Goal: Task Accomplishment & Management: Manage account settings

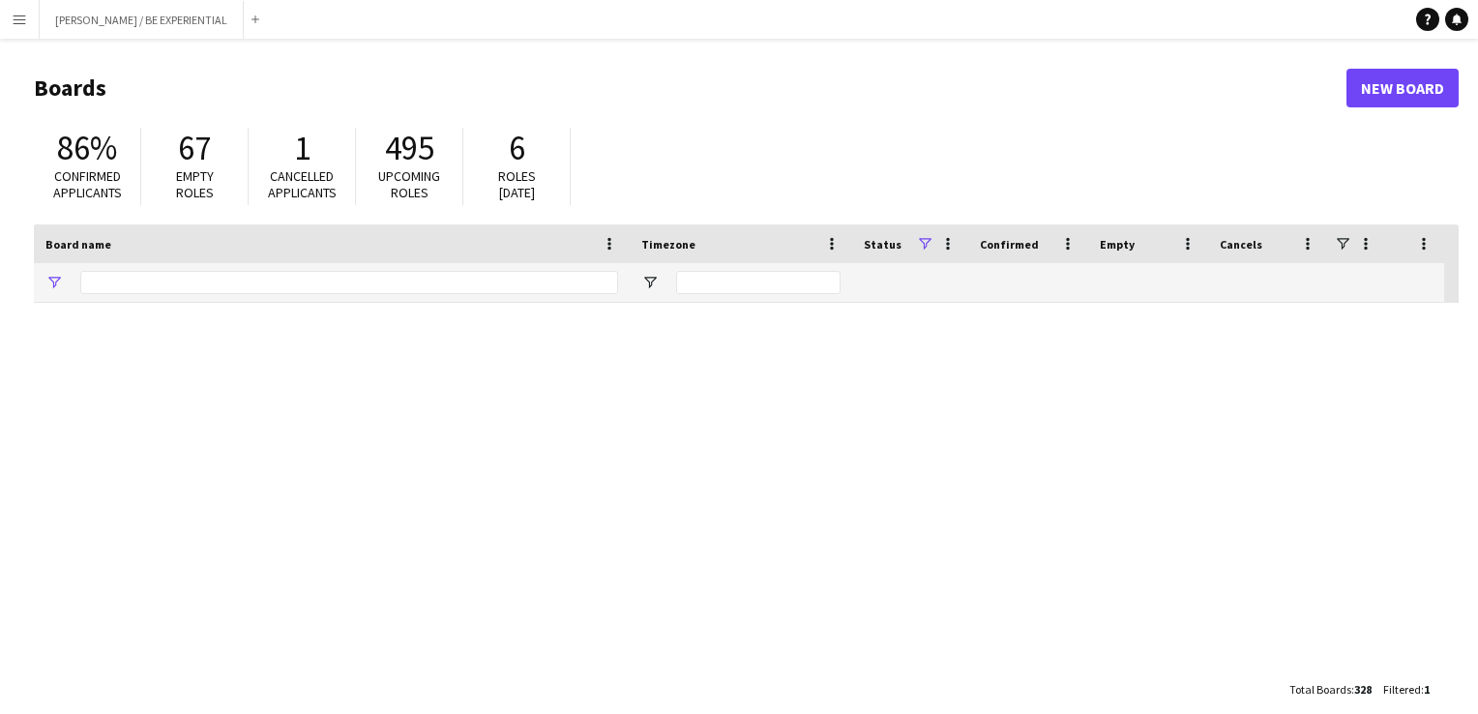
type input "*****"
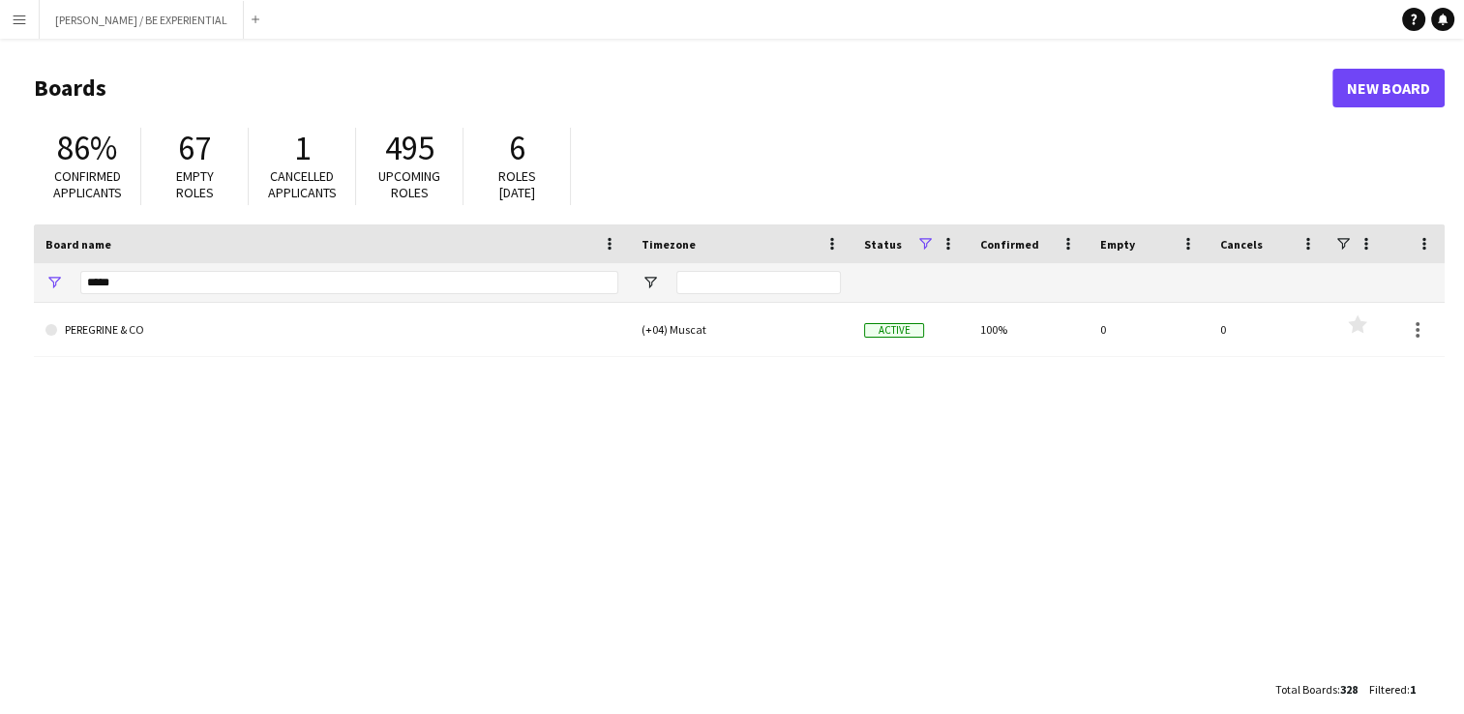
click at [15, 25] on app-icon "Menu" at bounding box center [19, 19] width 15 height 15
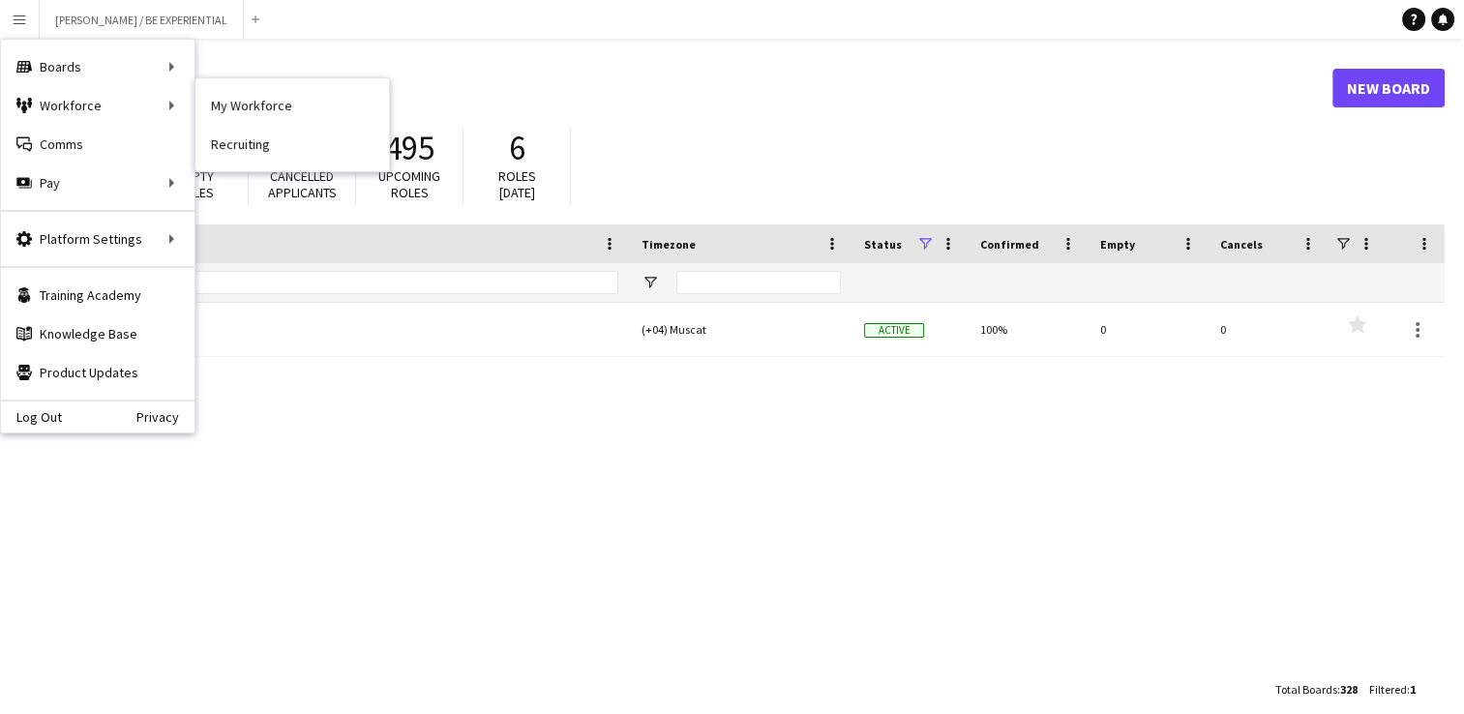
drag, startPoint x: 320, startPoint y: 105, endPoint x: 365, endPoint y: 223, distance: 126.1
click at [320, 105] on link "My Workforce" at bounding box center [291, 105] width 193 height 39
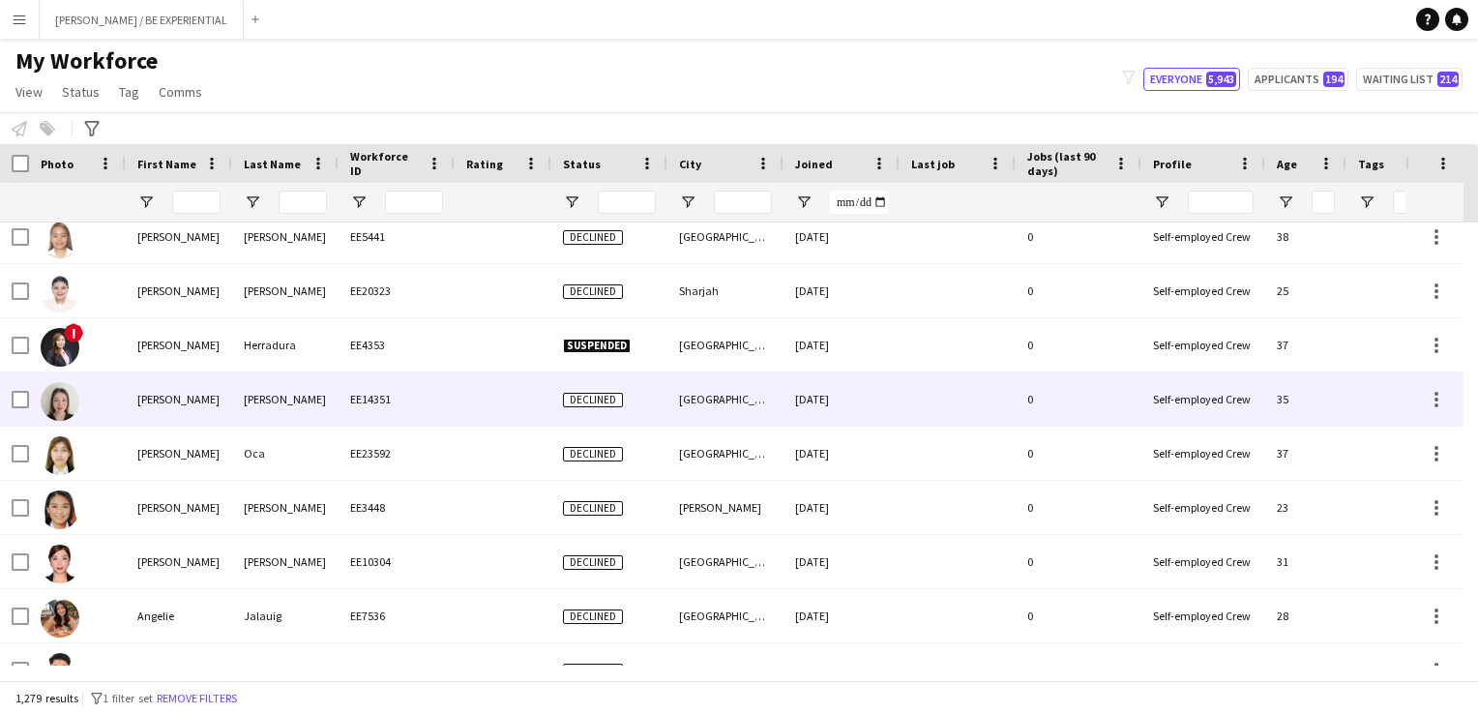
scroll to position [2902, 0]
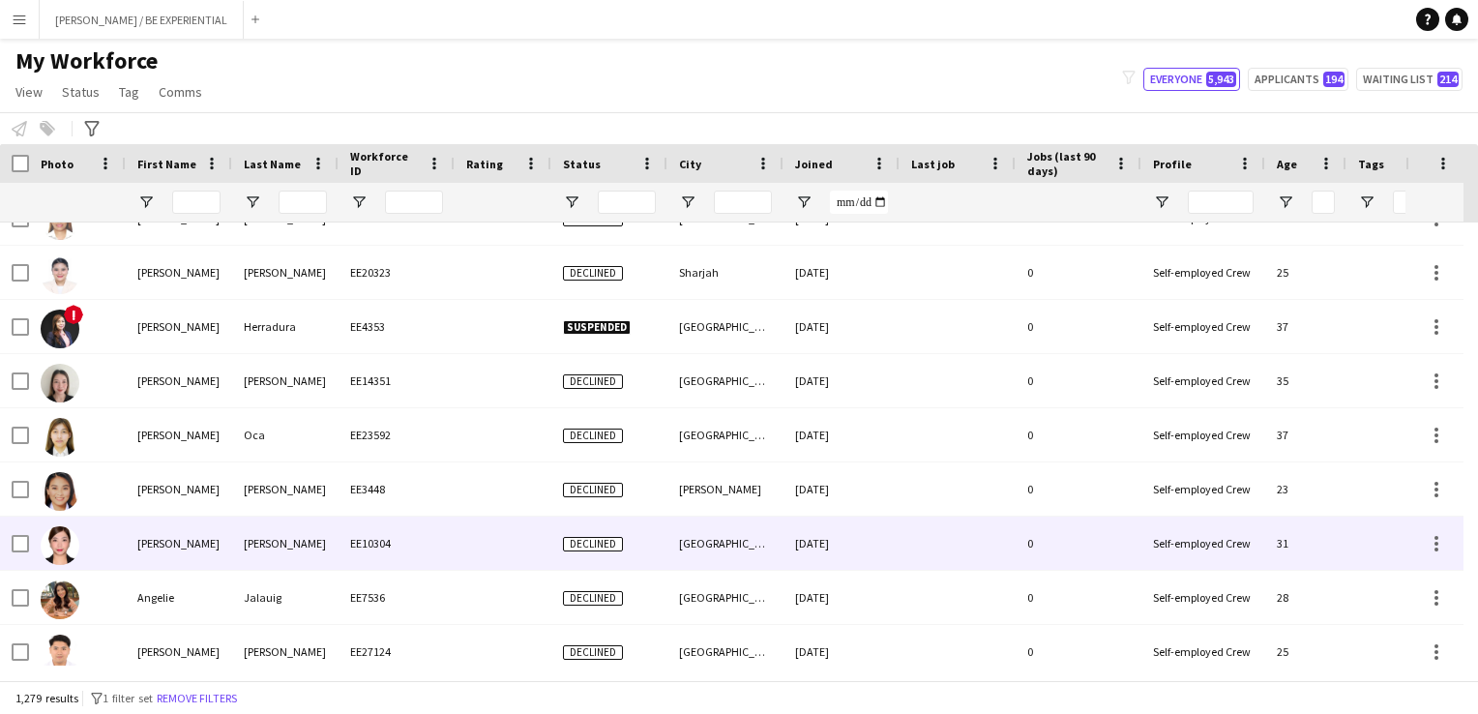
click at [121, 547] on div at bounding box center [77, 543] width 97 height 53
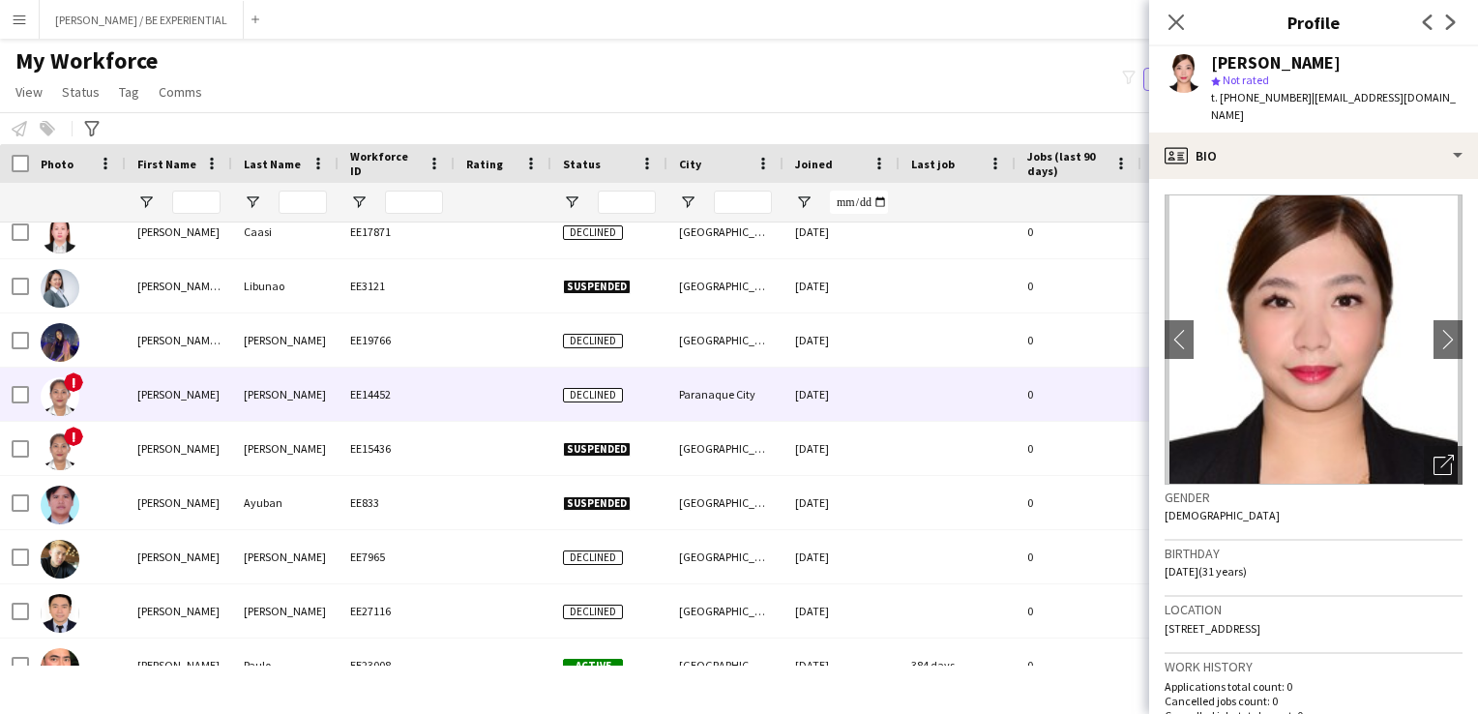
scroll to position [4063, 0]
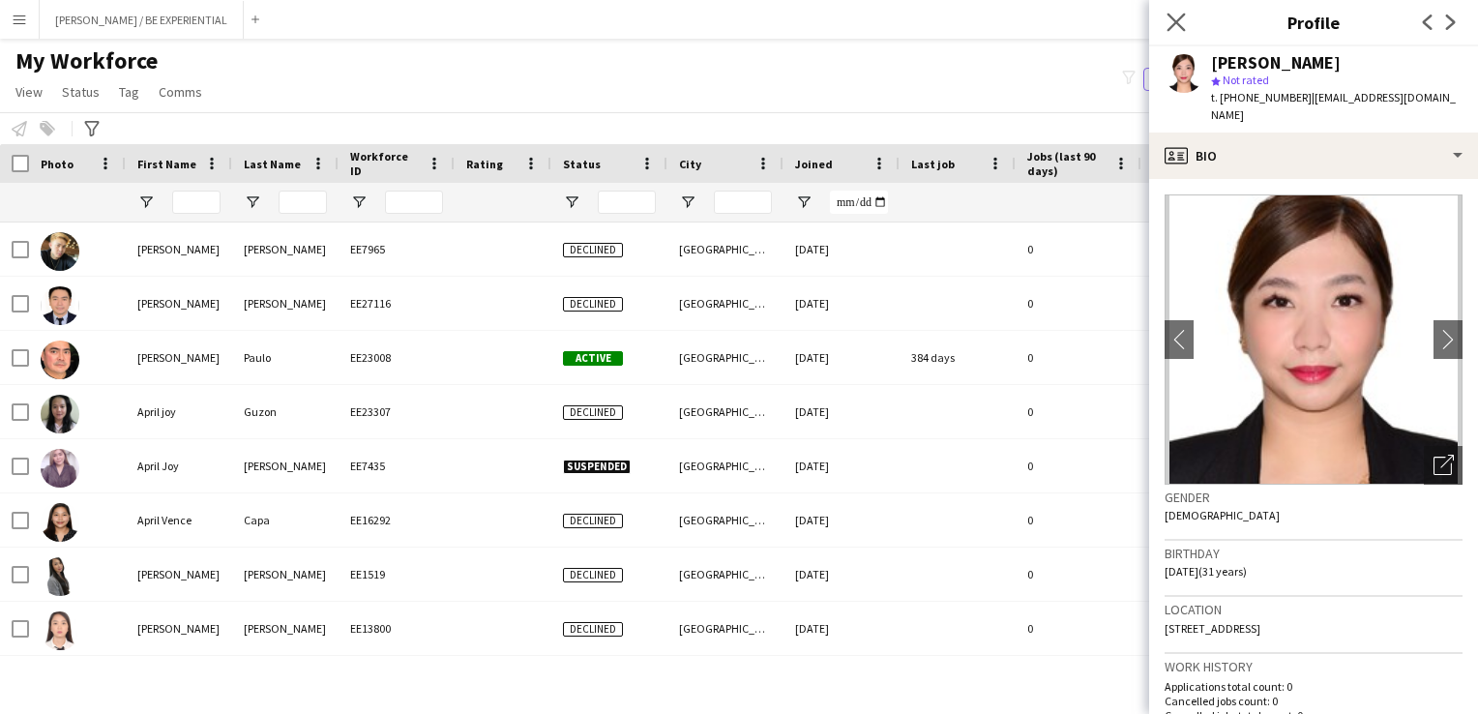
click at [1188, 21] on app-icon "Close pop-in" at bounding box center [1177, 23] width 28 height 28
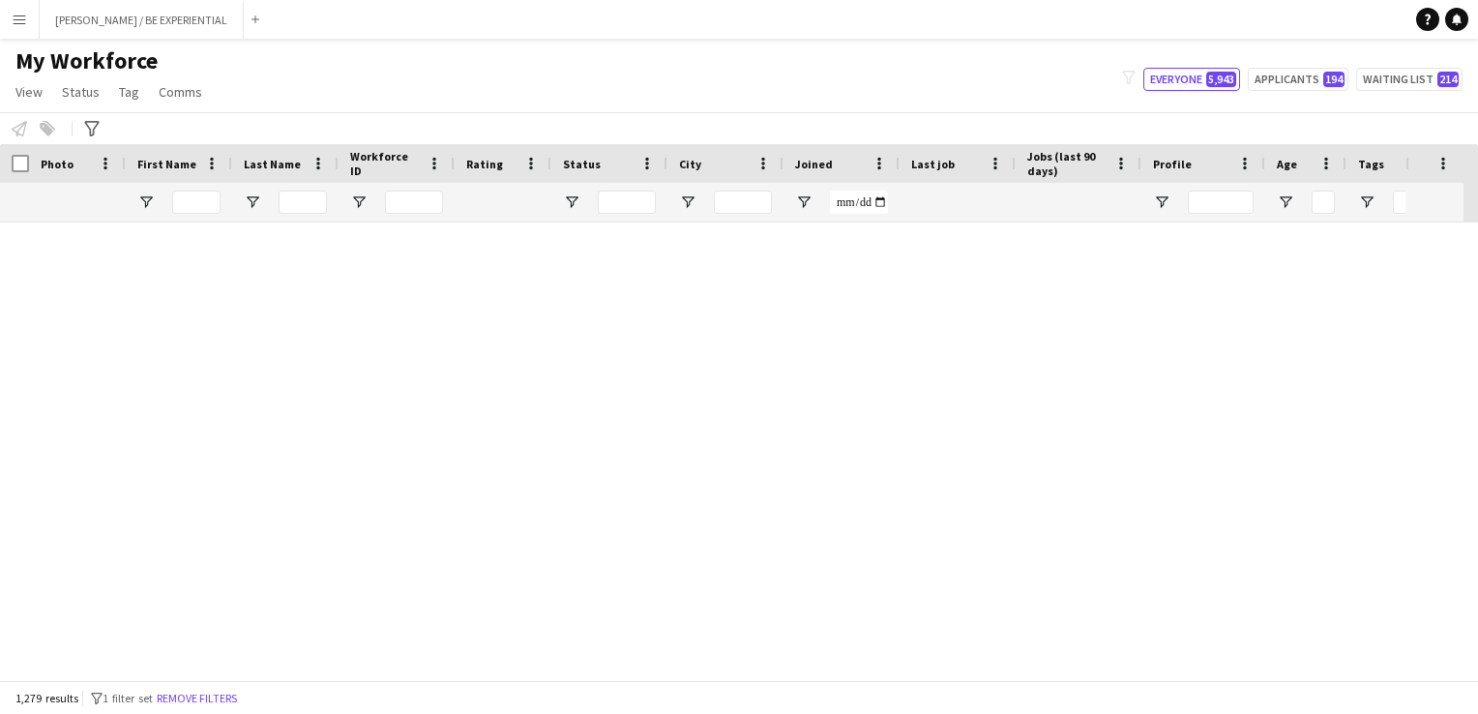
scroll to position [0, 0]
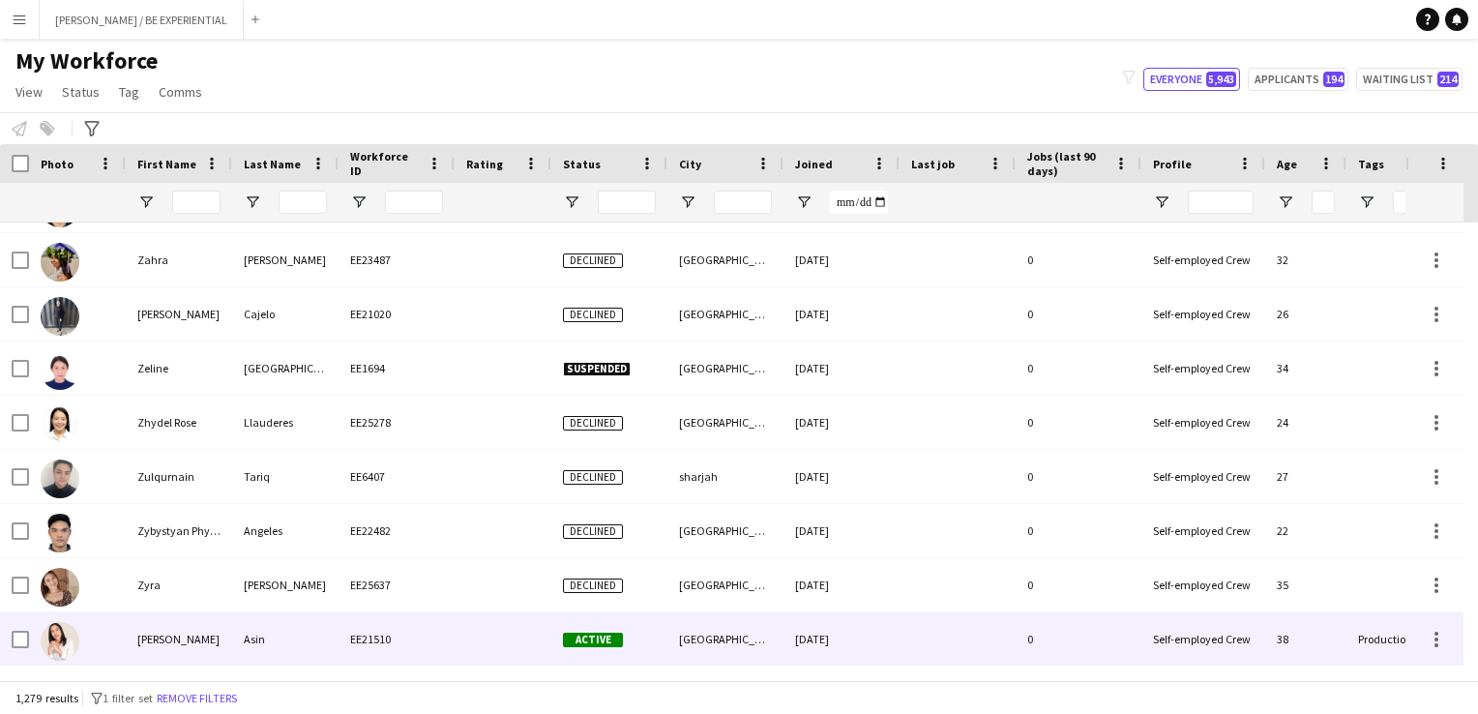
drag, startPoint x: 138, startPoint y: 646, endPoint x: 168, endPoint y: 630, distance: 34.2
click at [138, 647] on div "[PERSON_NAME]" at bounding box center [179, 638] width 106 height 53
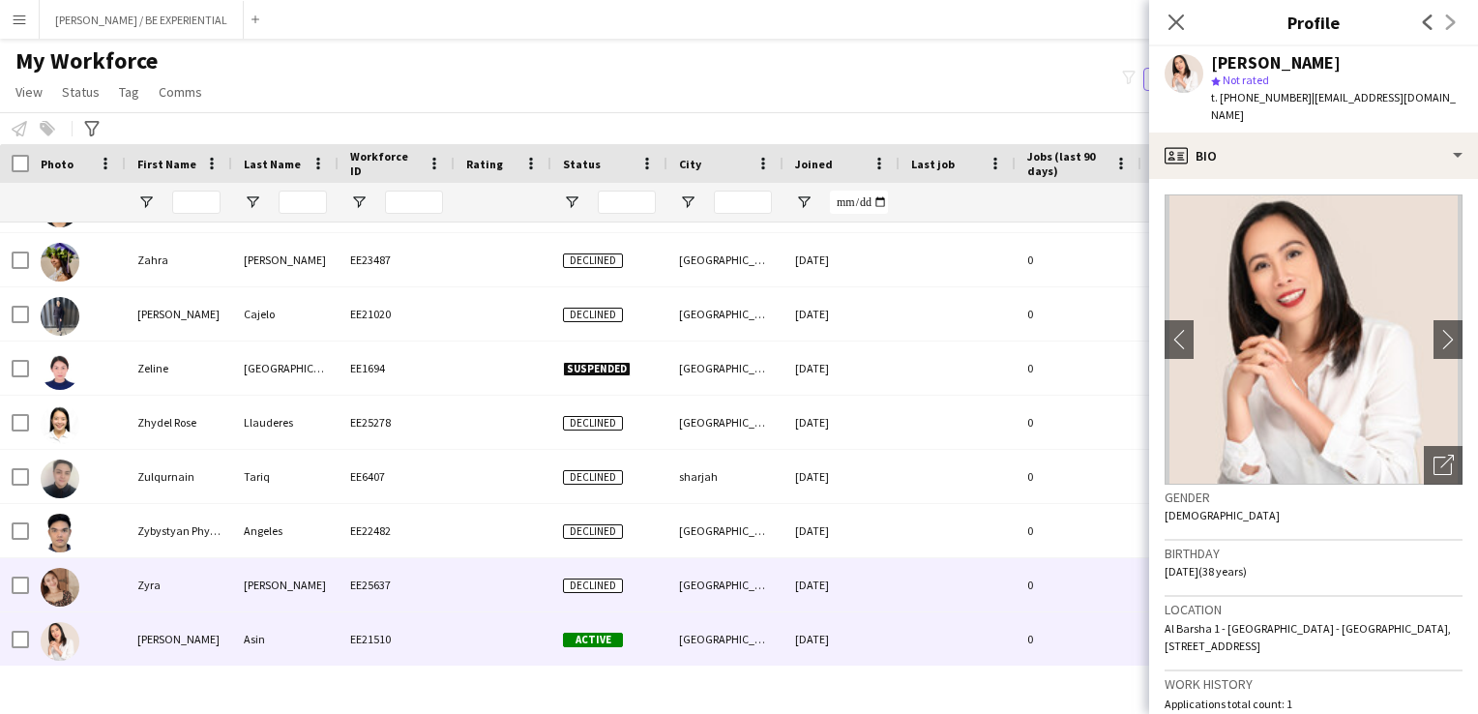
click at [120, 590] on div at bounding box center [77, 584] width 97 height 53
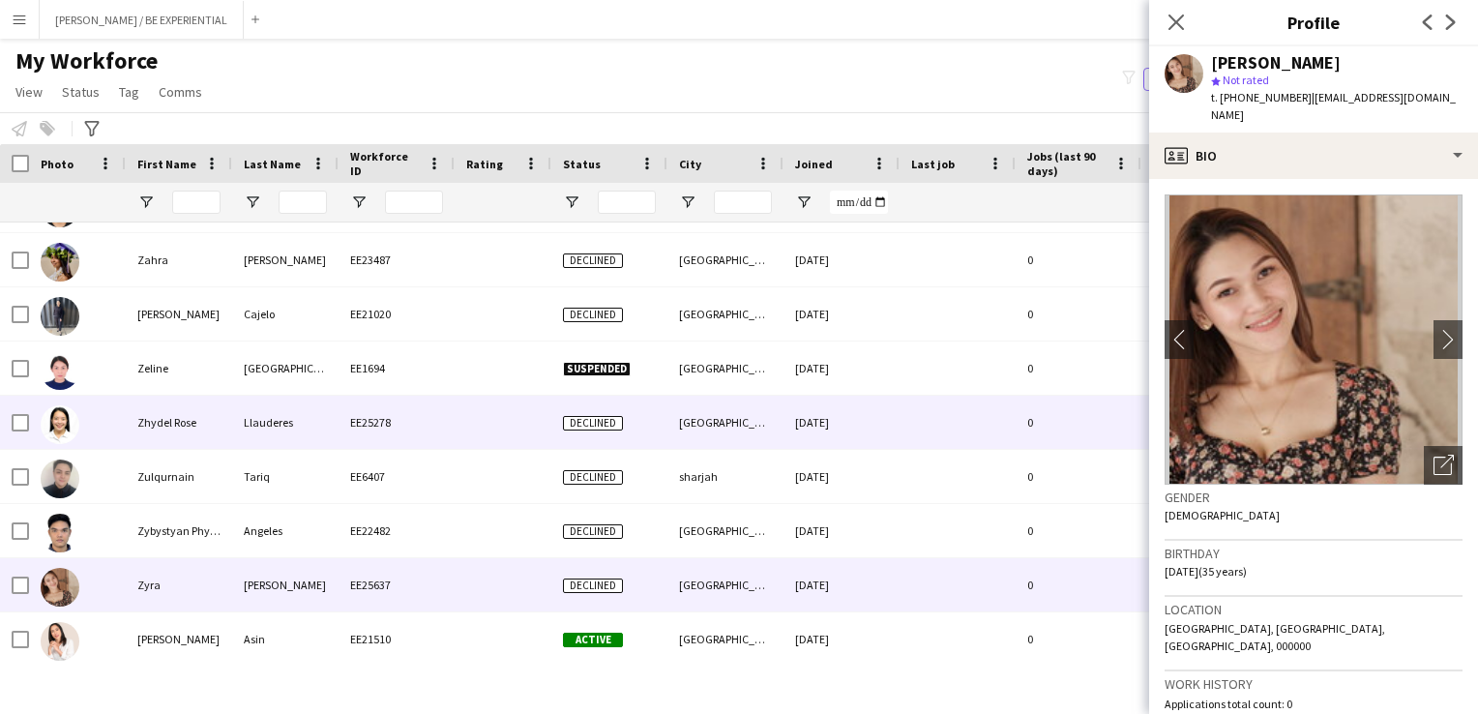
click at [117, 413] on div at bounding box center [77, 422] width 97 height 53
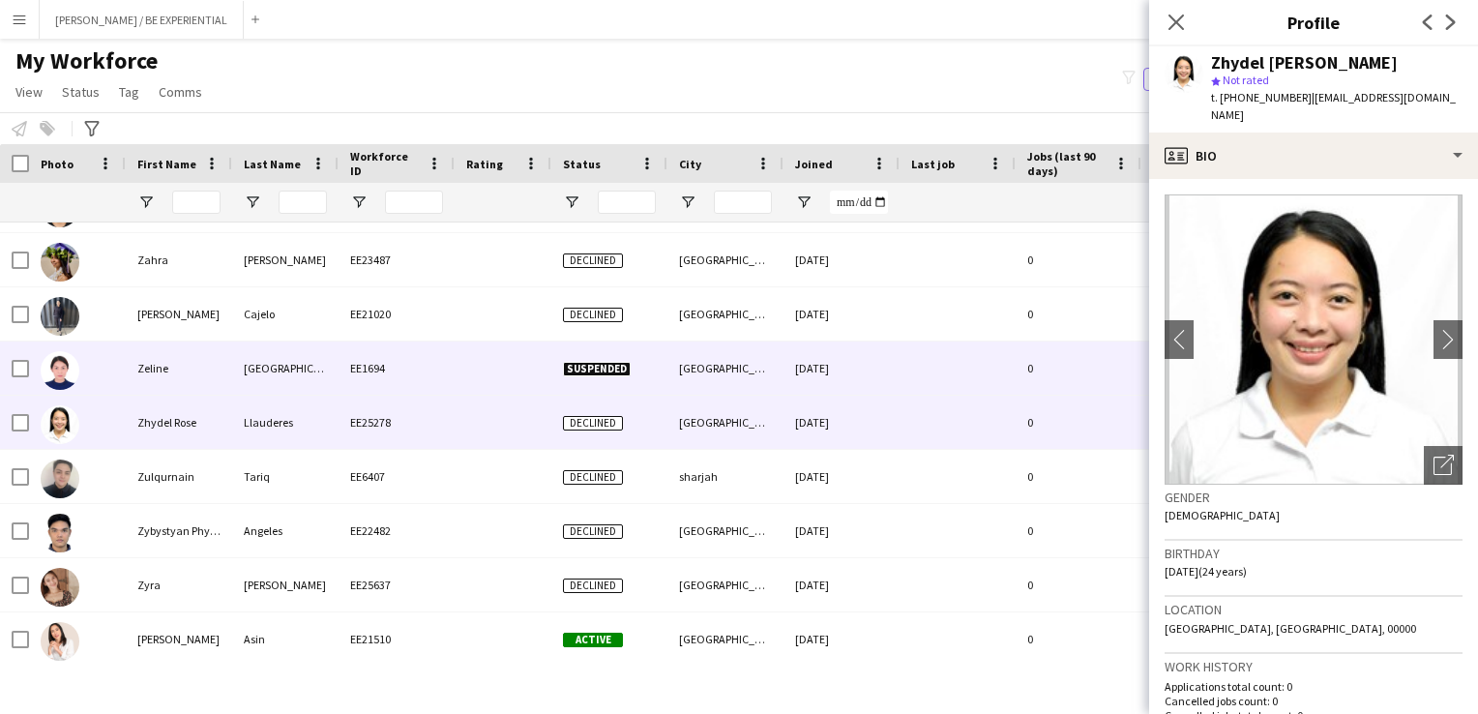
click at [113, 378] on div at bounding box center [77, 367] width 97 height 53
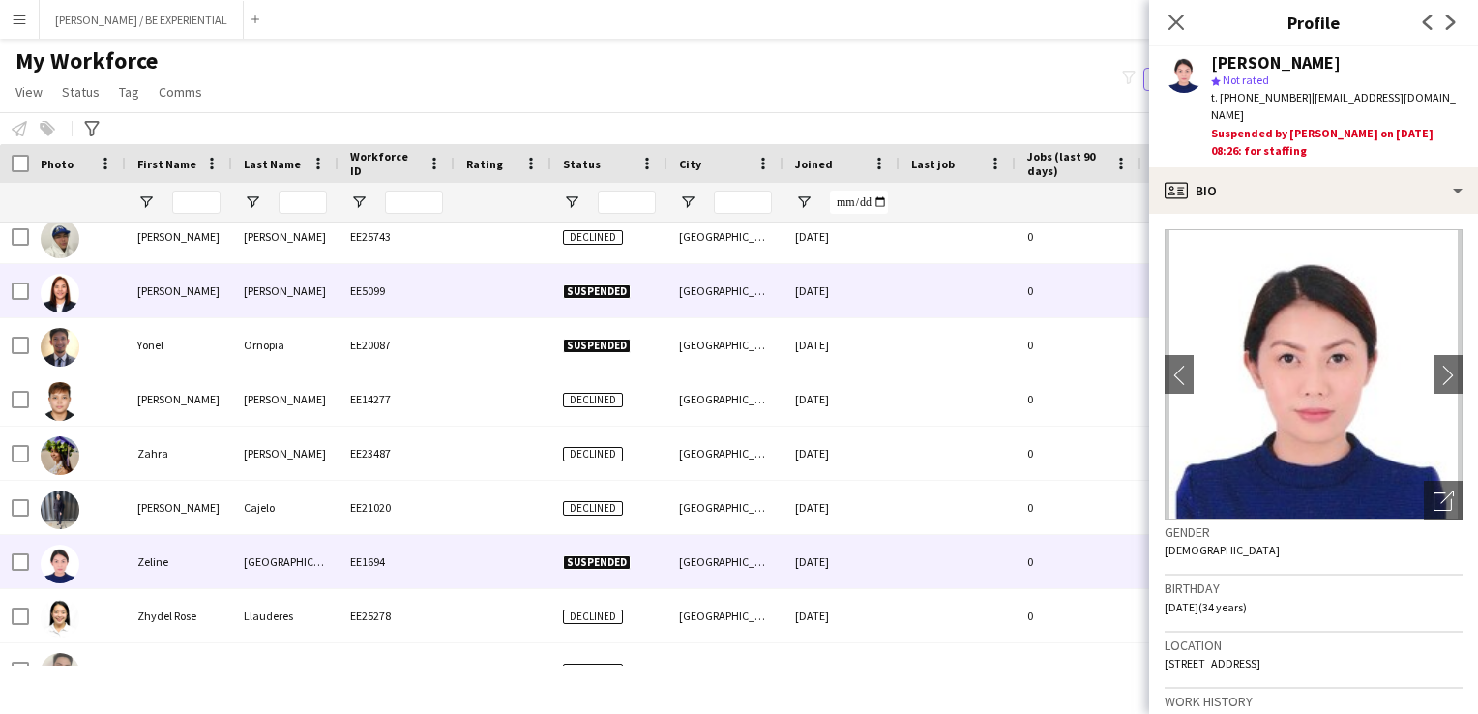
click at [117, 300] on div at bounding box center [77, 290] width 97 height 53
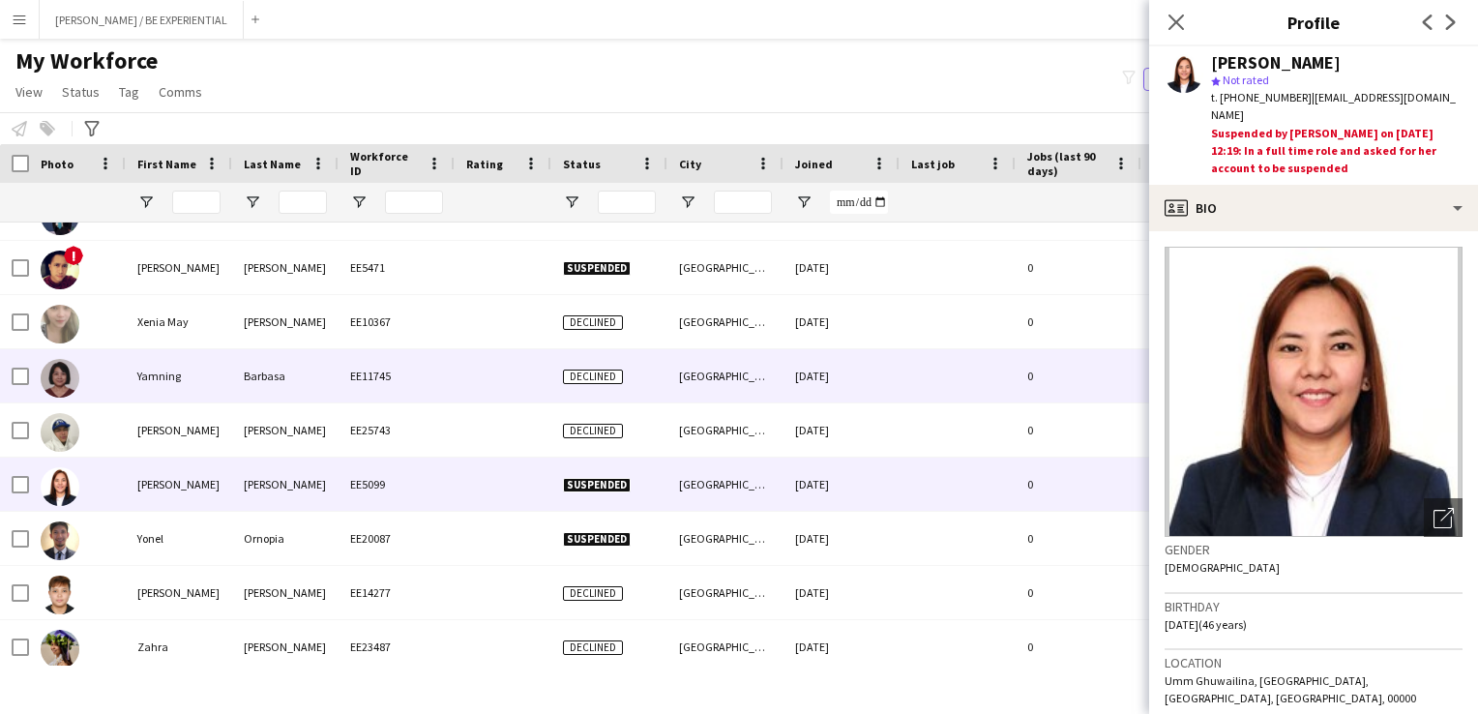
click at [121, 367] on div at bounding box center [77, 375] width 97 height 53
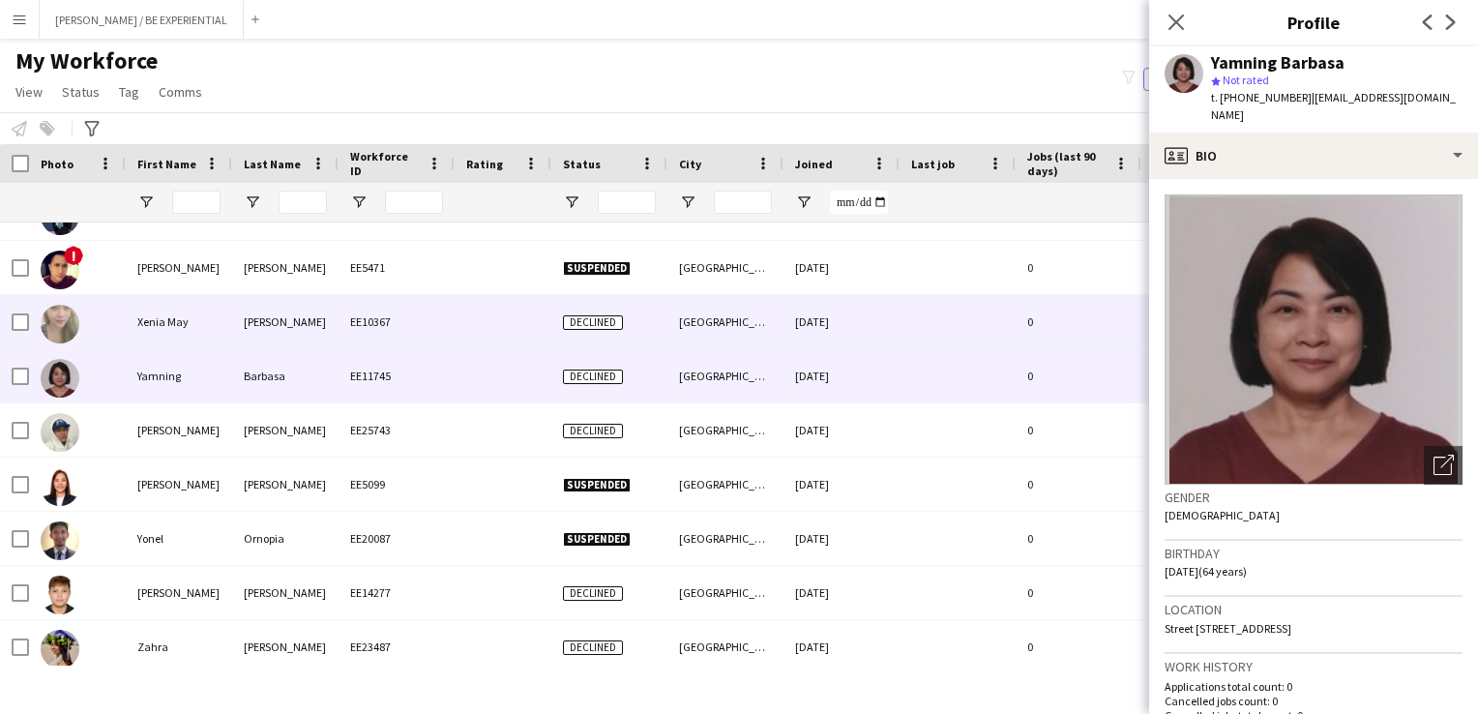
click at [145, 319] on div "Xenia May" at bounding box center [179, 321] width 106 height 53
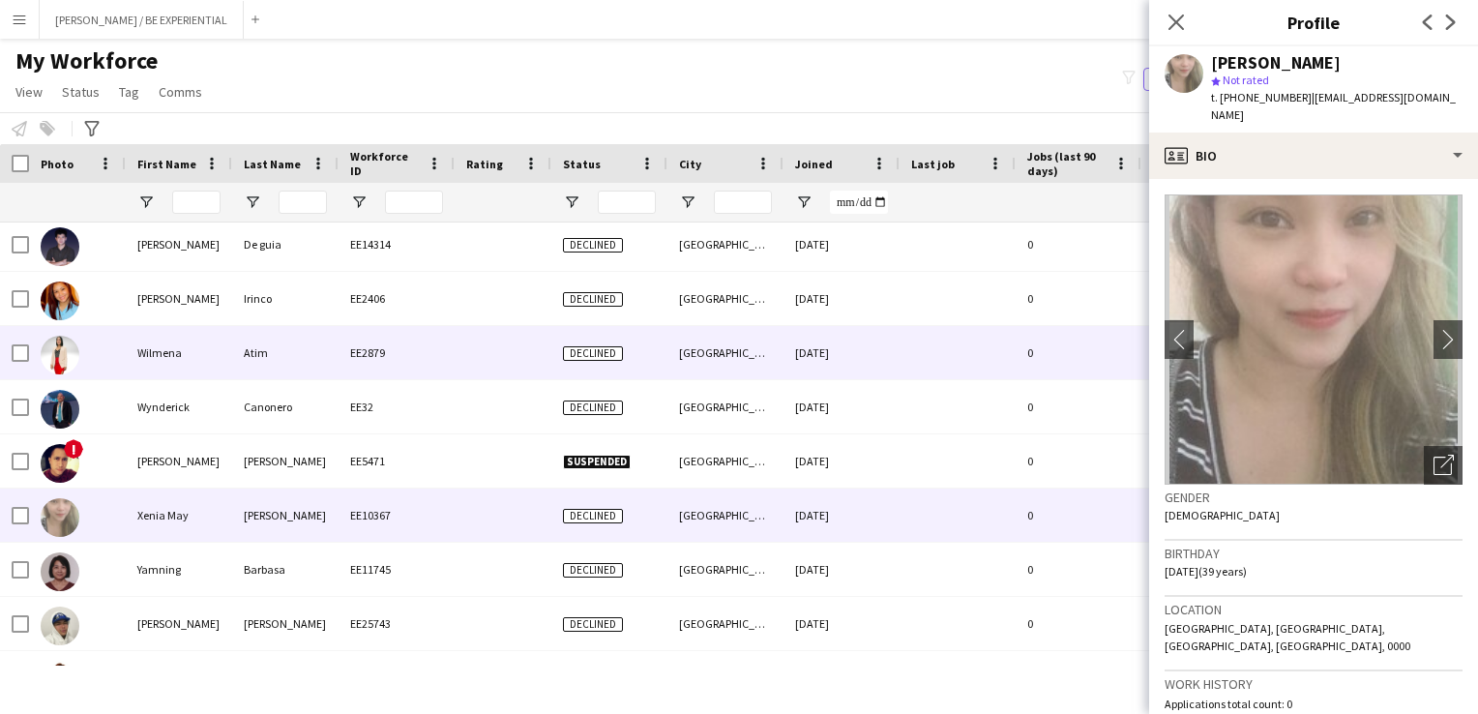
click at [104, 347] on div at bounding box center [77, 352] width 97 height 53
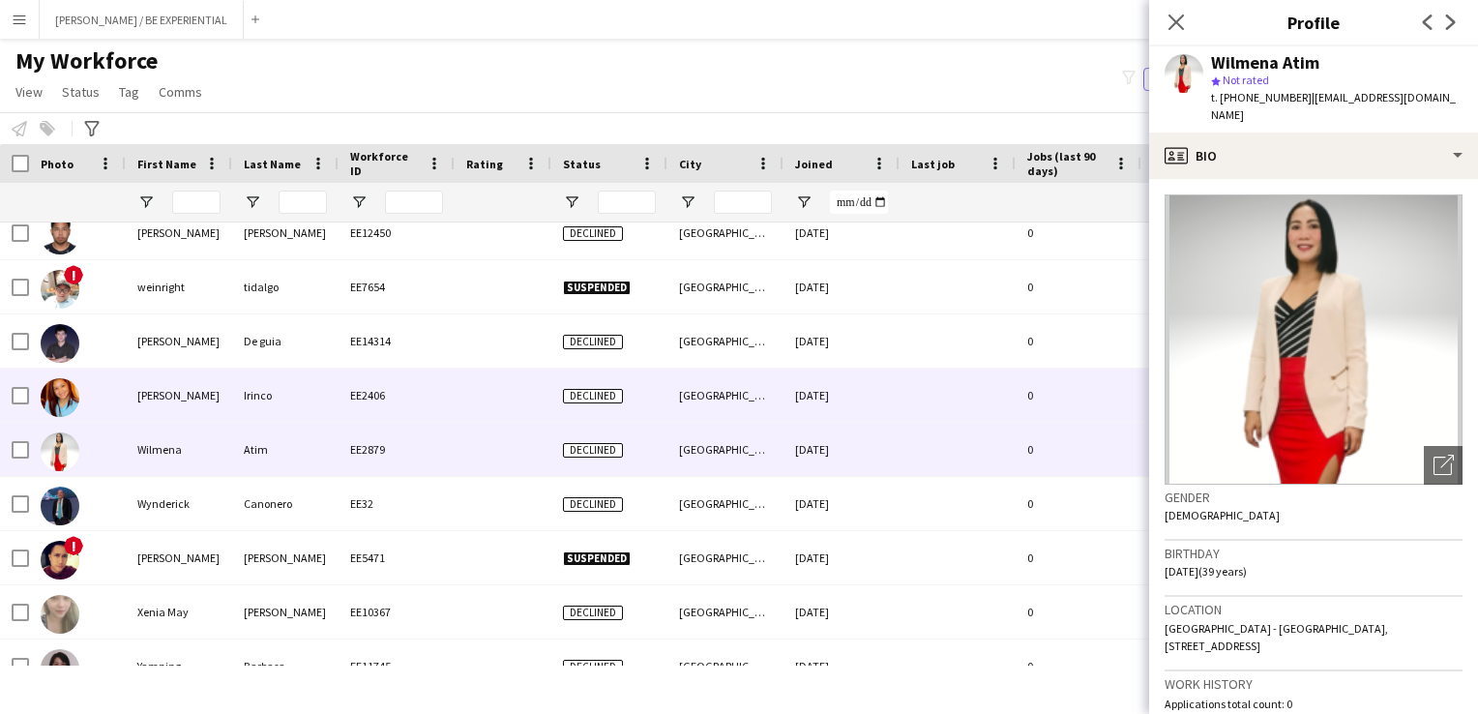
click at [131, 393] on div "[PERSON_NAME]" at bounding box center [179, 395] width 106 height 53
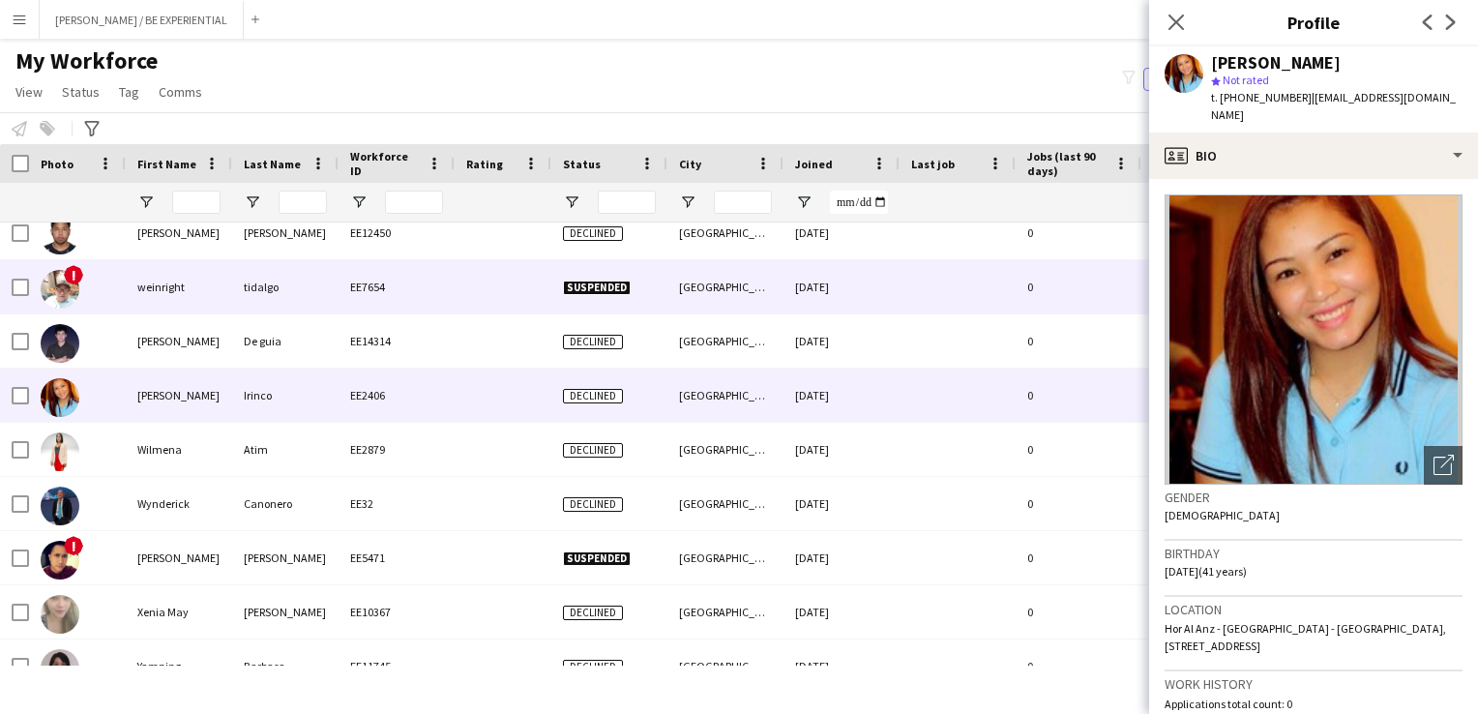
click at [131, 289] on div "weinright" at bounding box center [179, 286] width 106 height 53
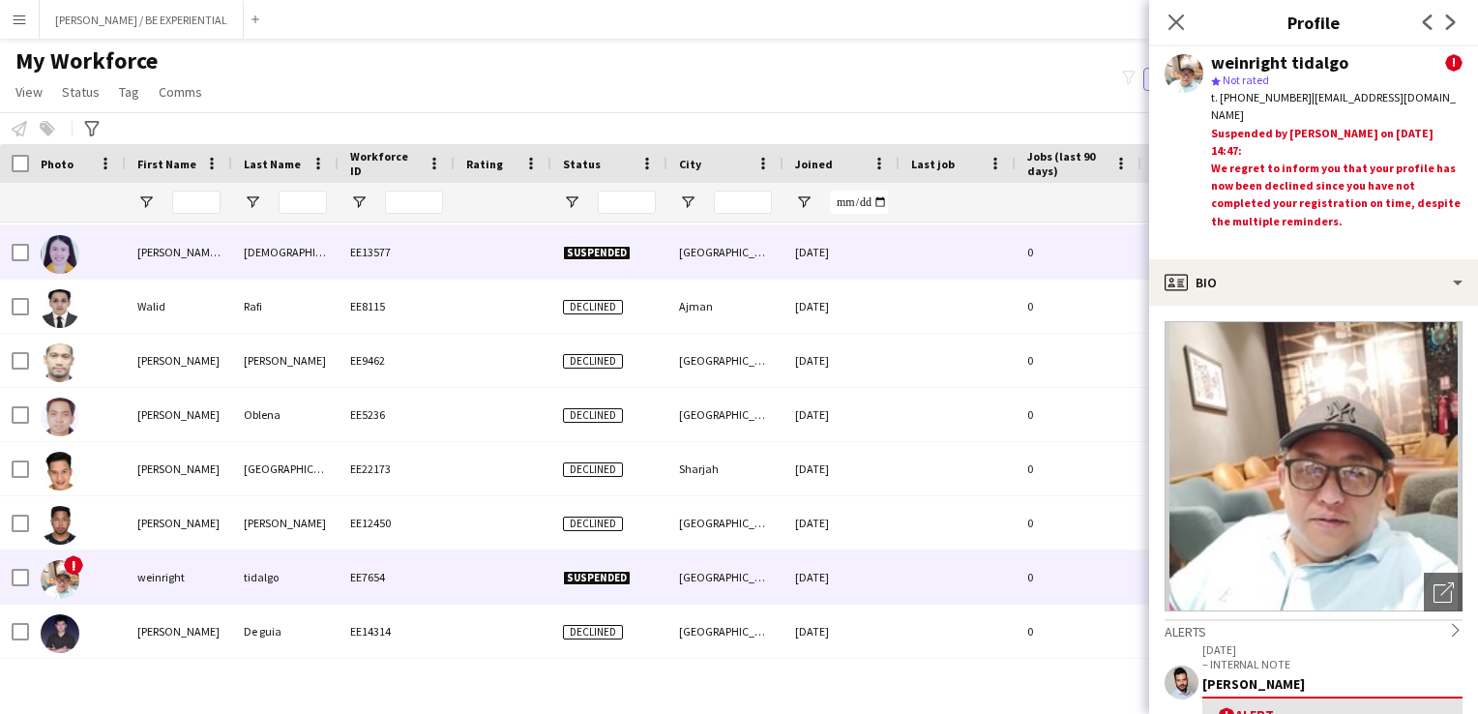
click at [103, 269] on div at bounding box center [77, 251] width 97 height 53
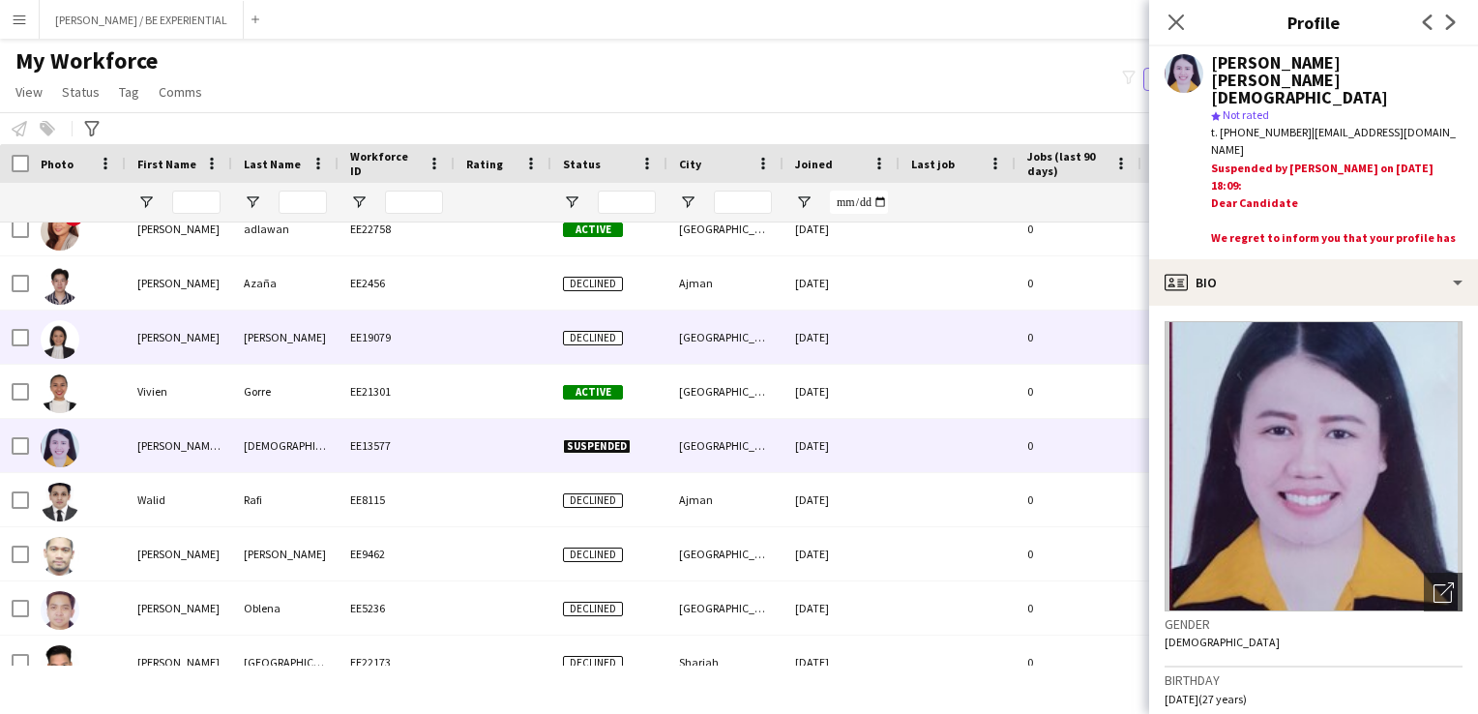
click at [117, 340] on div at bounding box center [77, 336] width 97 height 53
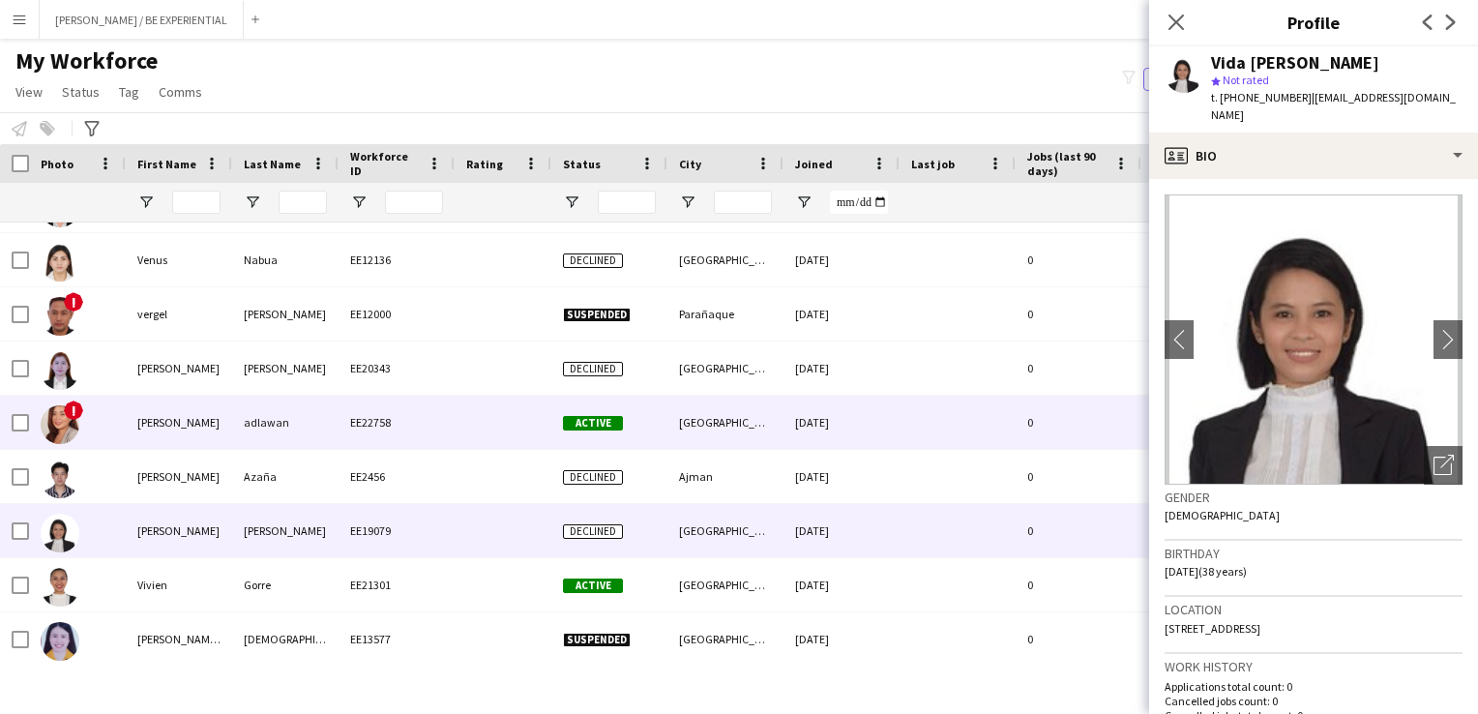
click at [121, 424] on div "!" at bounding box center [77, 422] width 97 height 53
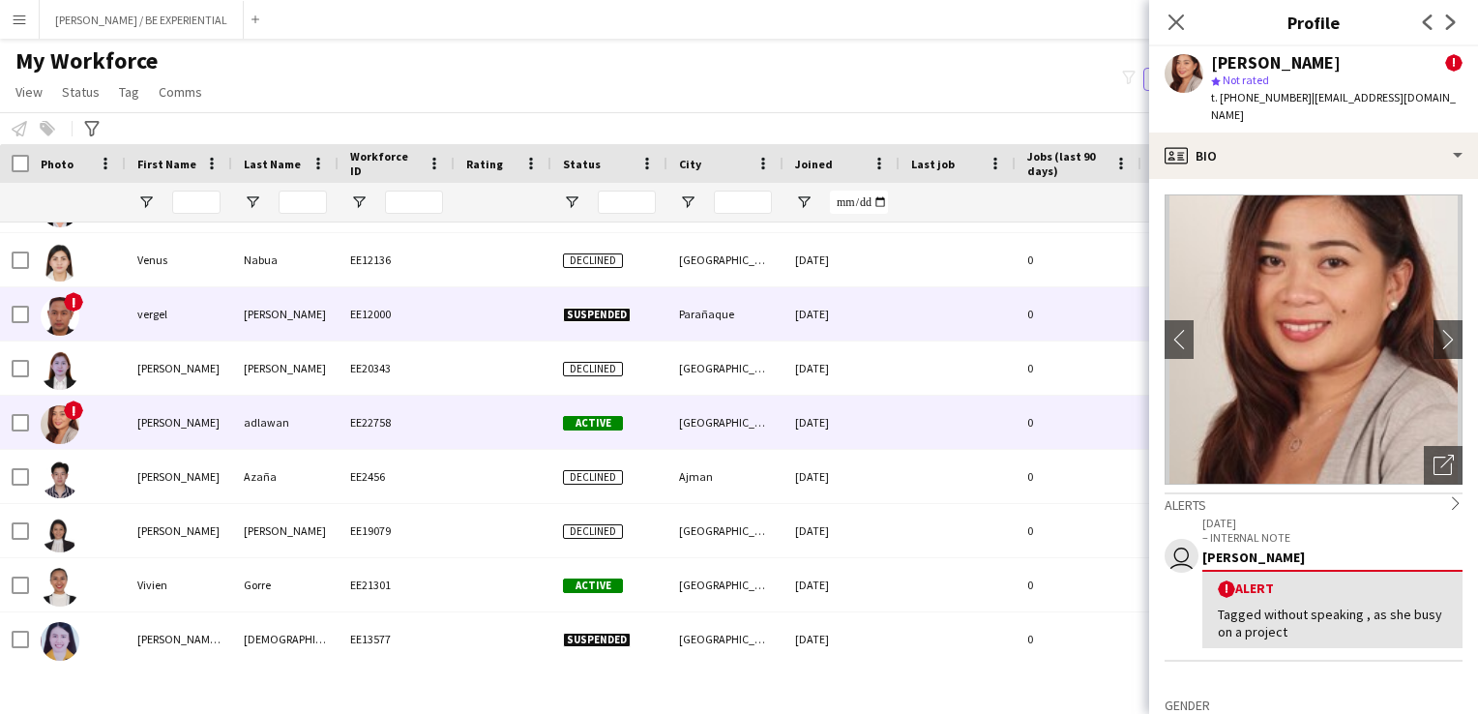
click at [115, 316] on div "!" at bounding box center [77, 313] width 97 height 53
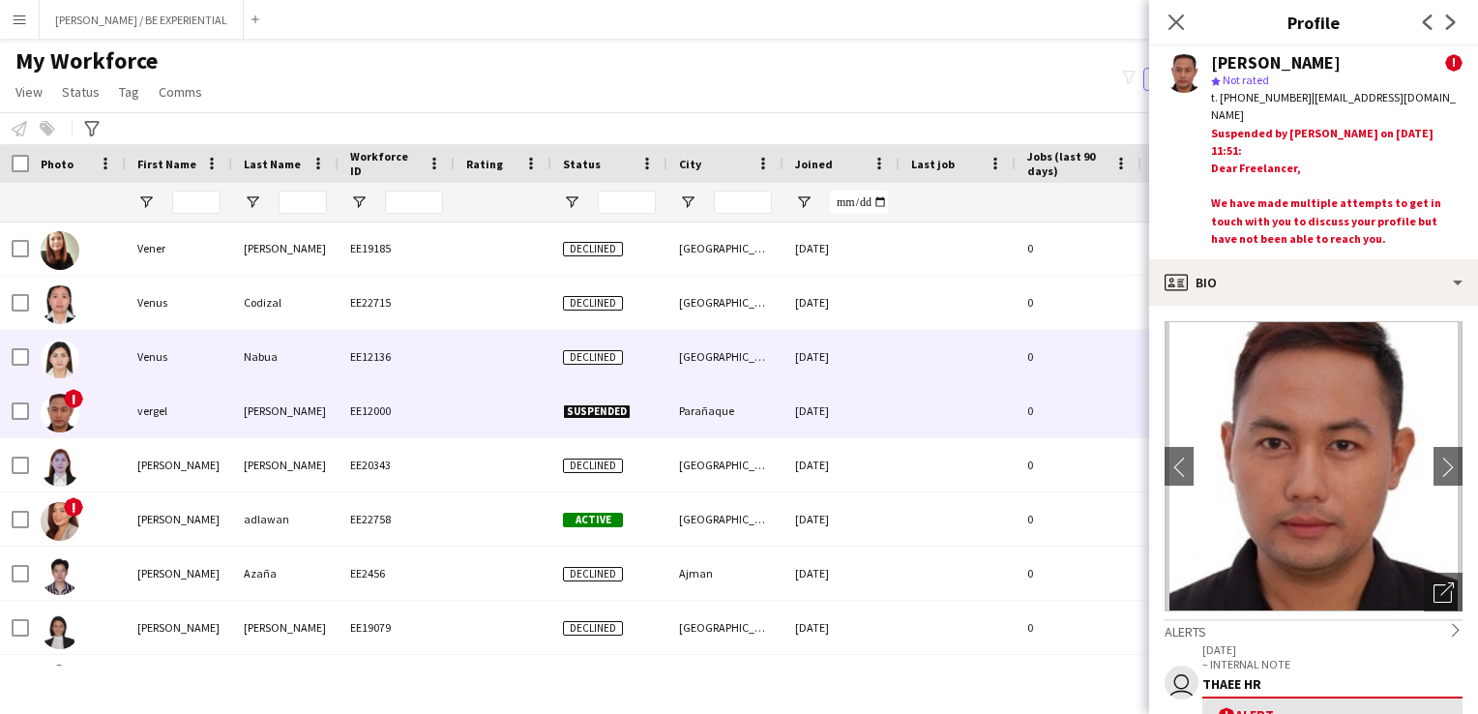
click at [126, 369] on div "Venus" at bounding box center [179, 356] width 106 height 53
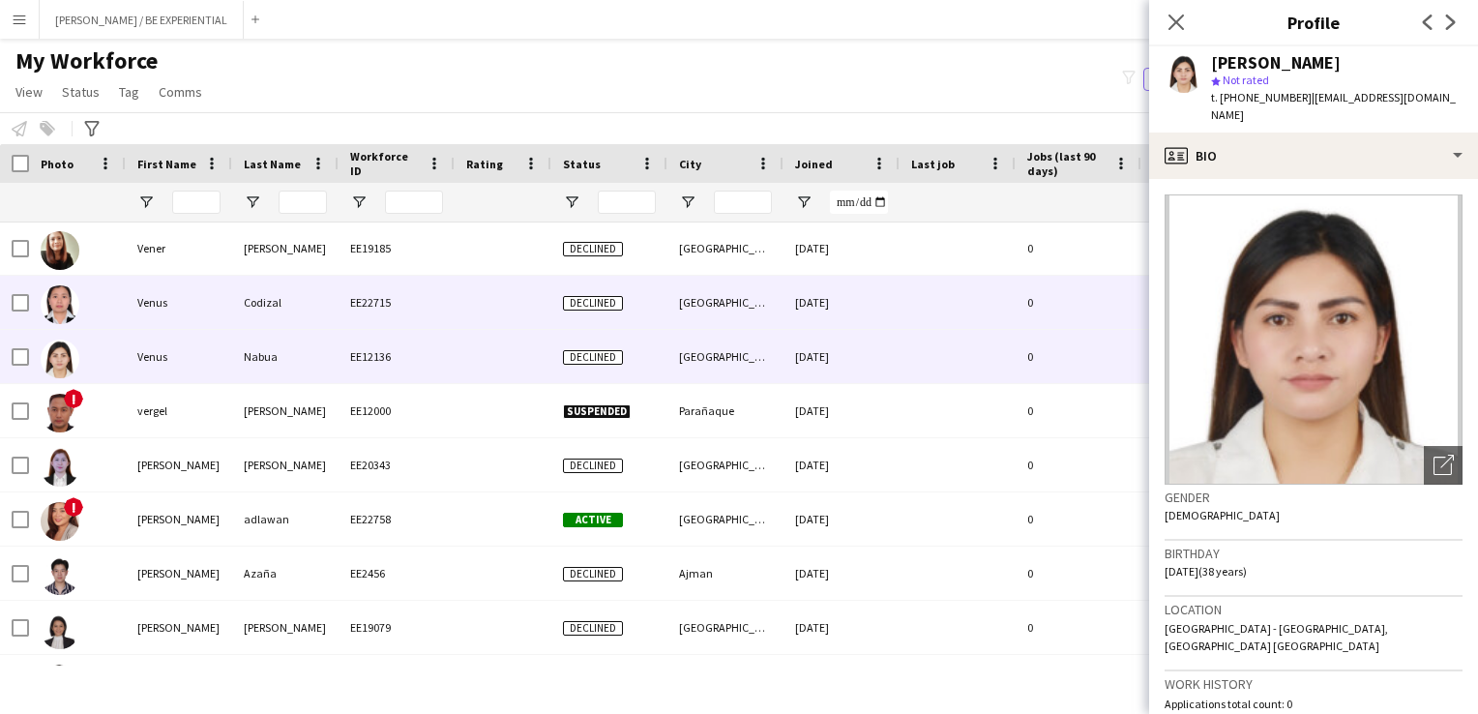
click at [105, 308] on div at bounding box center [77, 302] width 97 height 53
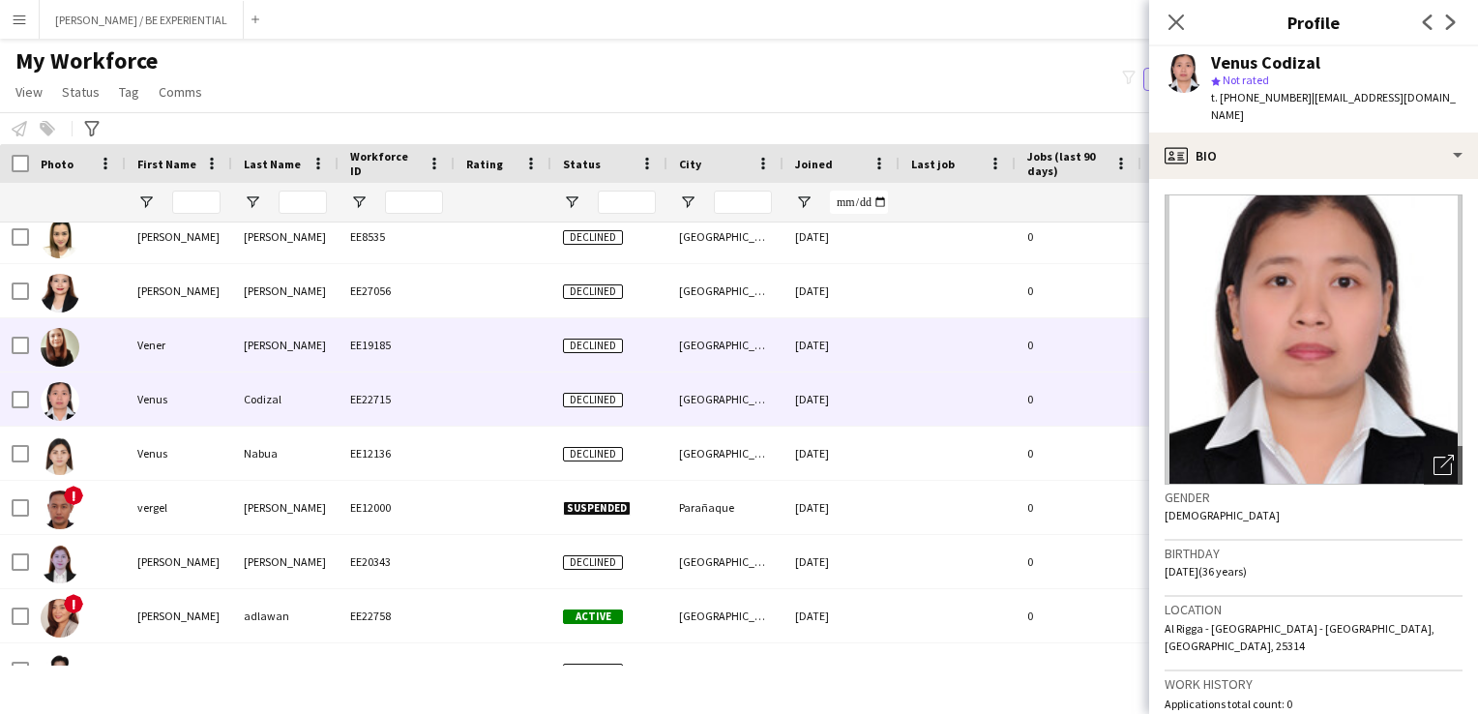
click at [67, 338] on img at bounding box center [60, 347] width 39 height 39
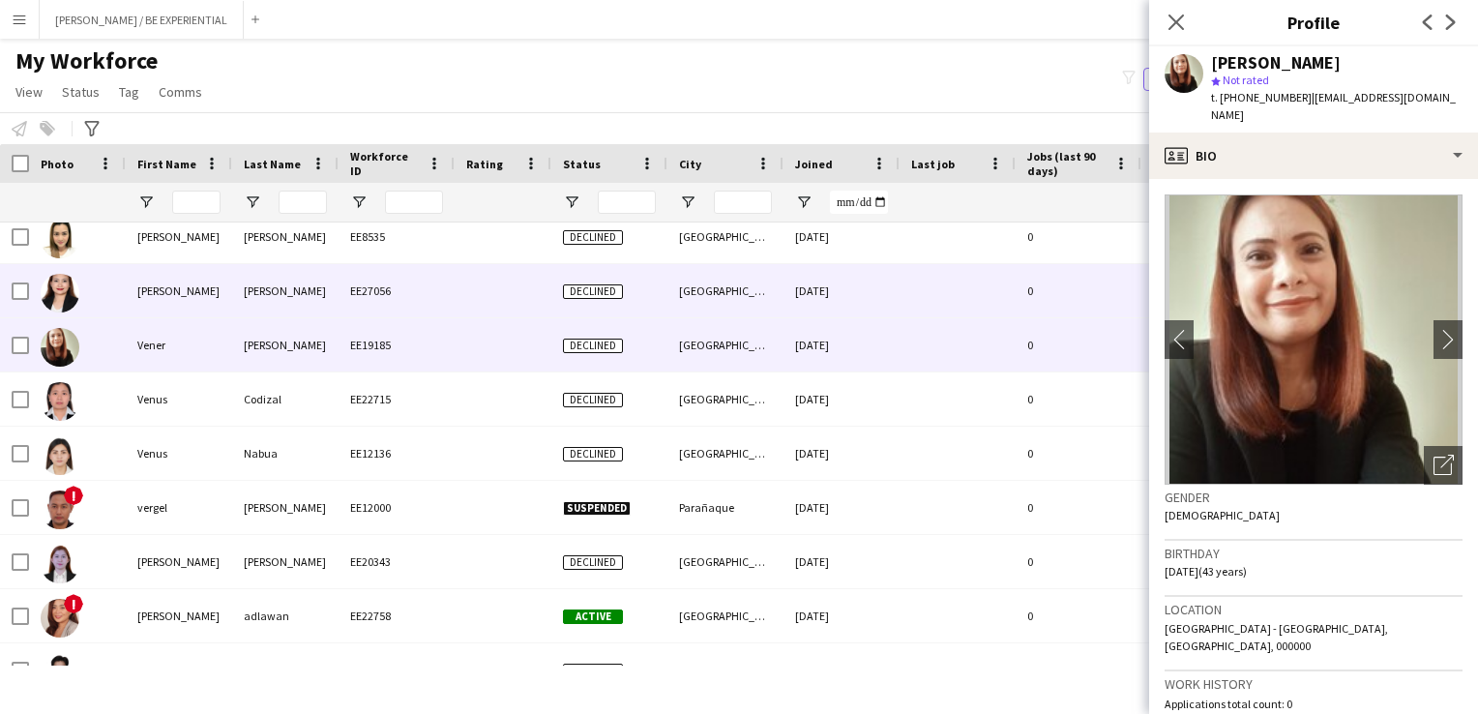
click at [112, 283] on div at bounding box center [77, 290] width 97 height 53
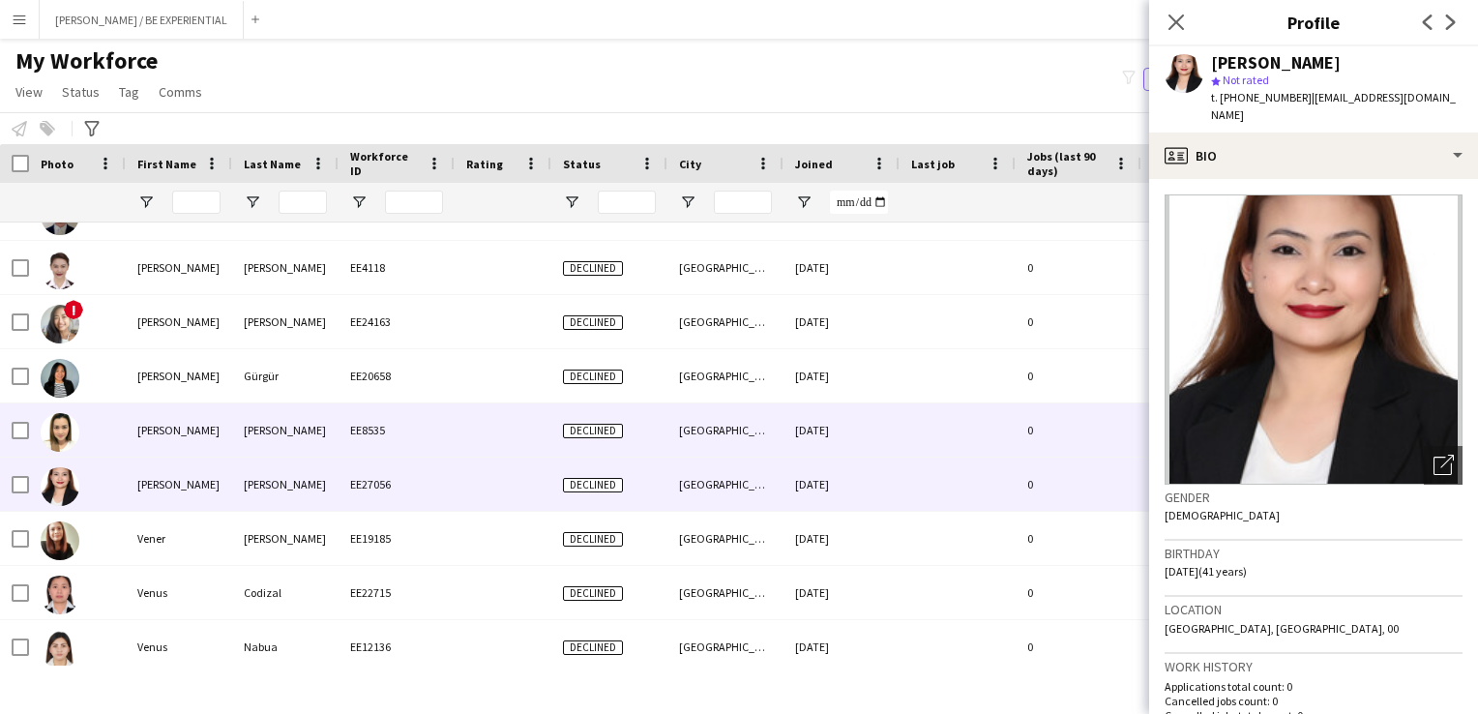
click at [120, 440] on div at bounding box center [77, 429] width 97 height 53
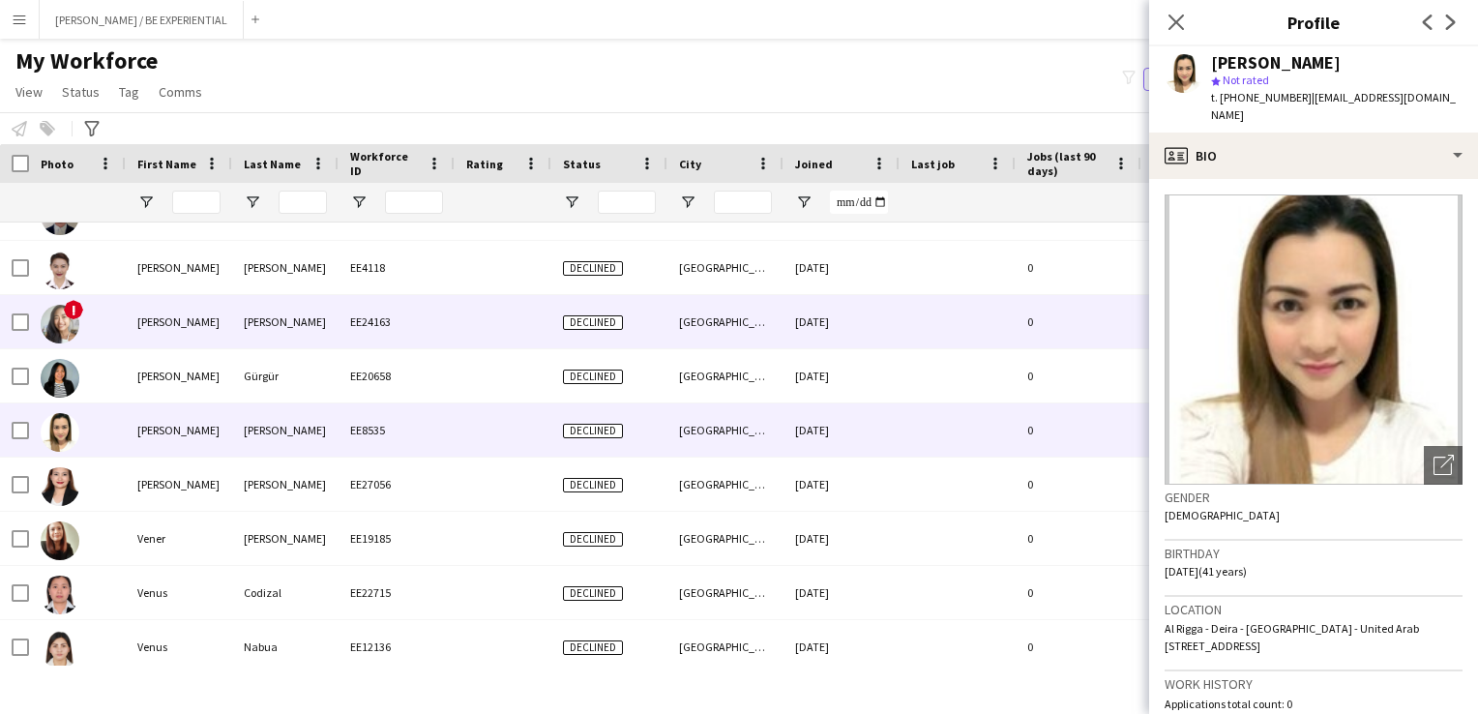
click at [90, 313] on div "!" at bounding box center [77, 321] width 97 height 53
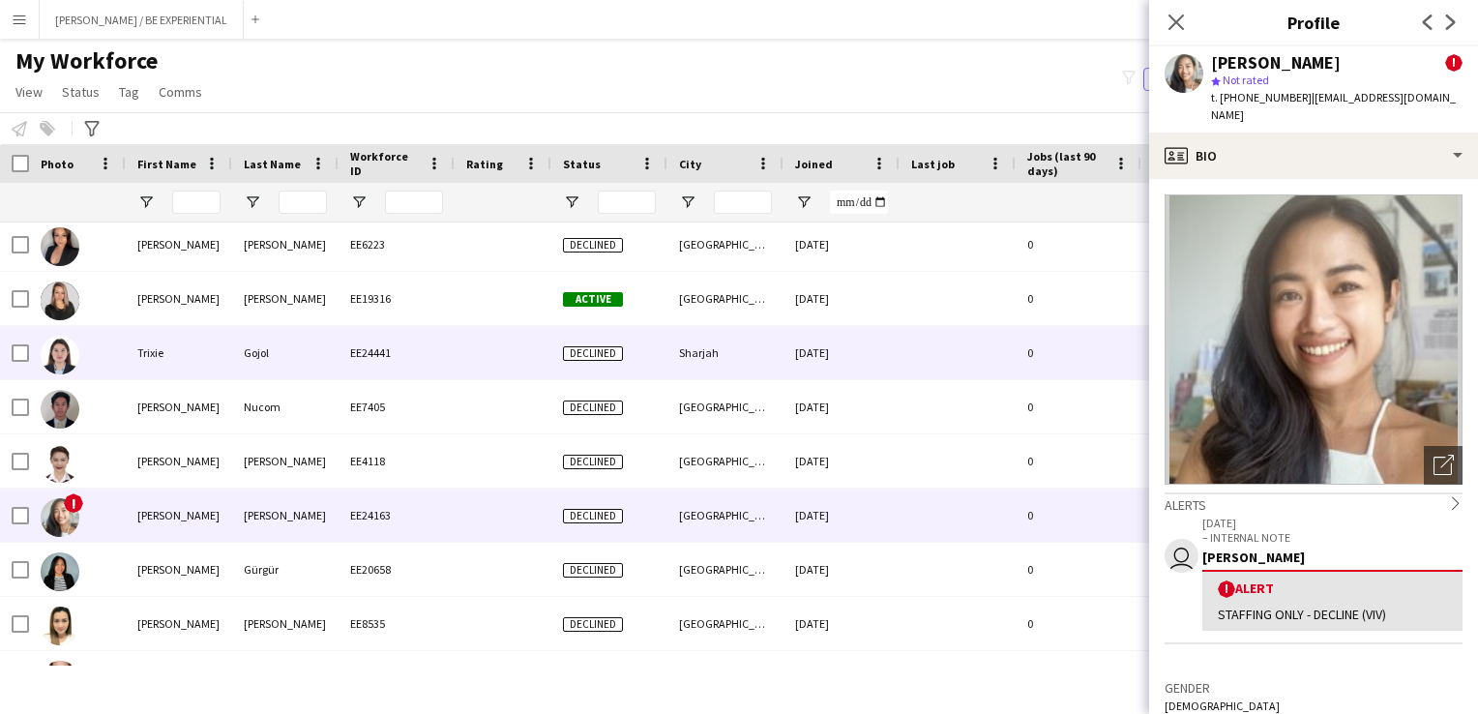
click at [112, 351] on div at bounding box center [77, 352] width 97 height 53
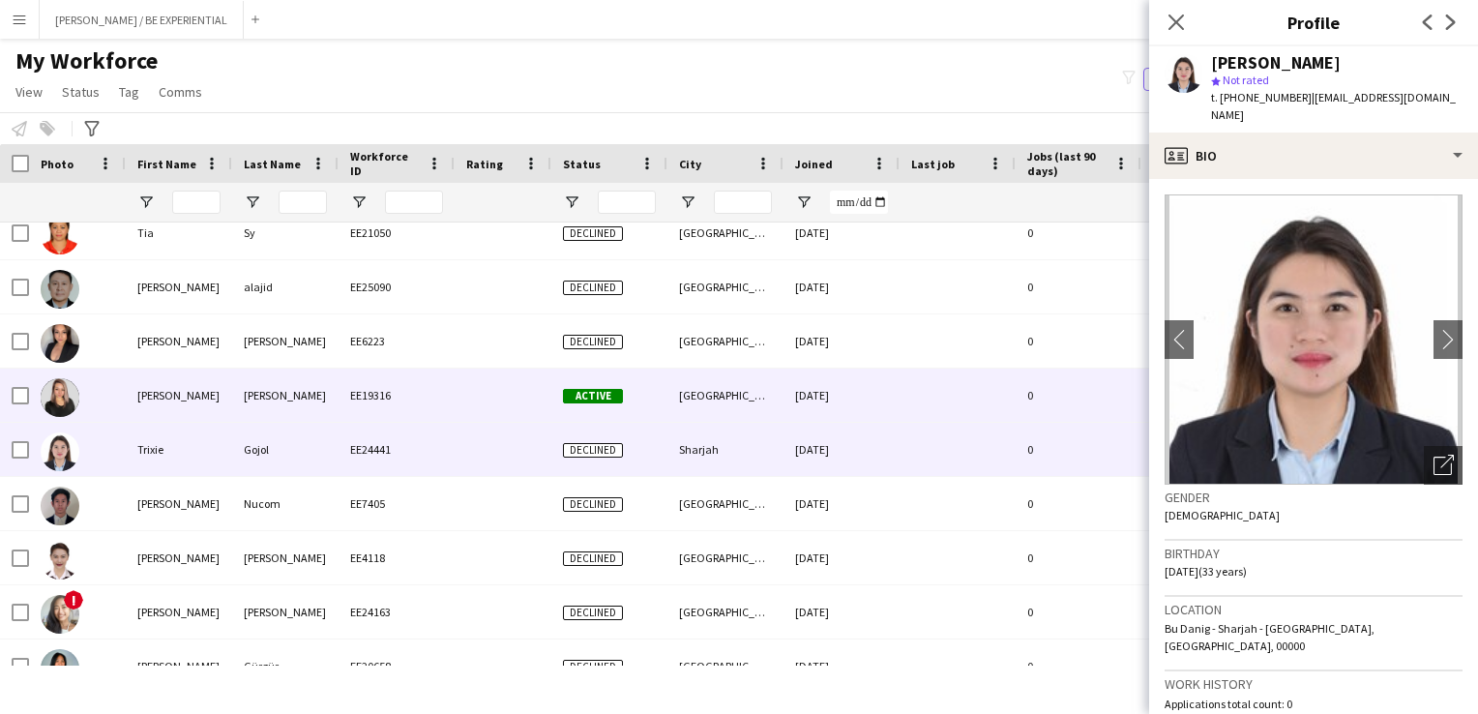
click at [119, 398] on div at bounding box center [77, 395] width 97 height 53
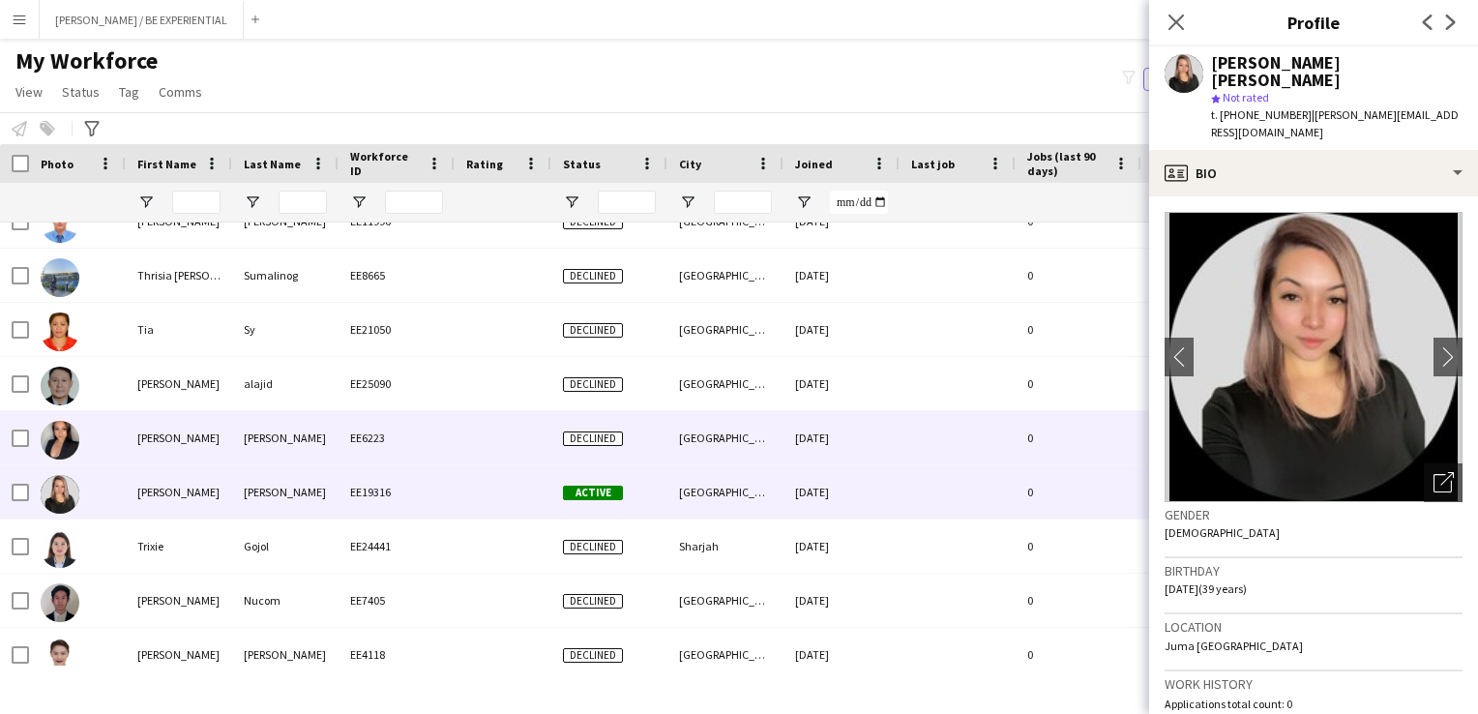
drag, startPoint x: 114, startPoint y: 444, endPoint x: 132, endPoint y: 440, distance: 17.8
click at [114, 445] on div at bounding box center [77, 437] width 97 height 53
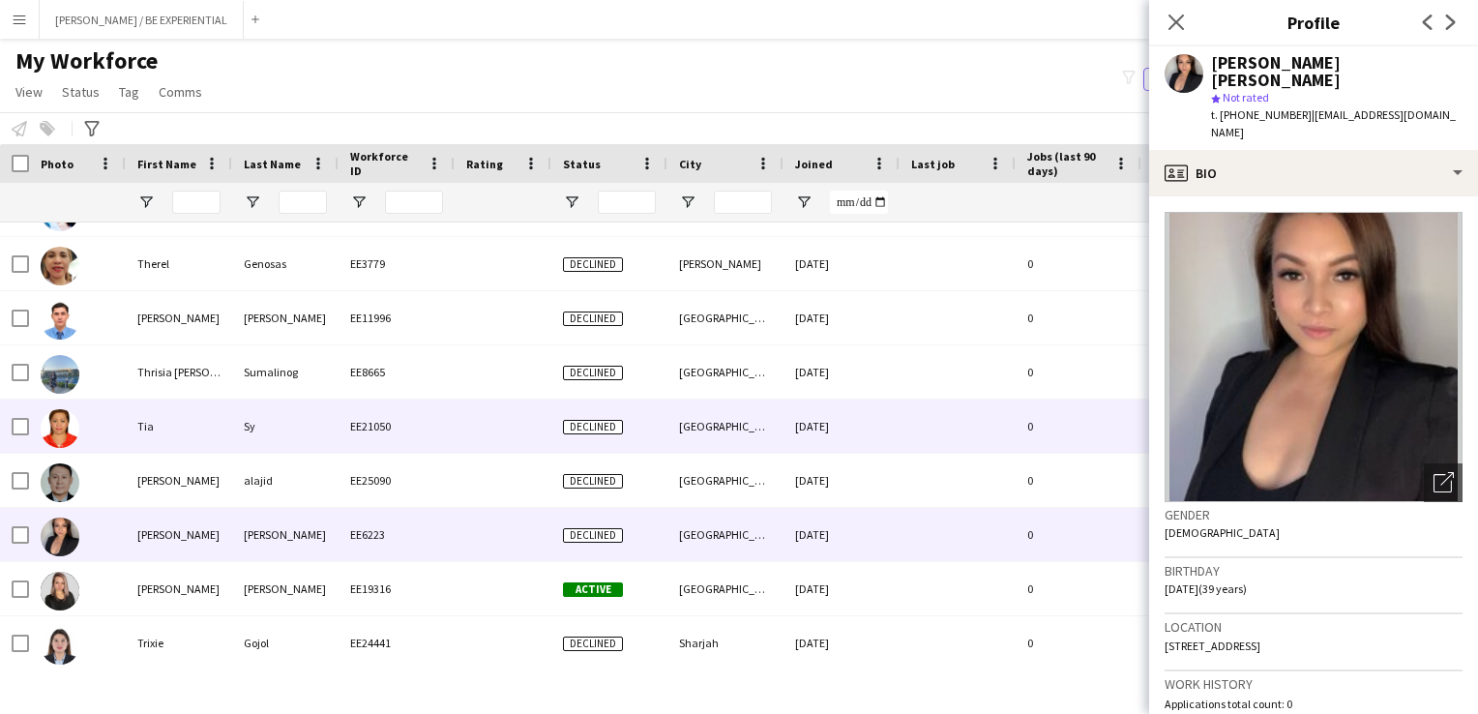
click at [116, 432] on div at bounding box center [77, 425] width 97 height 53
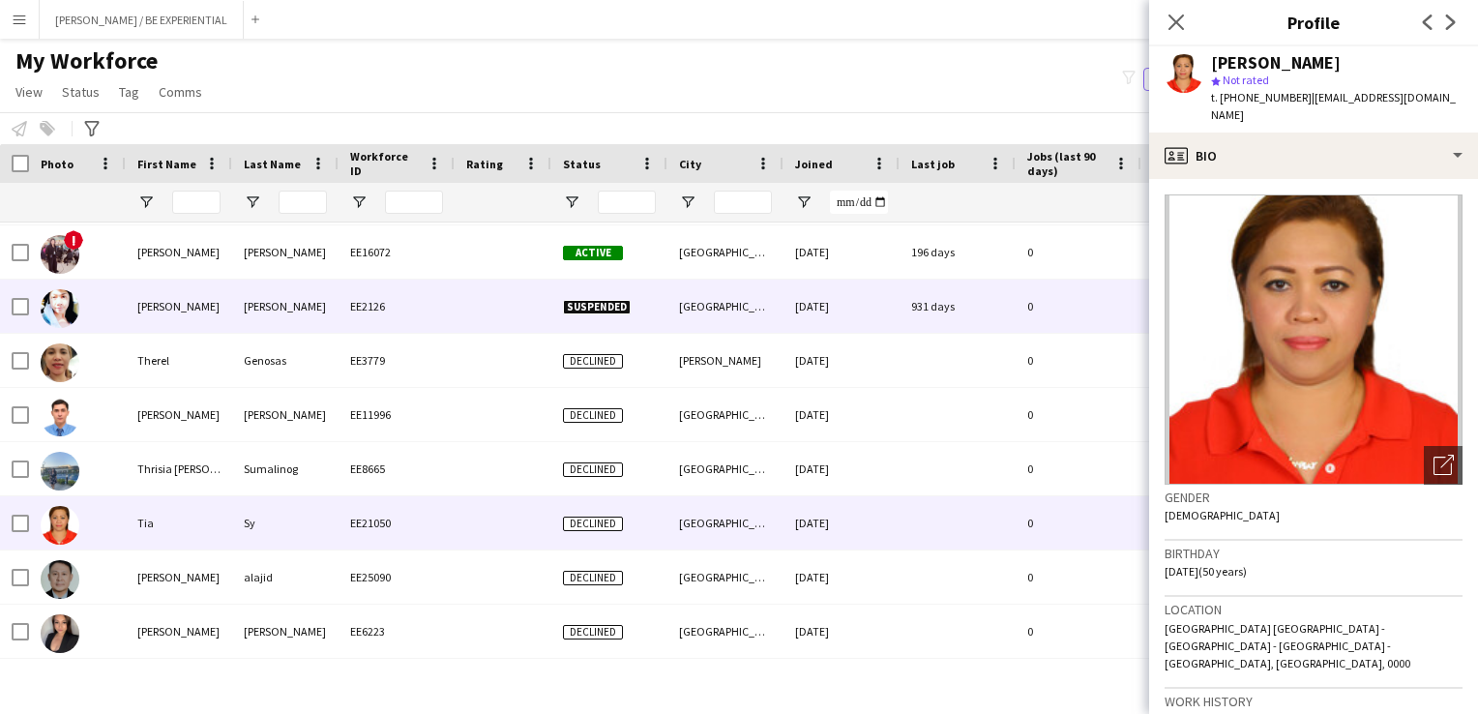
drag, startPoint x: 111, startPoint y: 296, endPoint x: 133, endPoint y: 393, distance: 99.3
click at [112, 296] on div at bounding box center [77, 306] width 97 height 53
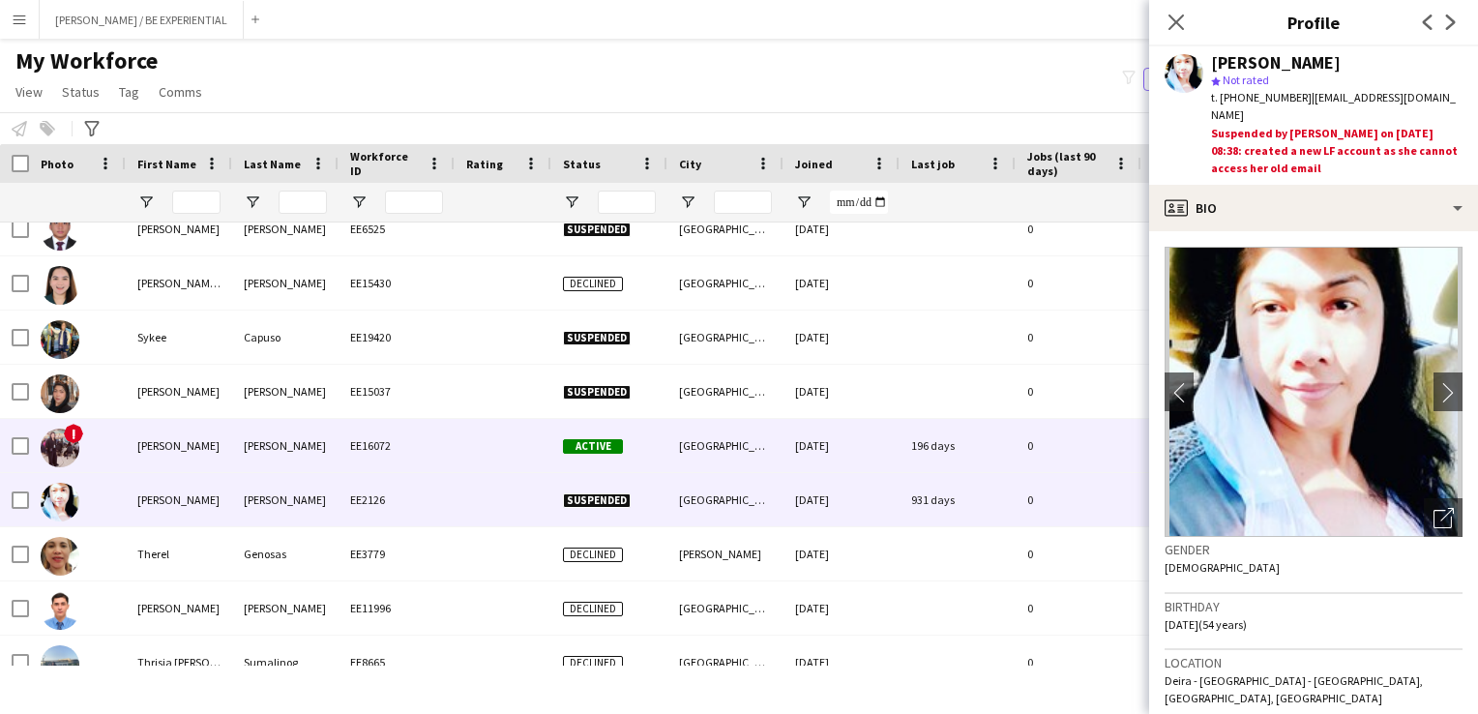
drag, startPoint x: 115, startPoint y: 435, endPoint x: 141, endPoint y: 431, distance: 26.4
click at [115, 438] on div "!" at bounding box center [77, 445] width 97 height 53
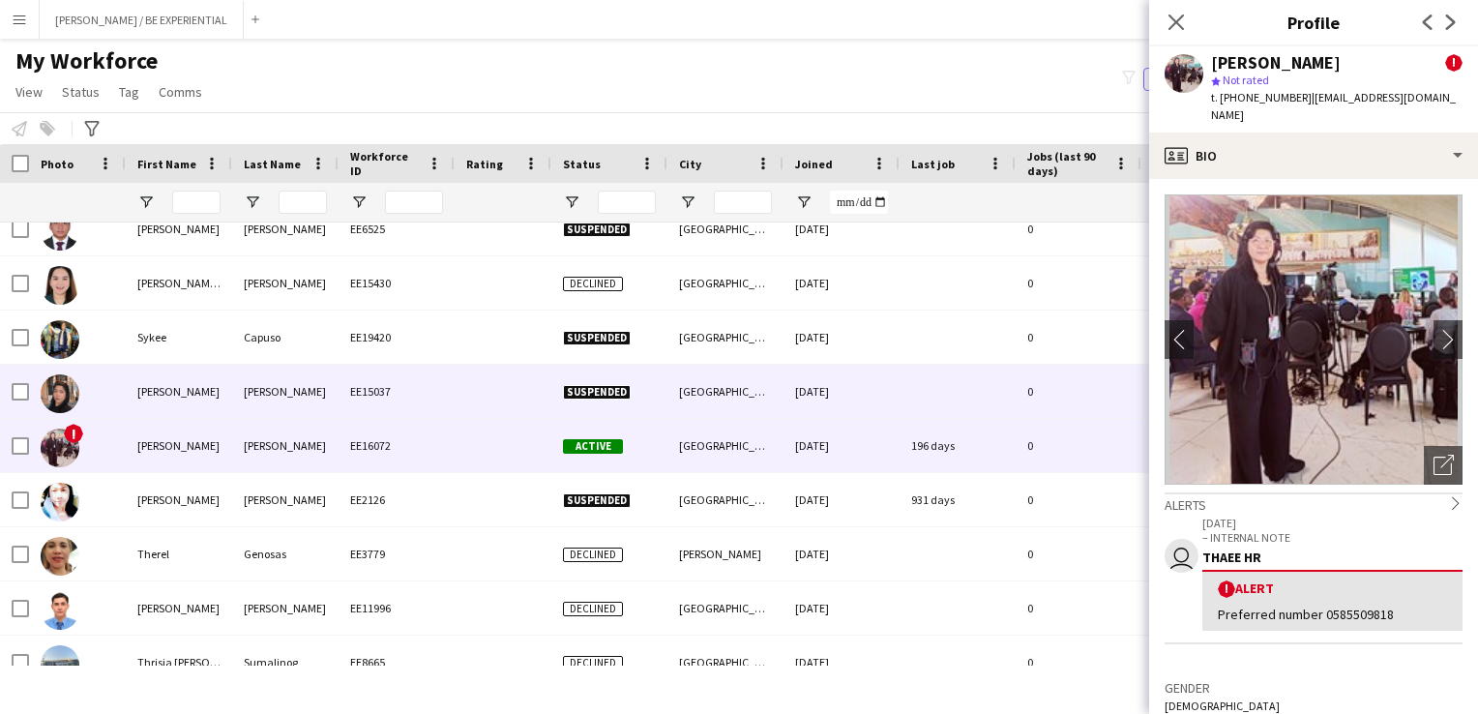
click at [117, 393] on div at bounding box center [77, 391] width 97 height 53
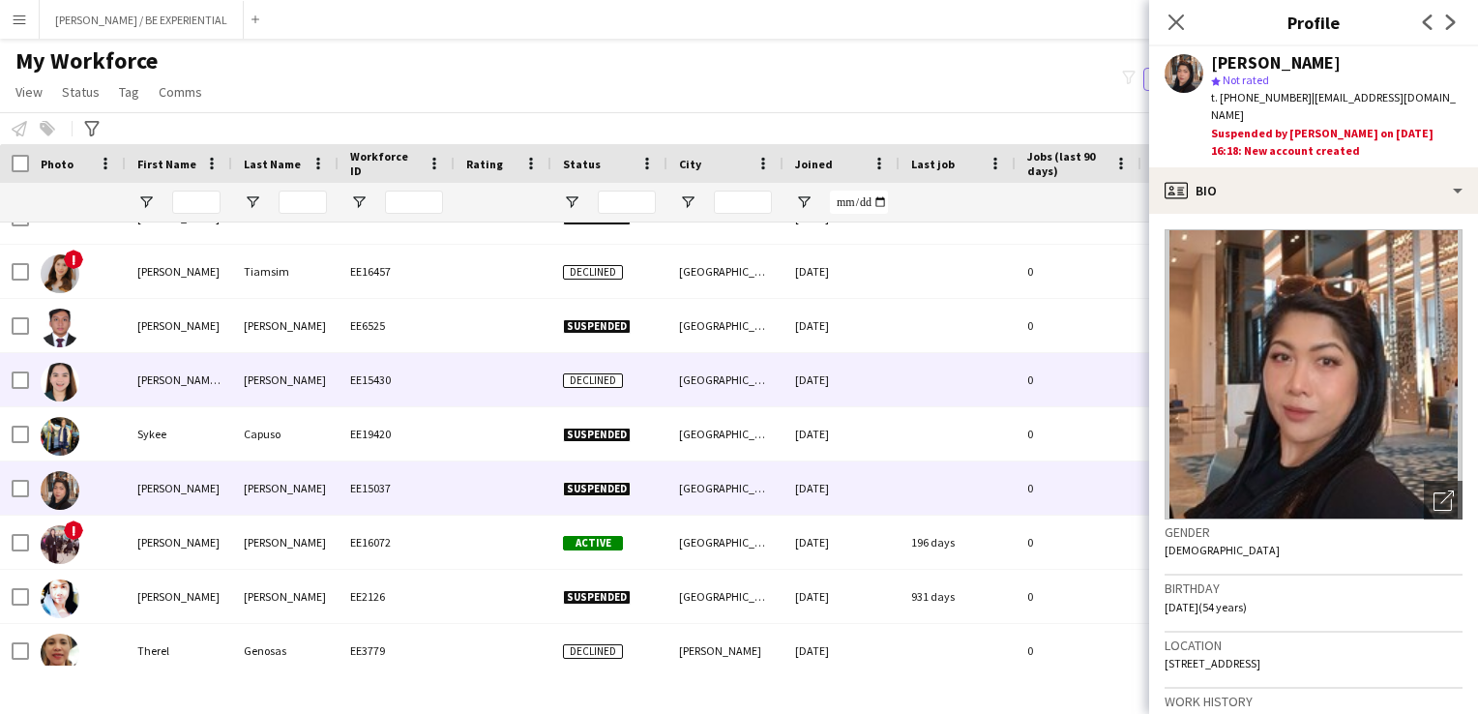
click at [89, 386] on div at bounding box center [77, 379] width 97 height 53
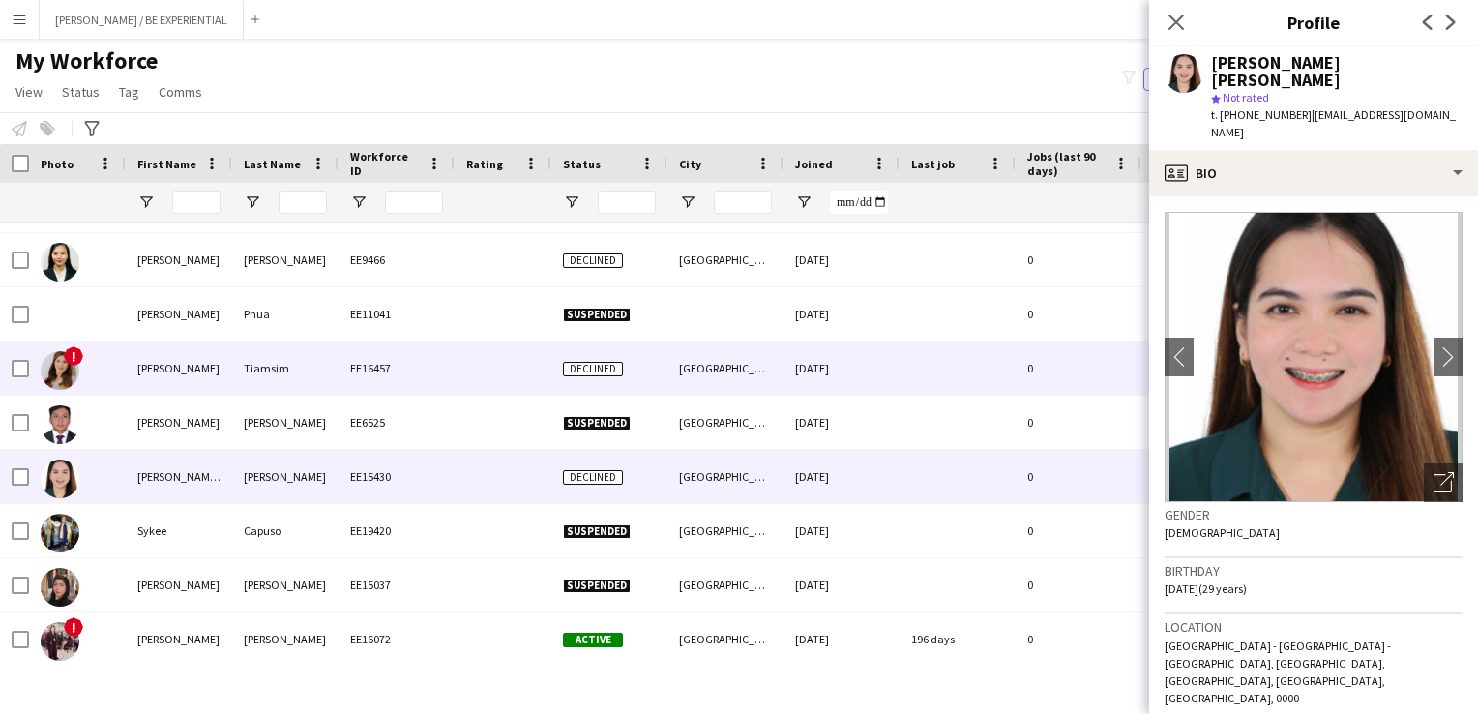
click at [102, 369] on div "!" at bounding box center [77, 367] width 97 height 53
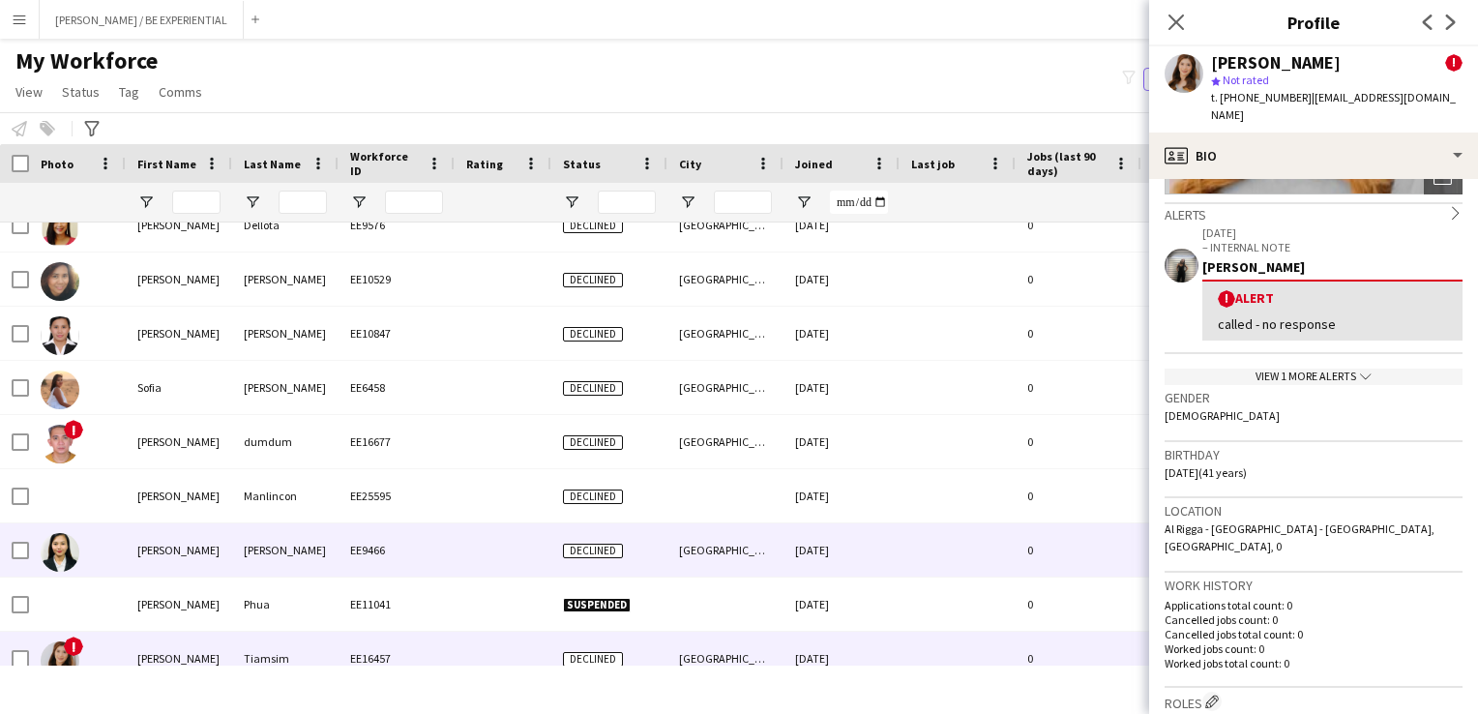
click at [93, 552] on div at bounding box center [77, 549] width 97 height 53
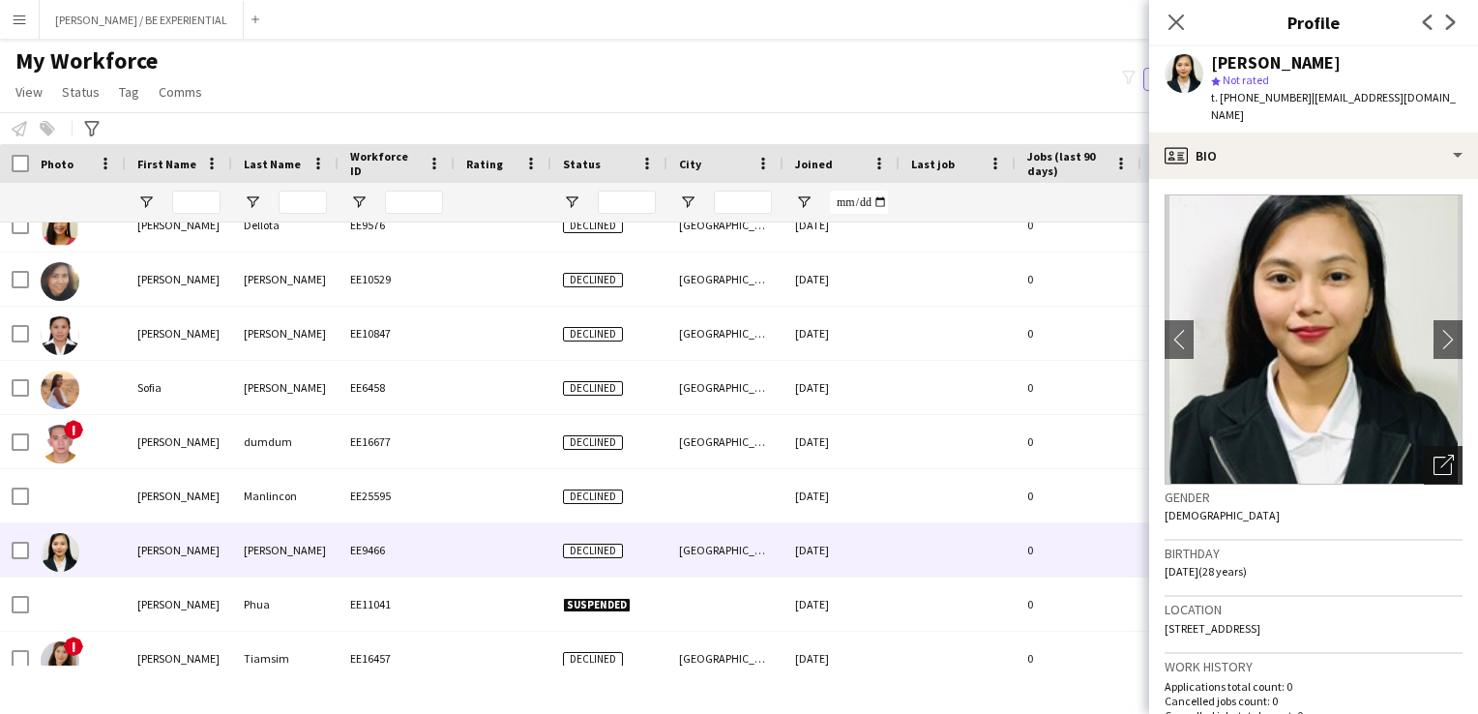
click at [1434, 455] on icon "Open photos pop-in" at bounding box center [1444, 465] width 20 height 20
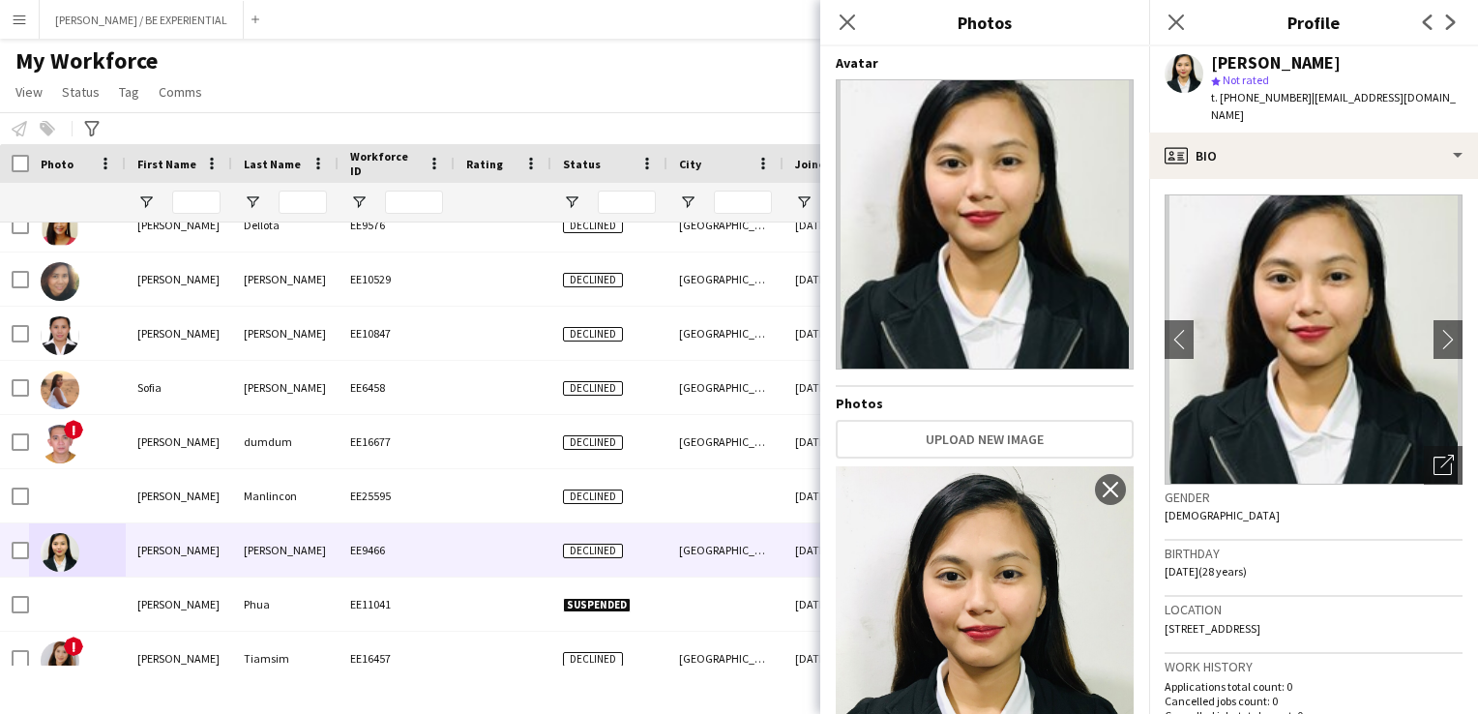
click at [1338, 60] on div "[PERSON_NAME]" at bounding box center [1336, 62] width 251 height 17
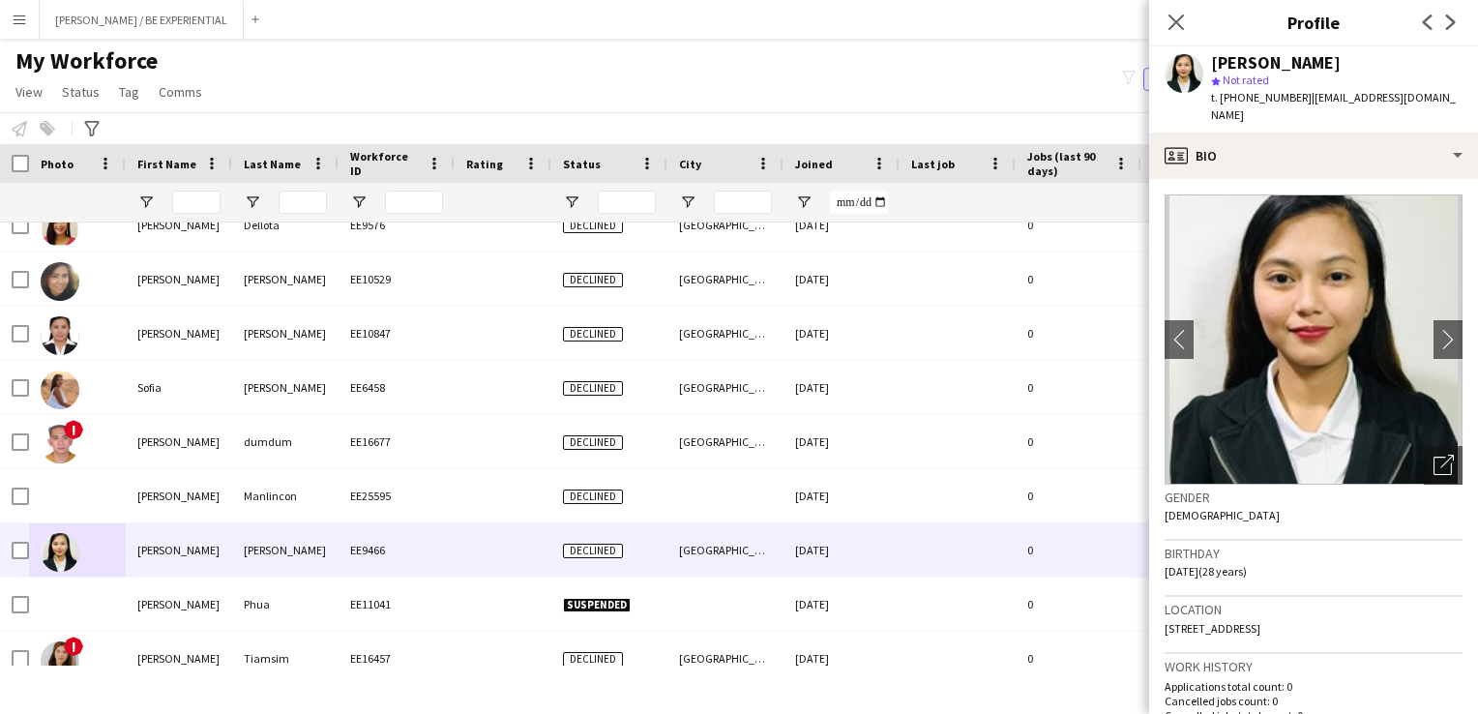
click at [1304, 62] on div "[PERSON_NAME]" at bounding box center [1276, 62] width 130 height 17
click at [1208, 64] on div "[PERSON_NAME] star Not rated t. [PHONE_NUMBER] | [EMAIL_ADDRESS][DOMAIN_NAME]" at bounding box center [1313, 89] width 329 height 86
drag, startPoint x: 1215, startPoint y: 64, endPoint x: 1349, endPoint y: 64, distance: 134.5
click at [1349, 64] on div "[PERSON_NAME]" at bounding box center [1336, 62] width 251 height 17
copy div "[PERSON_NAME]"
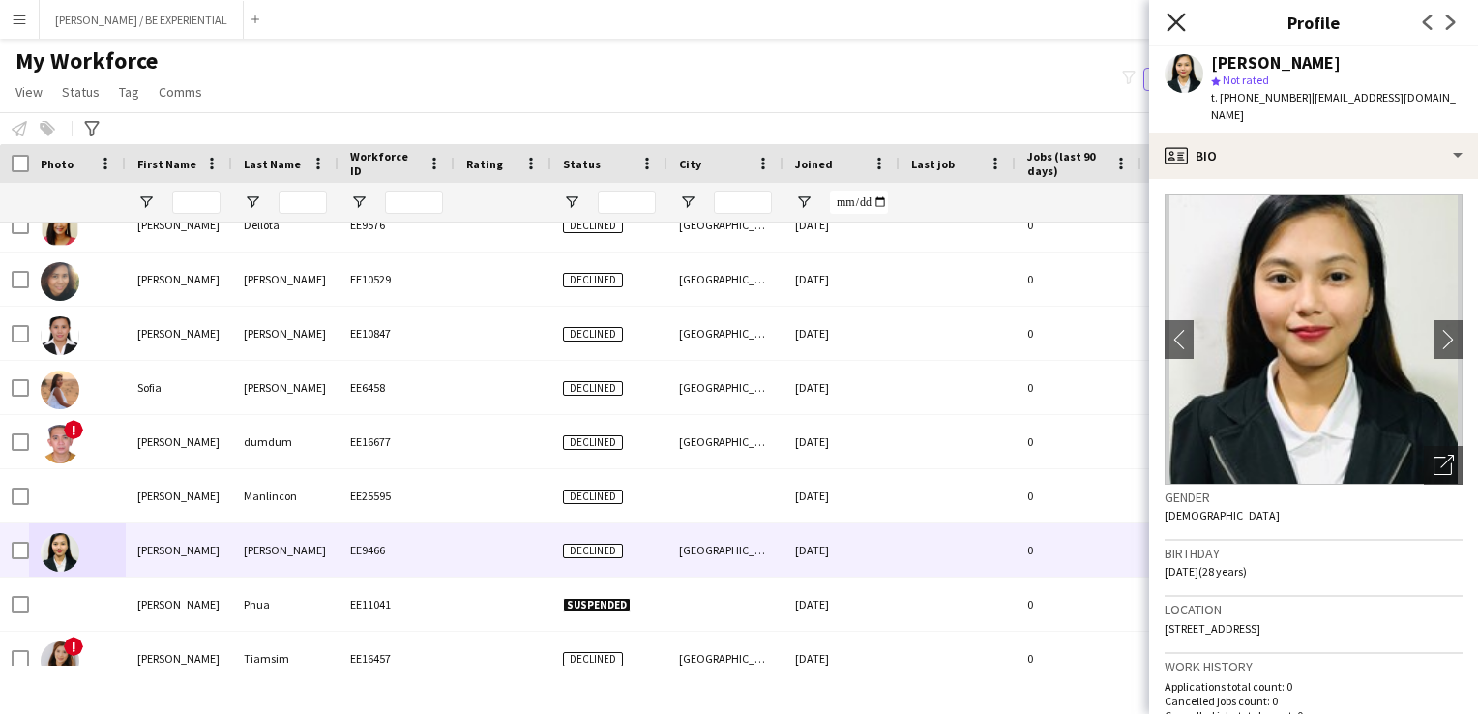
click at [1180, 26] on icon at bounding box center [1176, 22] width 18 height 18
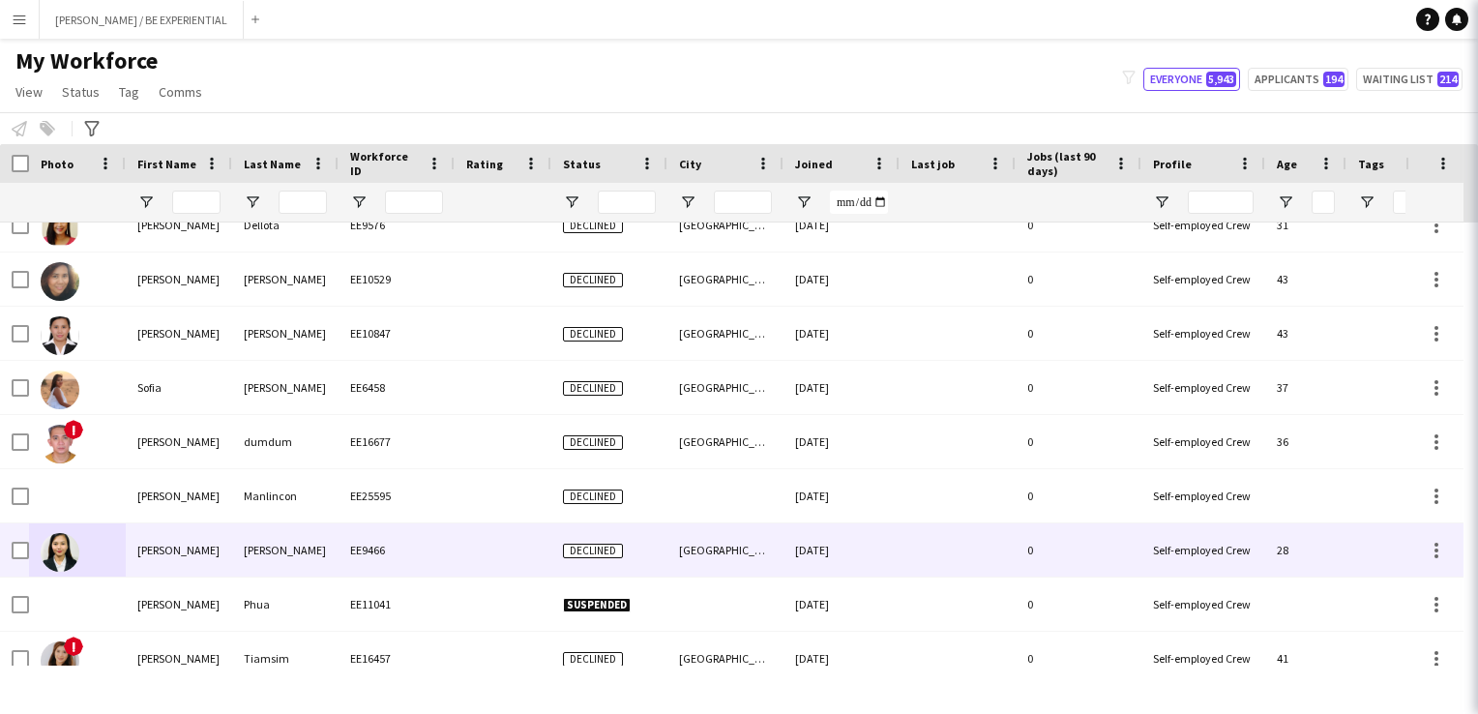
click at [1477, 23] on icon at bounding box center [1504, 22] width 18 height 18
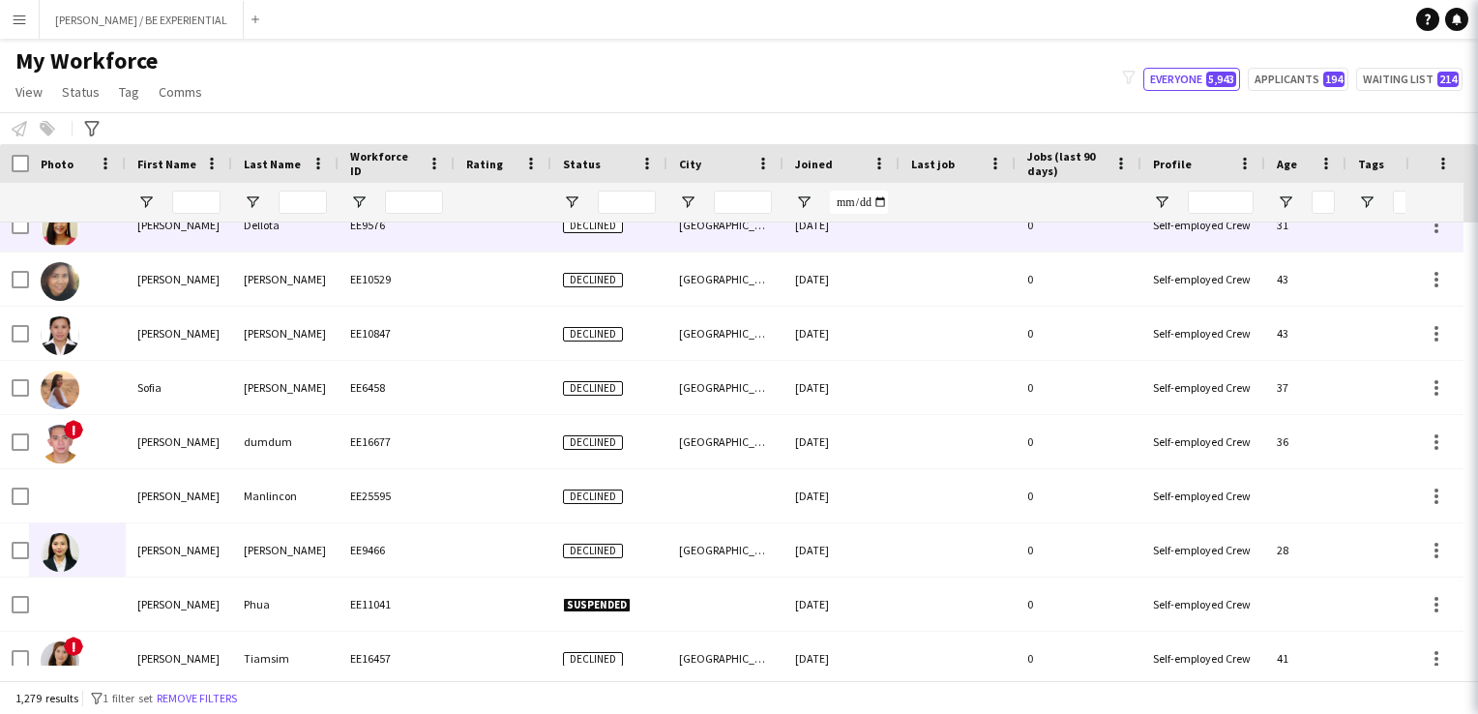
scroll to position [65645, 0]
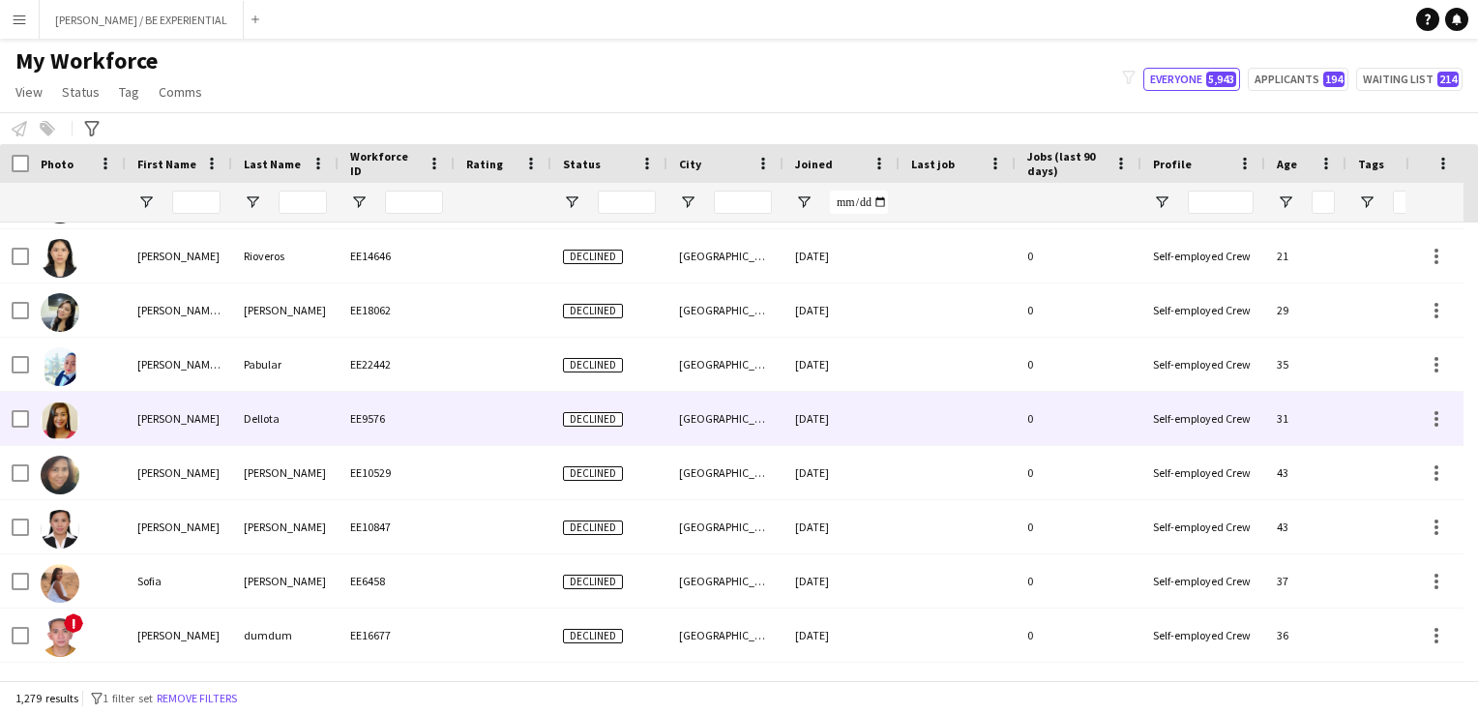
click at [108, 428] on div at bounding box center [77, 418] width 97 height 53
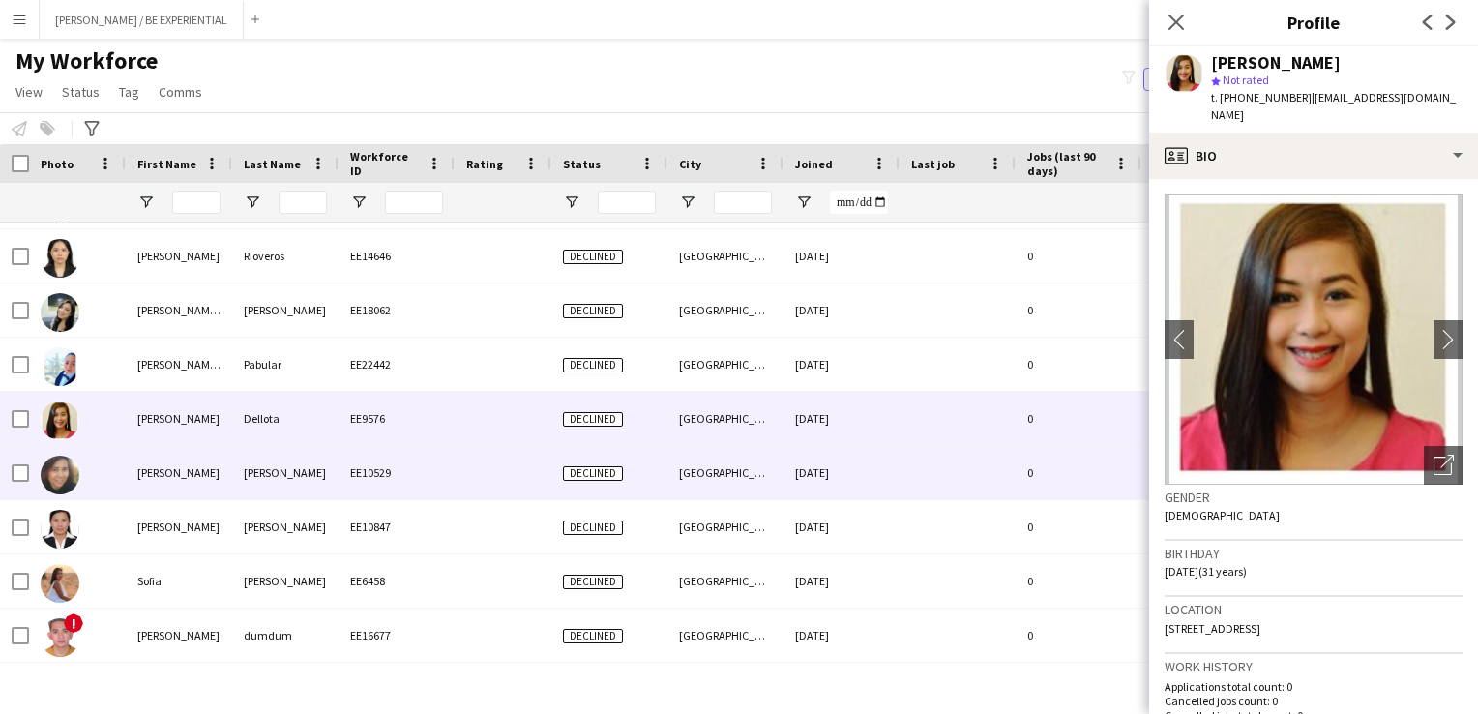
click at [118, 470] on div at bounding box center [77, 472] width 97 height 53
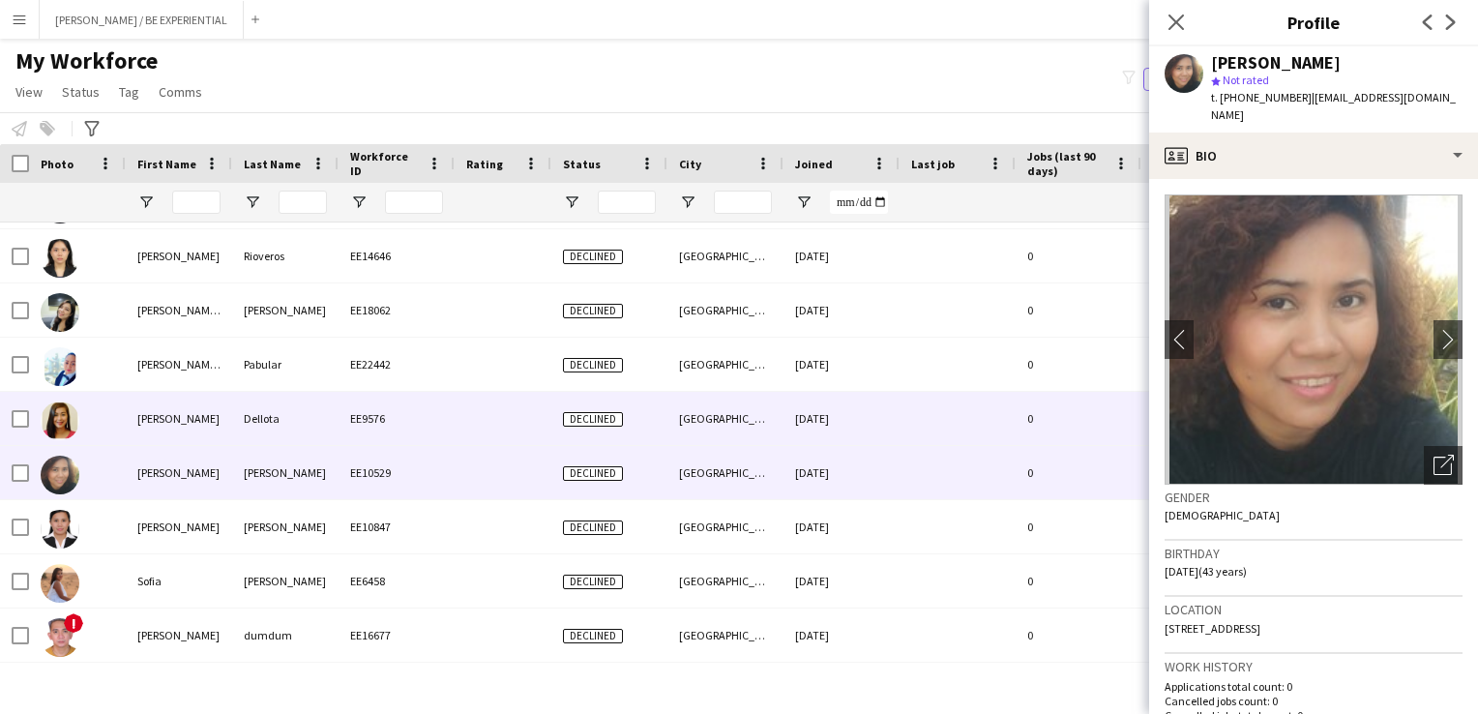
scroll to position [65548, 0]
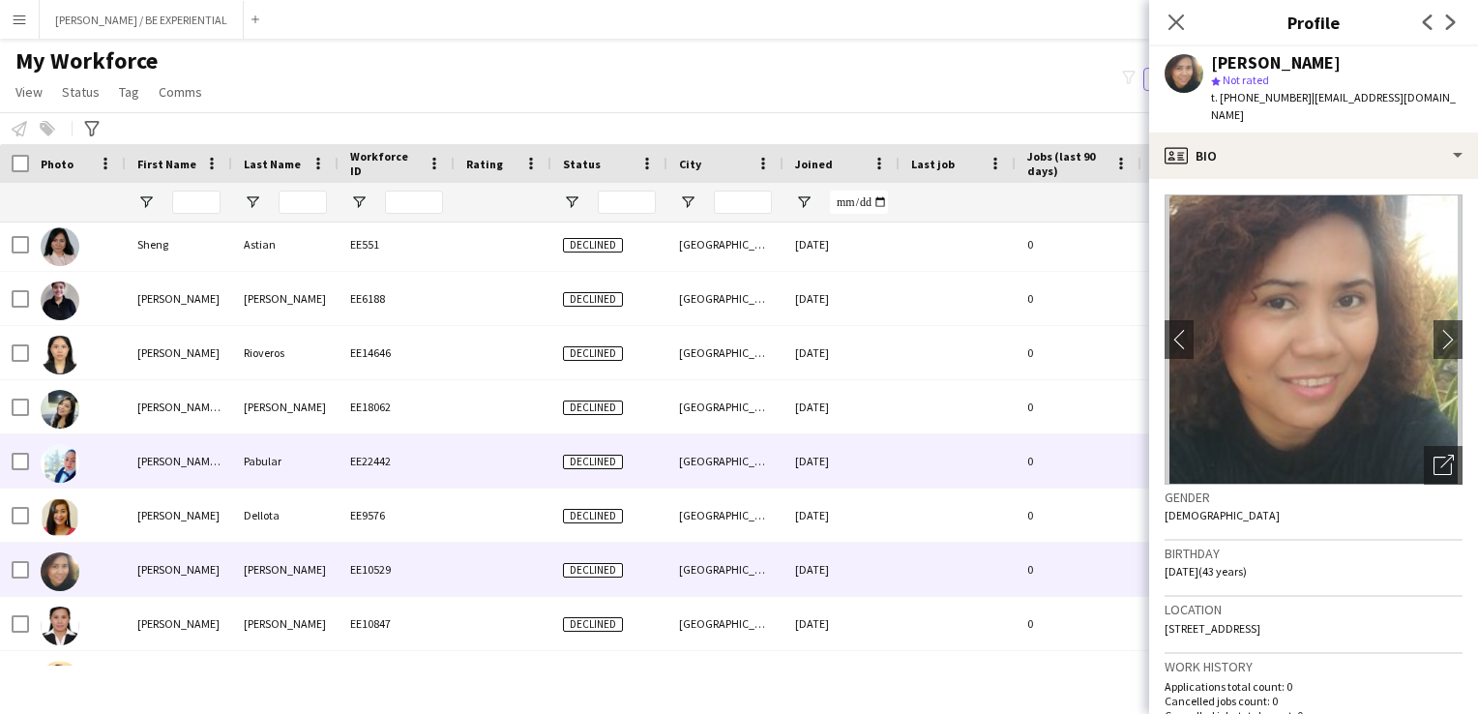
click at [124, 461] on div at bounding box center [77, 460] width 97 height 53
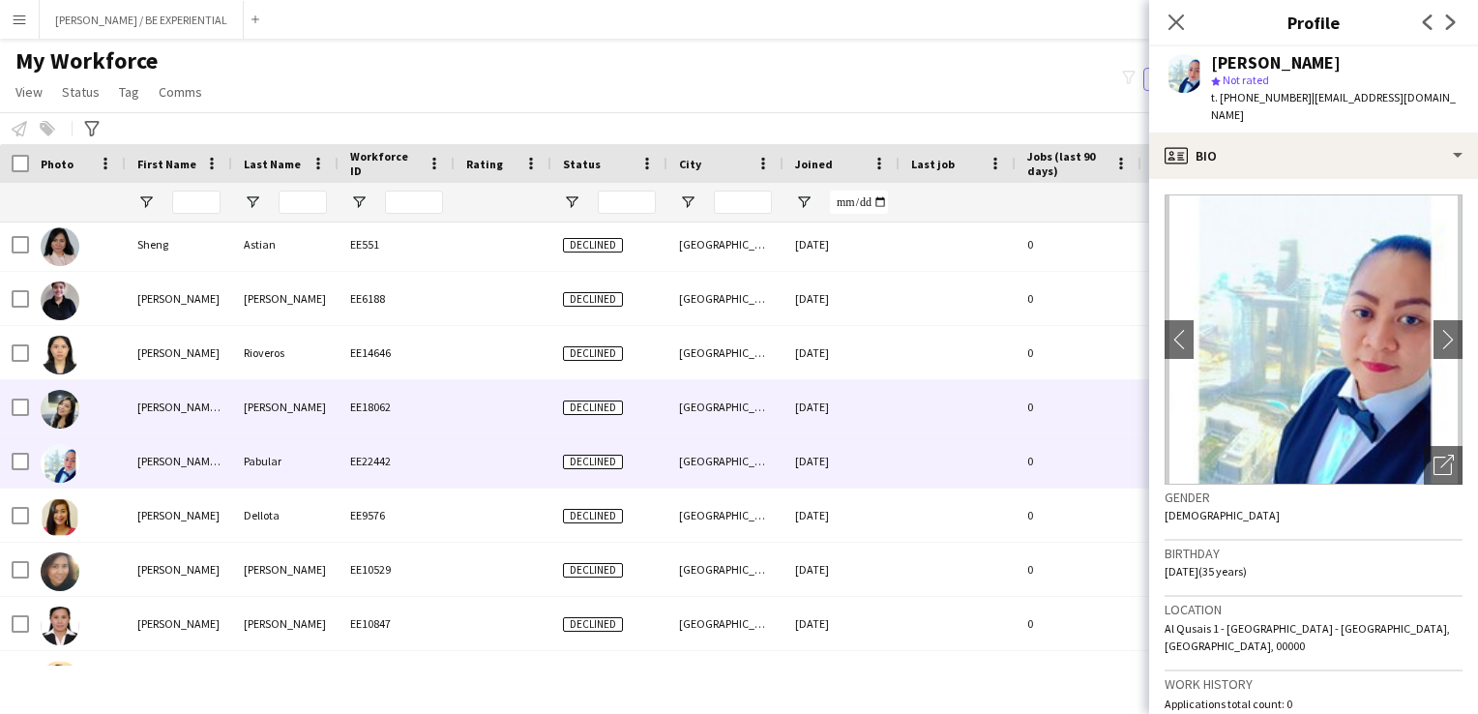
click at [131, 413] on div "[PERSON_NAME] [PERSON_NAME]" at bounding box center [179, 406] width 106 height 53
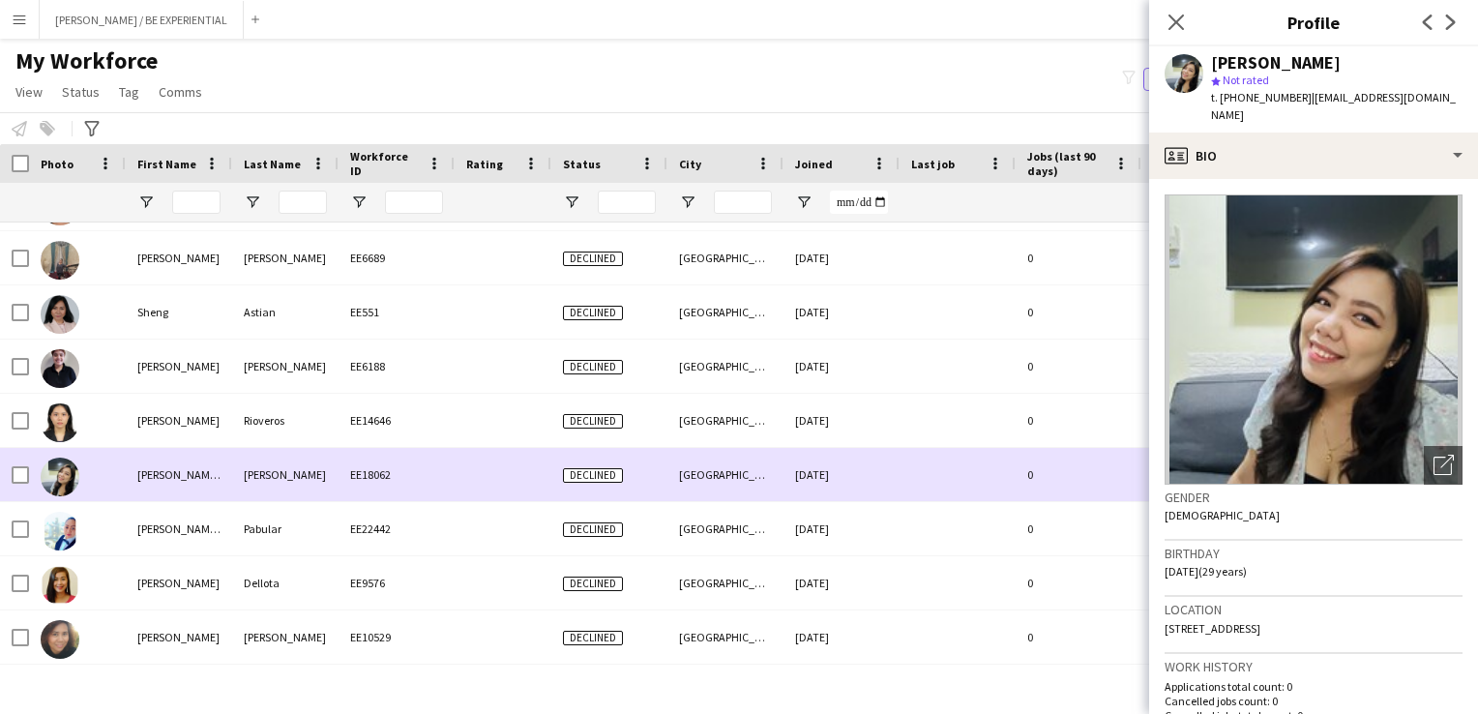
scroll to position [65451, 0]
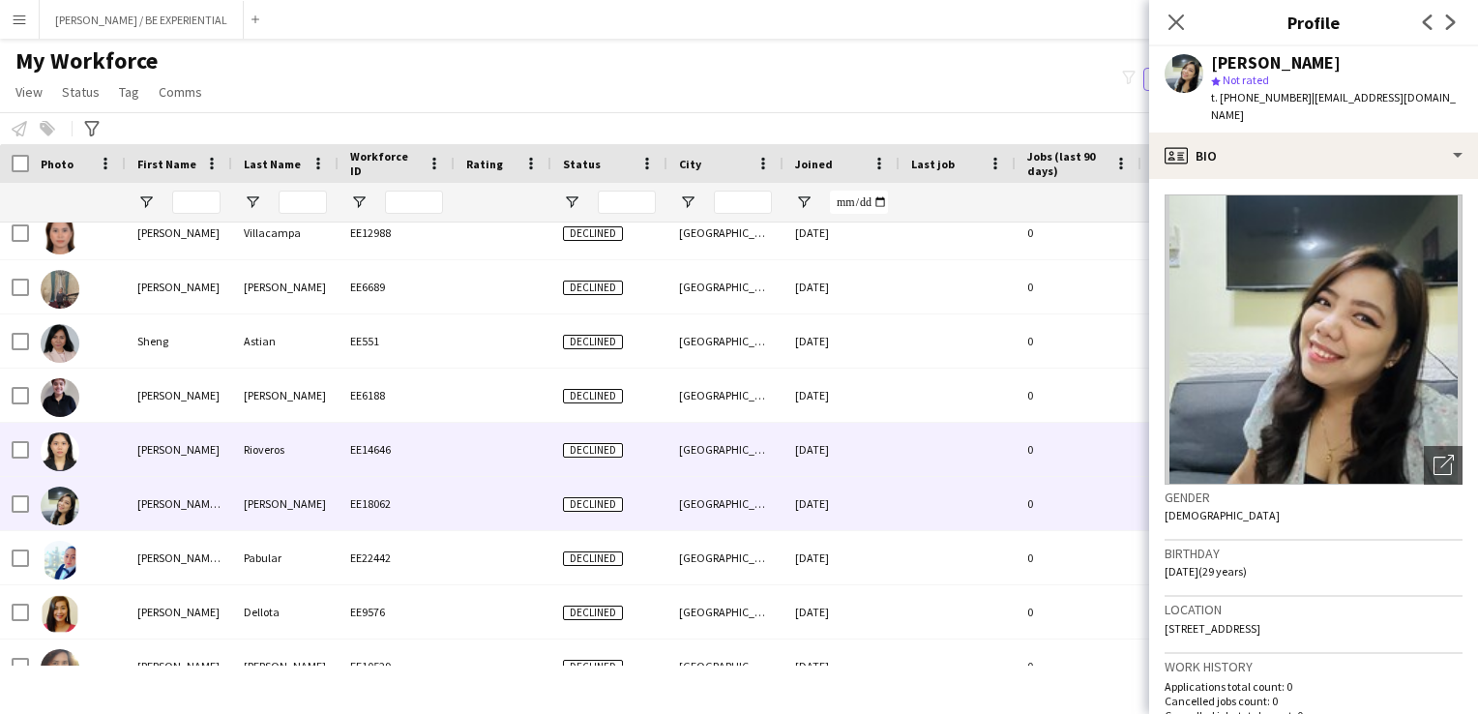
drag, startPoint x: 115, startPoint y: 462, endPoint x: 132, endPoint y: 466, distance: 16.9
click at [115, 462] on div at bounding box center [77, 449] width 97 height 53
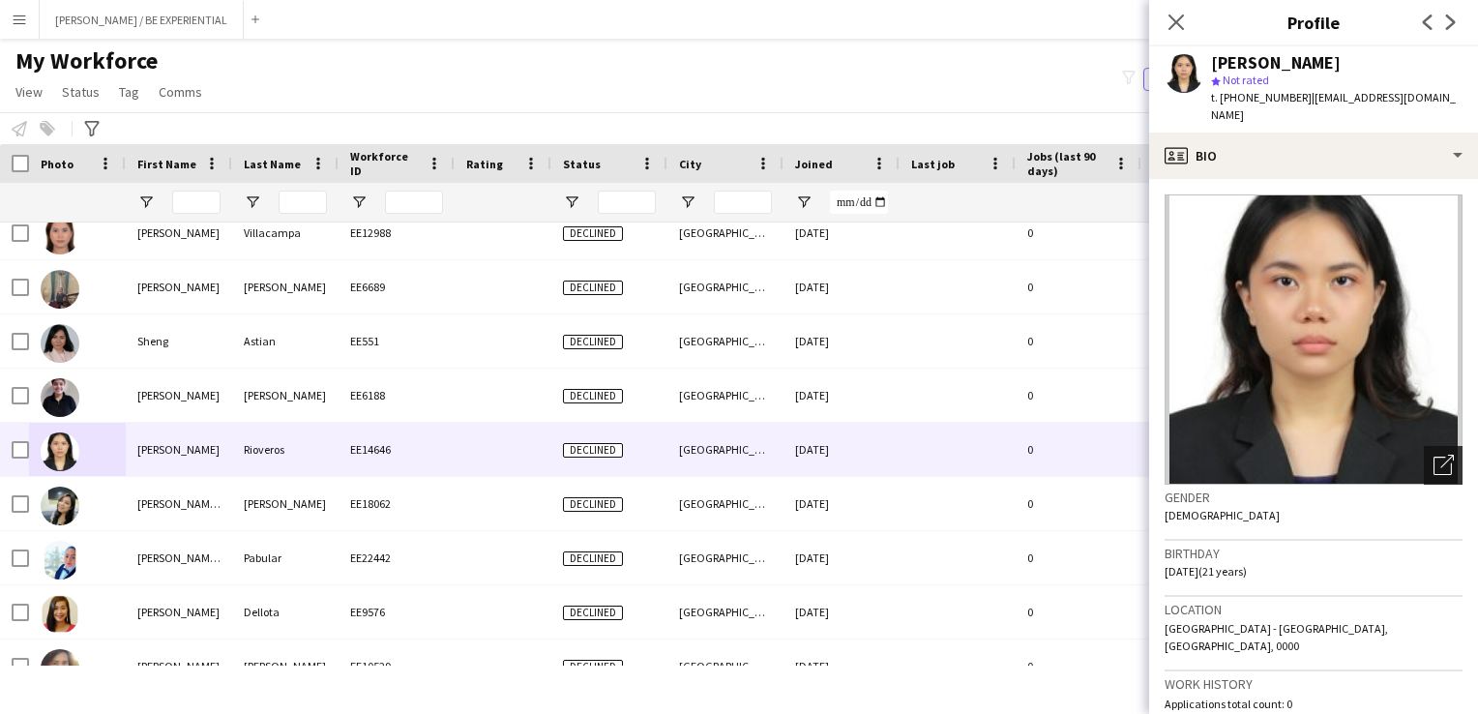
drag, startPoint x: 1416, startPoint y: 452, endPoint x: 1424, endPoint y: 461, distance: 12.4
click at [1424, 452] on div "Open photos pop-in" at bounding box center [1443, 465] width 39 height 39
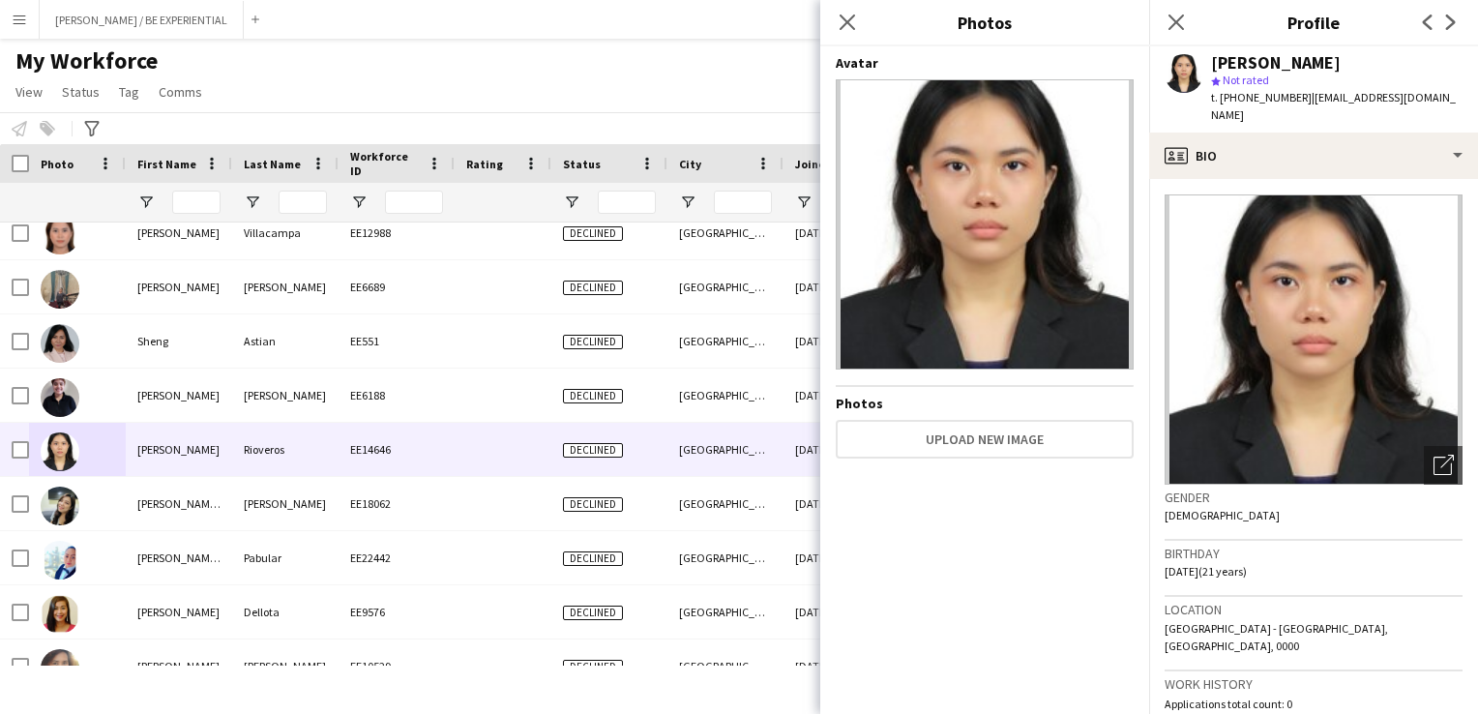
click at [1258, 68] on div "[PERSON_NAME]" at bounding box center [1276, 62] width 130 height 17
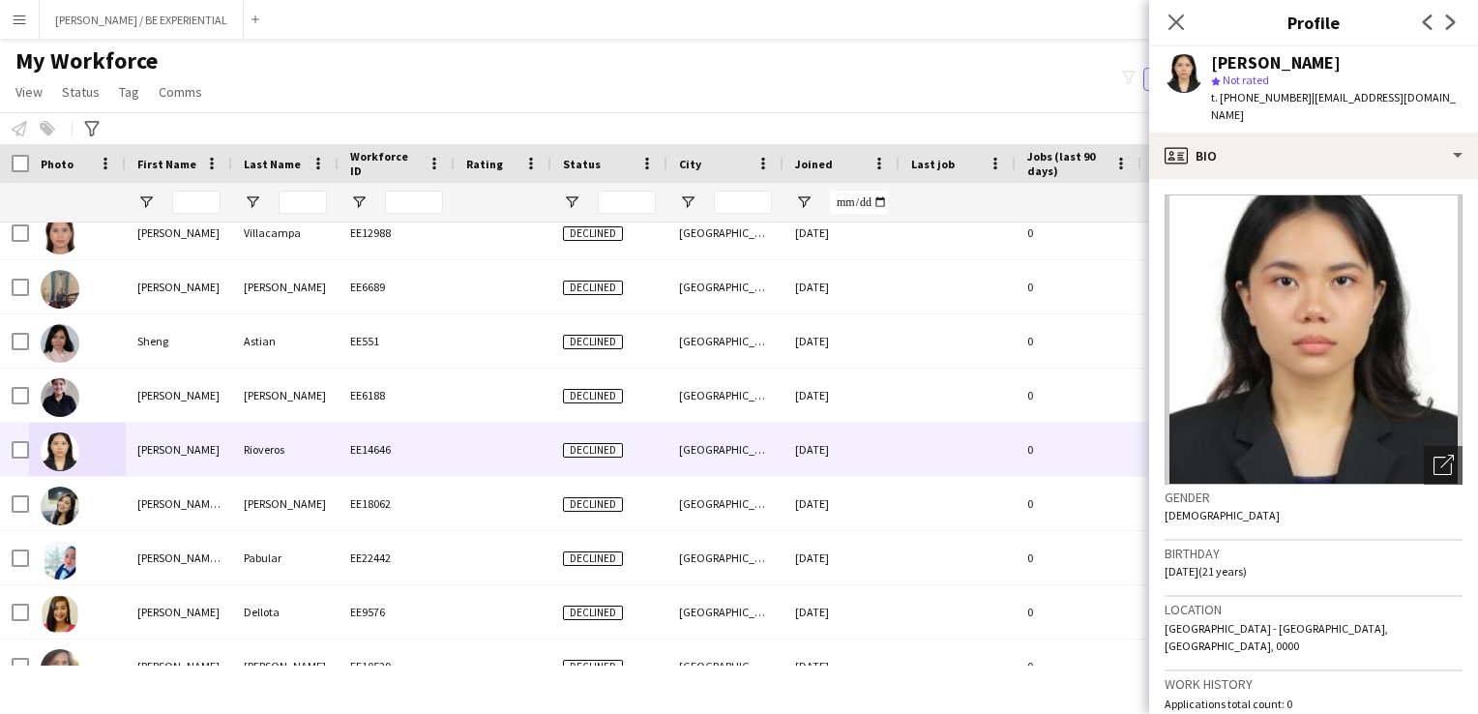
drag, startPoint x: 1332, startPoint y: 64, endPoint x: 1187, endPoint y: 65, distance: 145.1
click at [1187, 65] on div "[PERSON_NAME] star Not rated t. [PHONE_NUMBER] | [EMAIL_ADDRESS][DOMAIN_NAME]" at bounding box center [1313, 89] width 329 height 86
copy div "[PERSON_NAME]"
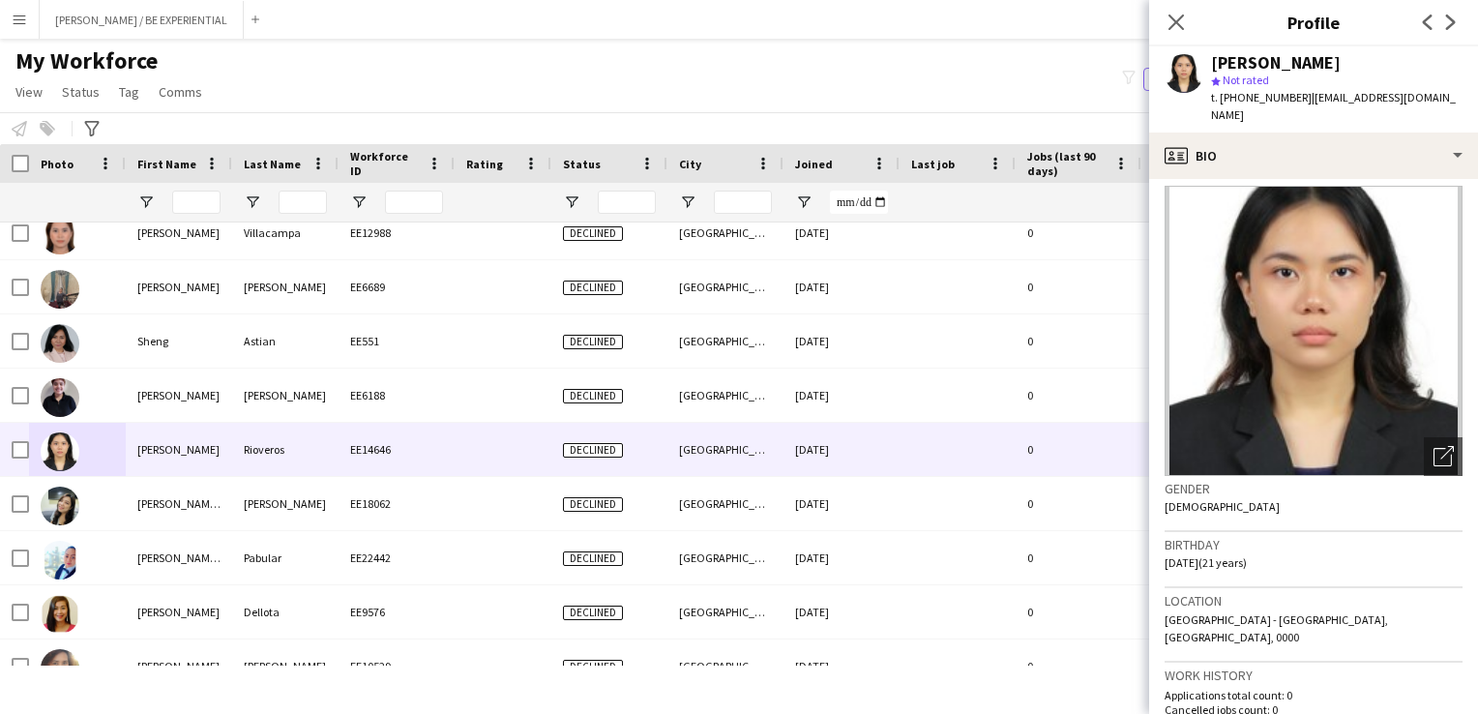
scroll to position [0, 0]
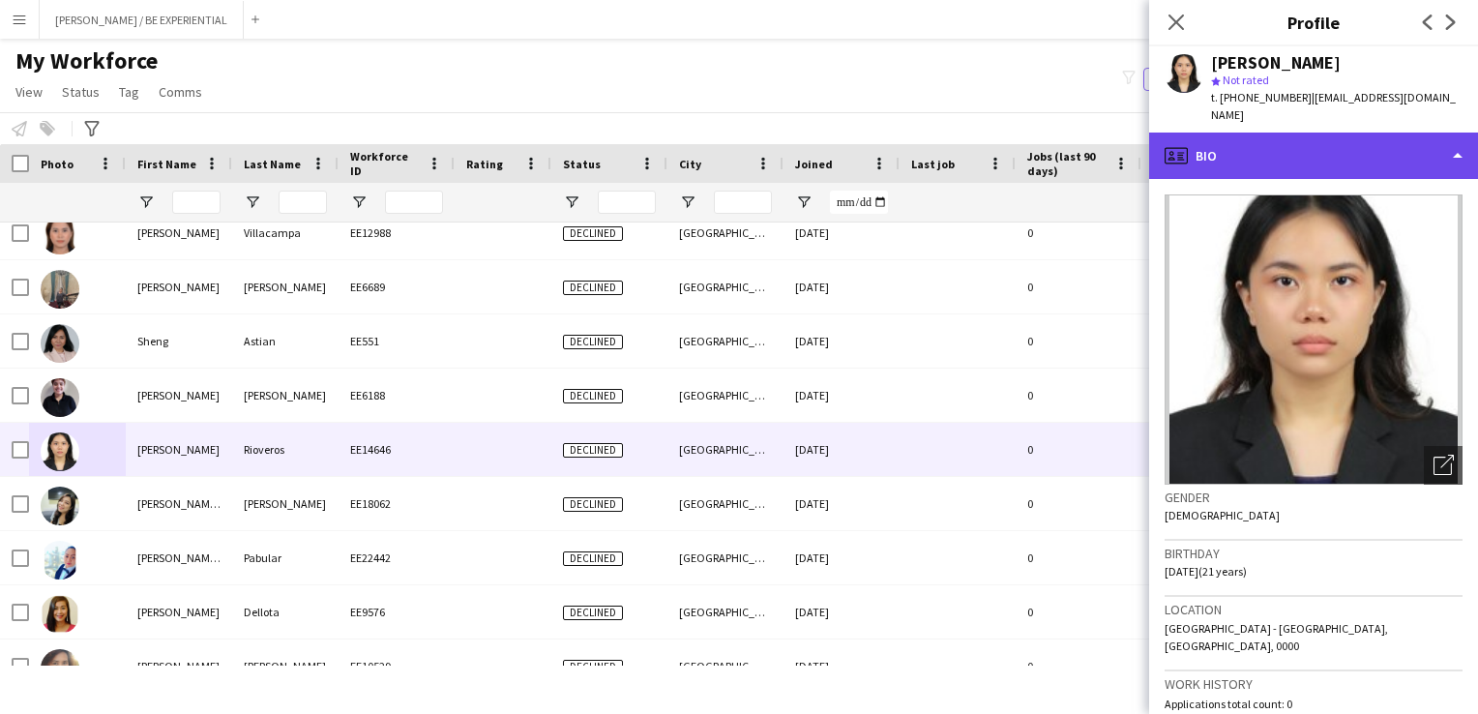
click at [1368, 154] on div "profile Bio" at bounding box center [1313, 156] width 329 height 46
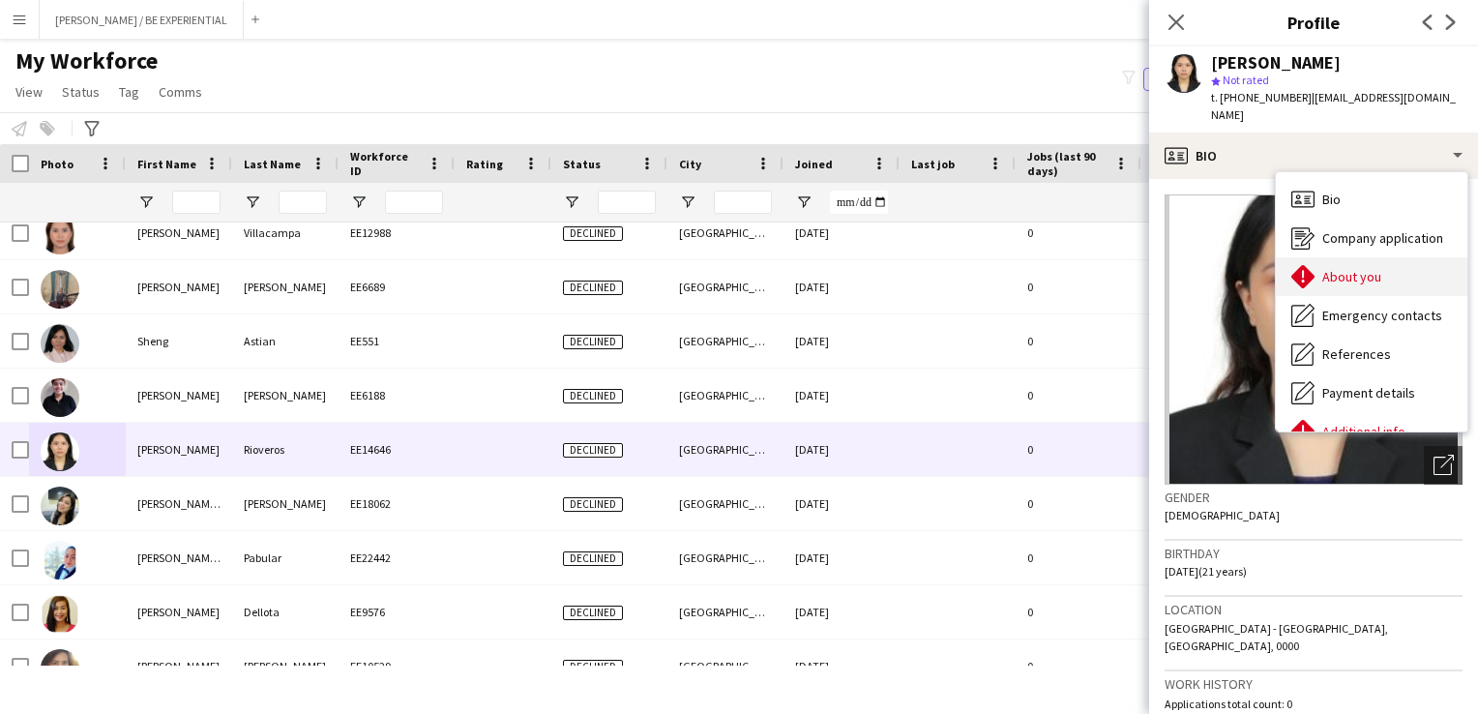
click at [1372, 272] on span "About you" at bounding box center [1351, 276] width 59 height 17
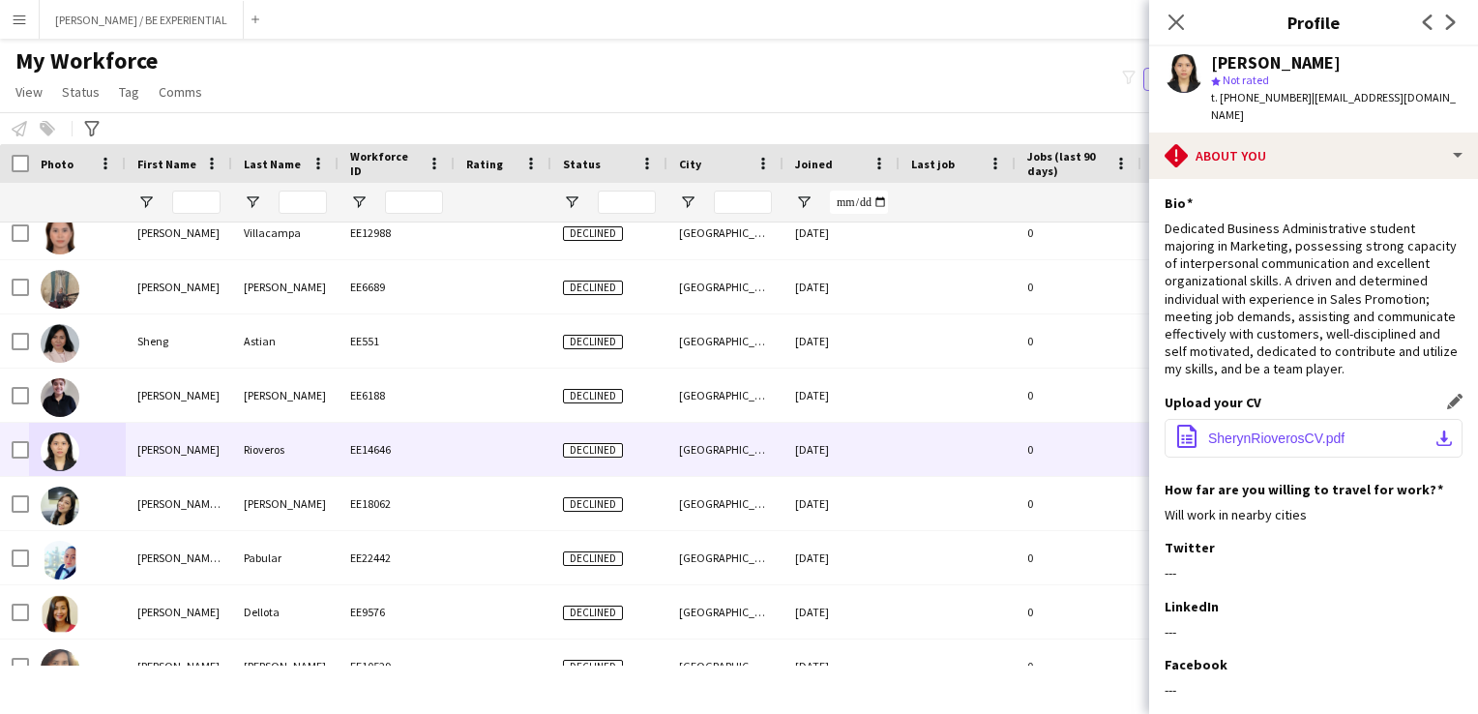
click at [1357, 429] on button "office-file-sheet SherynRioverosCV.pdf download-bottom" at bounding box center [1314, 438] width 298 height 39
click at [1179, 26] on icon at bounding box center [1176, 22] width 18 height 18
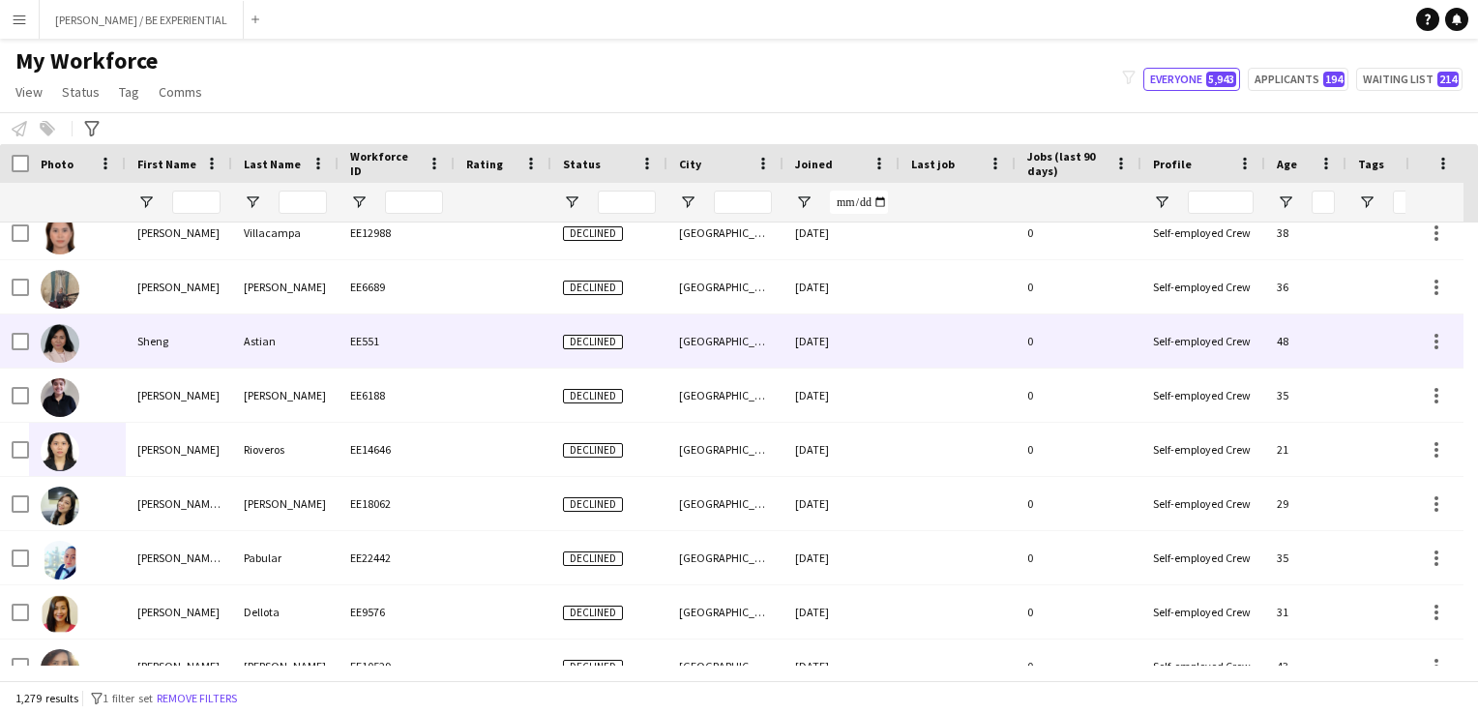
click at [72, 343] on img at bounding box center [60, 343] width 39 height 39
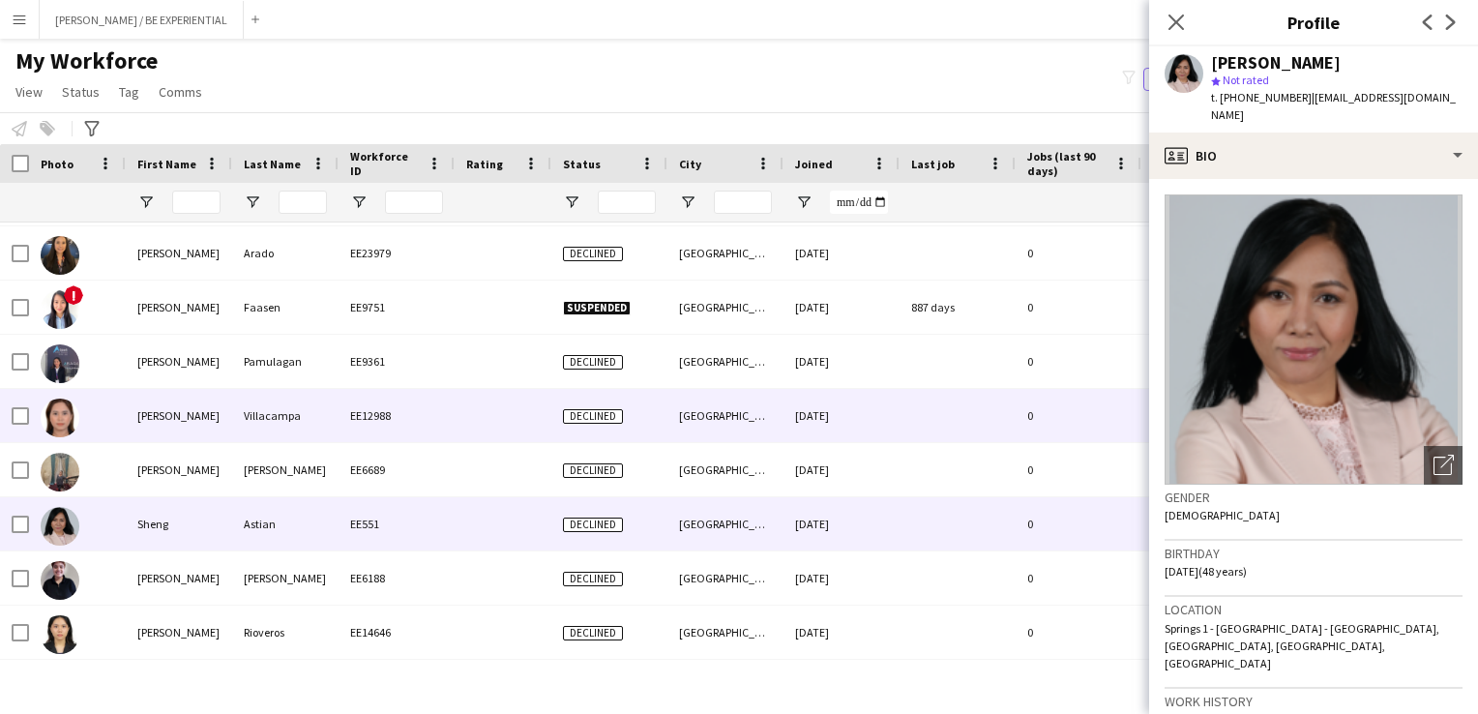
scroll to position [65258, 0]
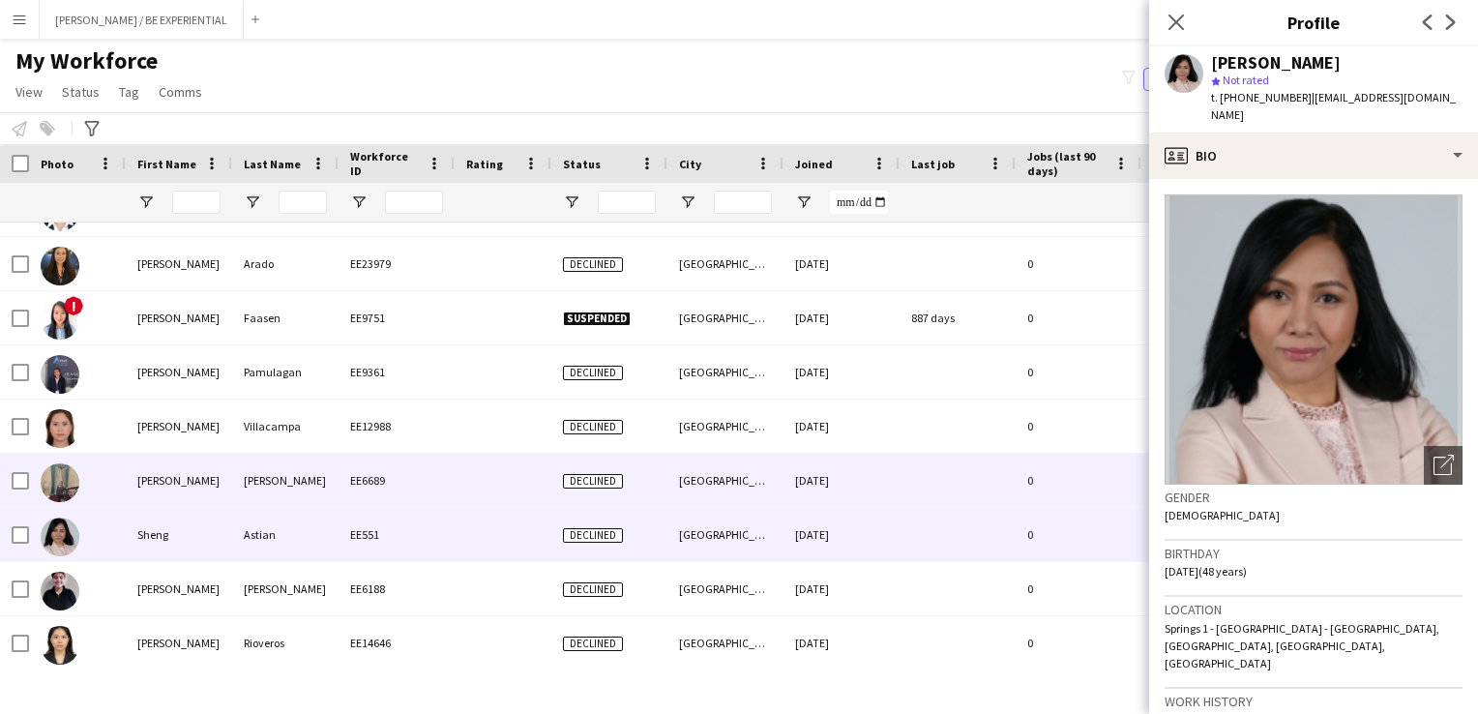
click at [100, 462] on div at bounding box center [77, 480] width 97 height 53
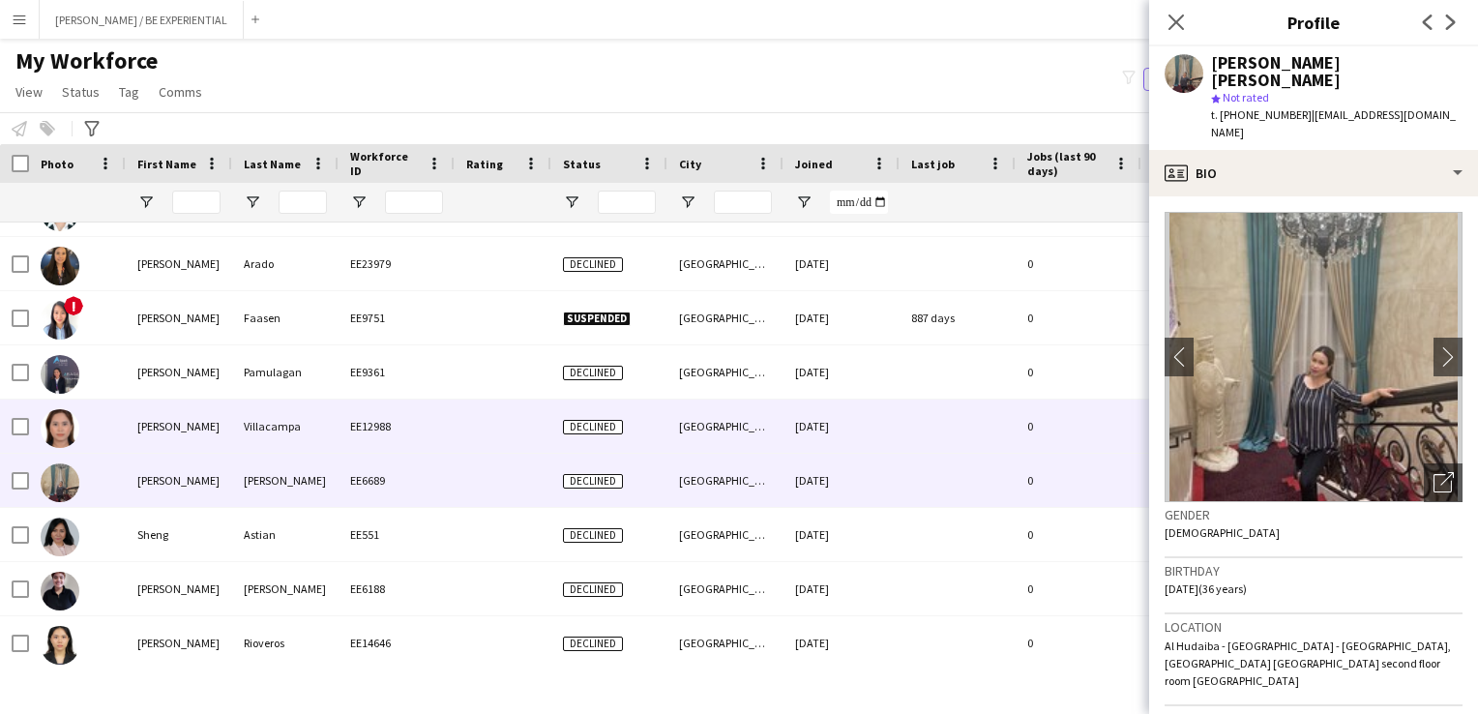
click at [70, 429] on img at bounding box center [60, 428] width 39 height 39
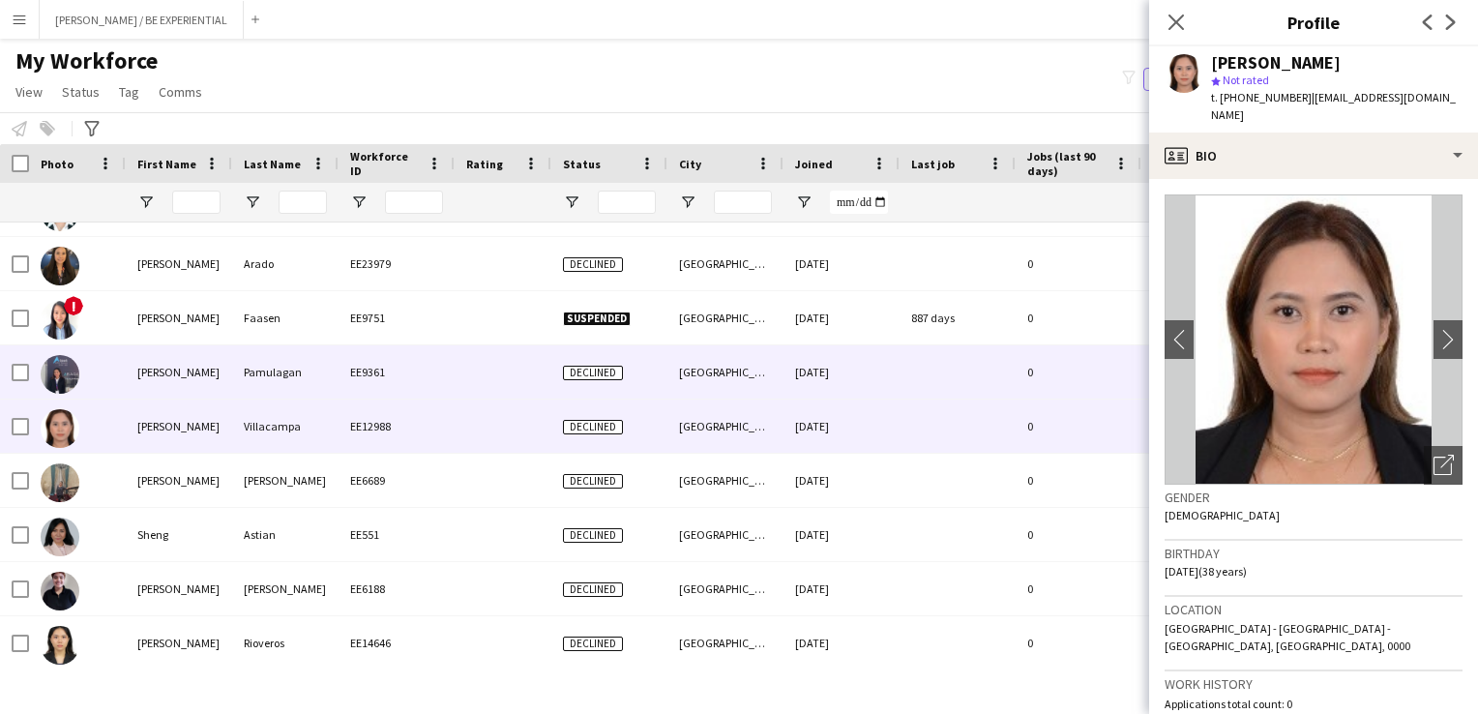
click at [84, 373] on div at bounding box center [77, 371] width 97 height 53
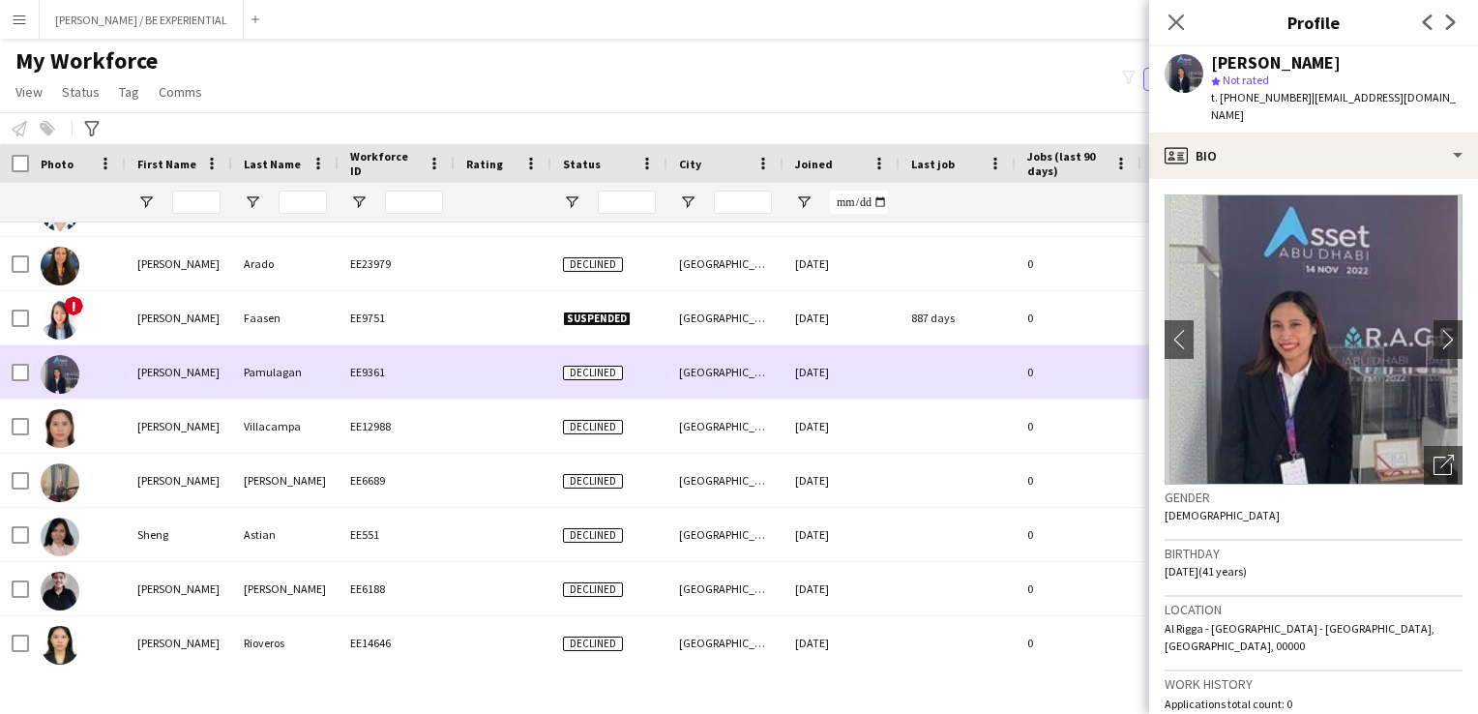
scroll to position [65161, 0]
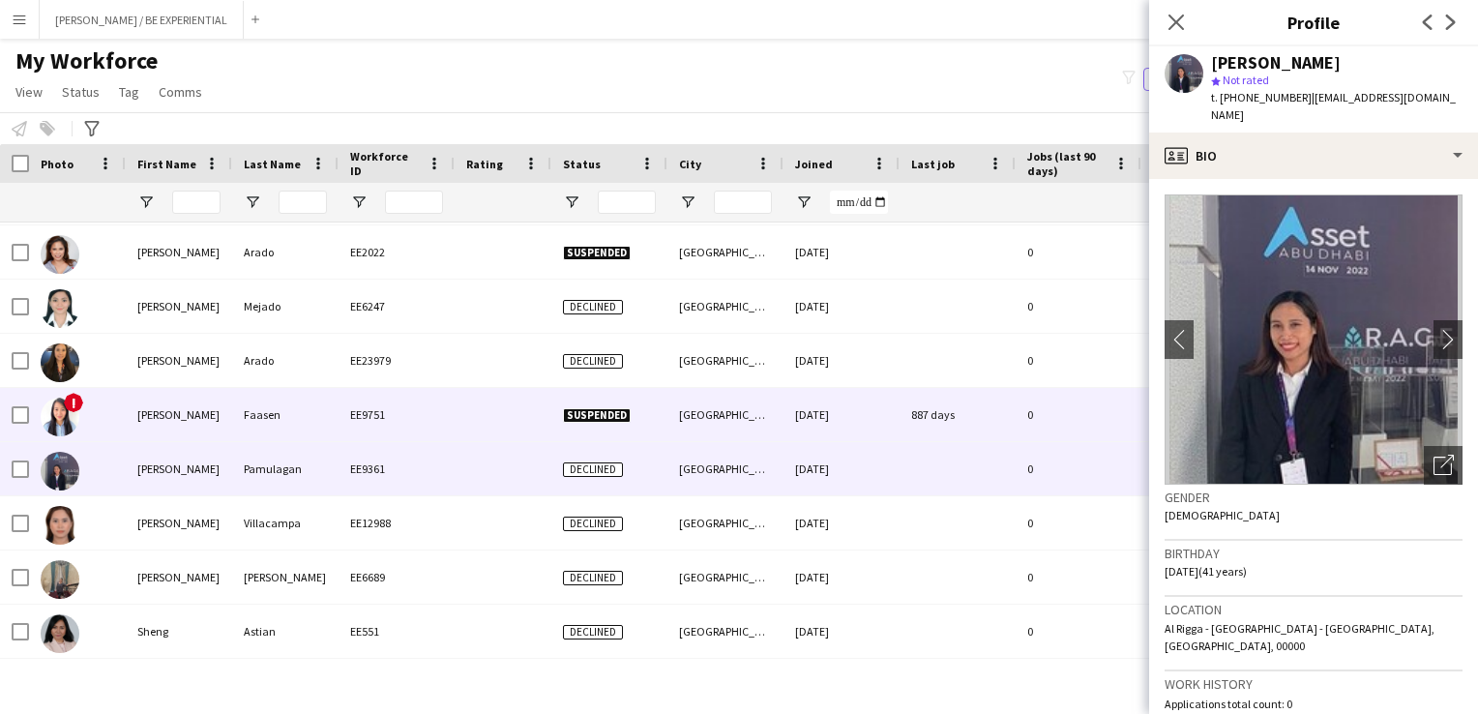
click at [79, 427] on div "!" at bounding box center [77, 414] width 97 height 53
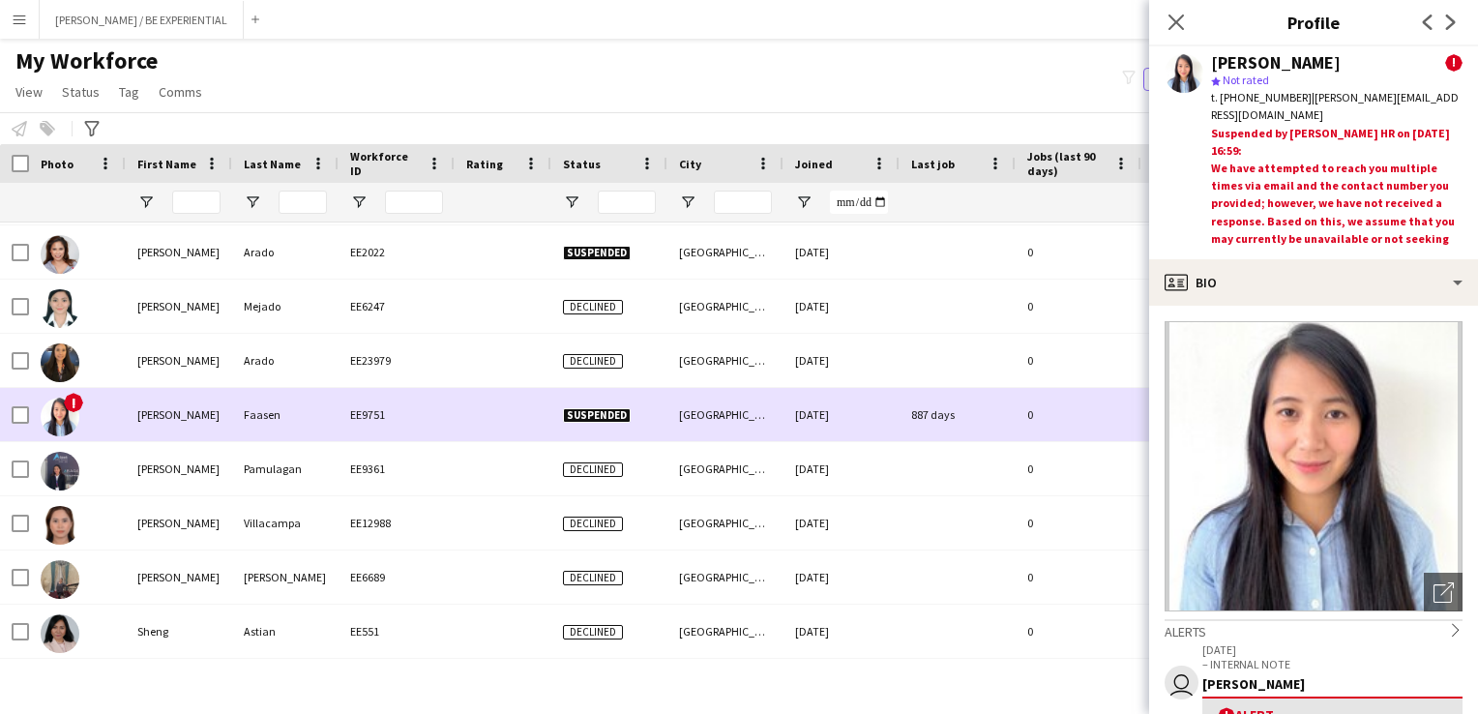
scroll to position [65064, 0]
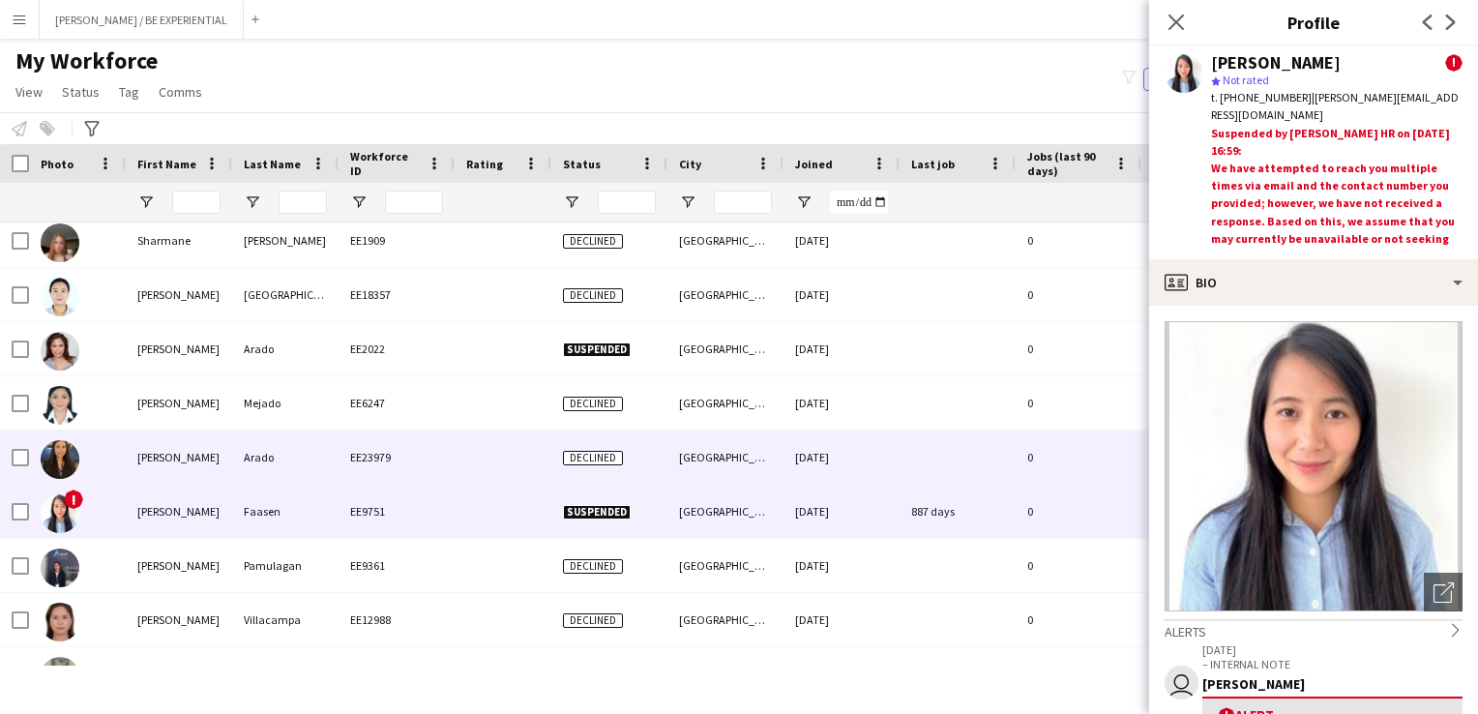
click at [76, 450] on img at bounding box center [60, 459] width 39 height 39
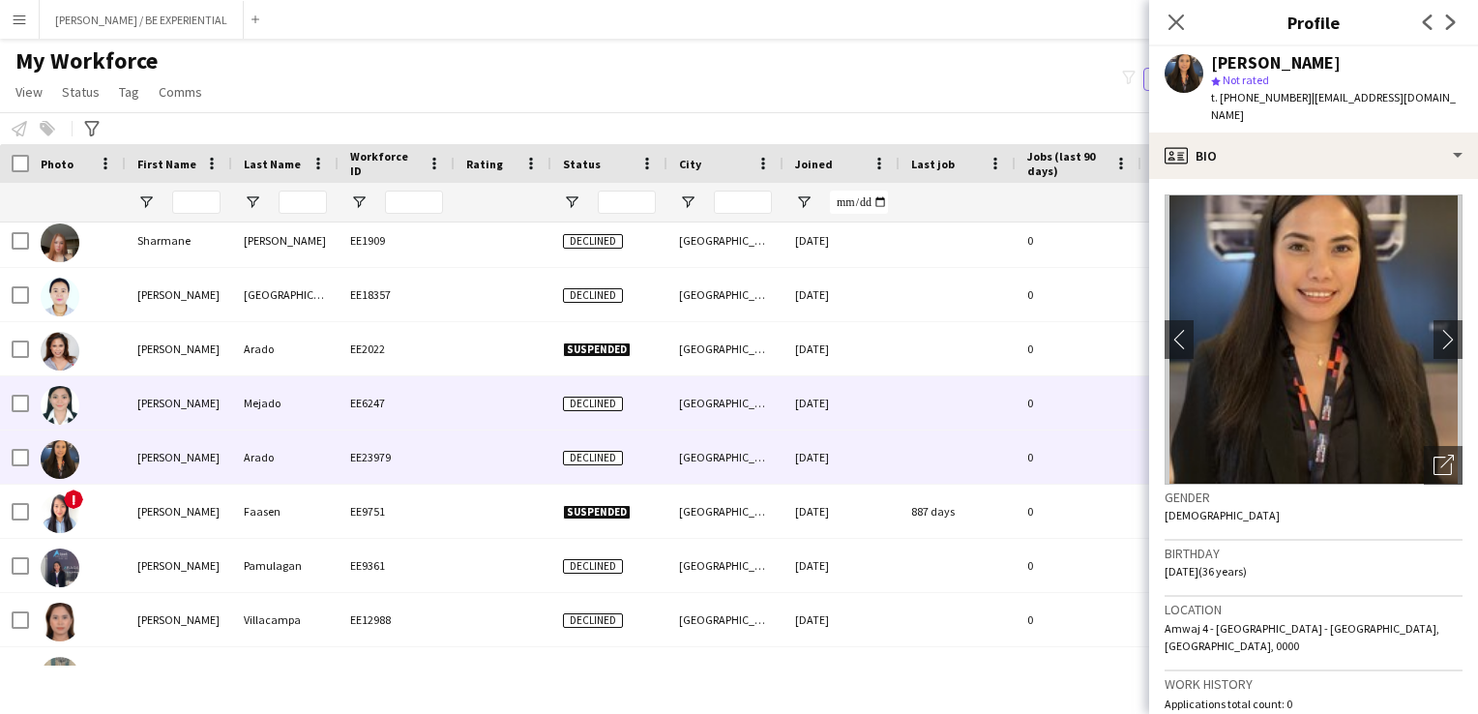
click at [75, 408] on img at bounding box center [60, 405] width 39 height 39
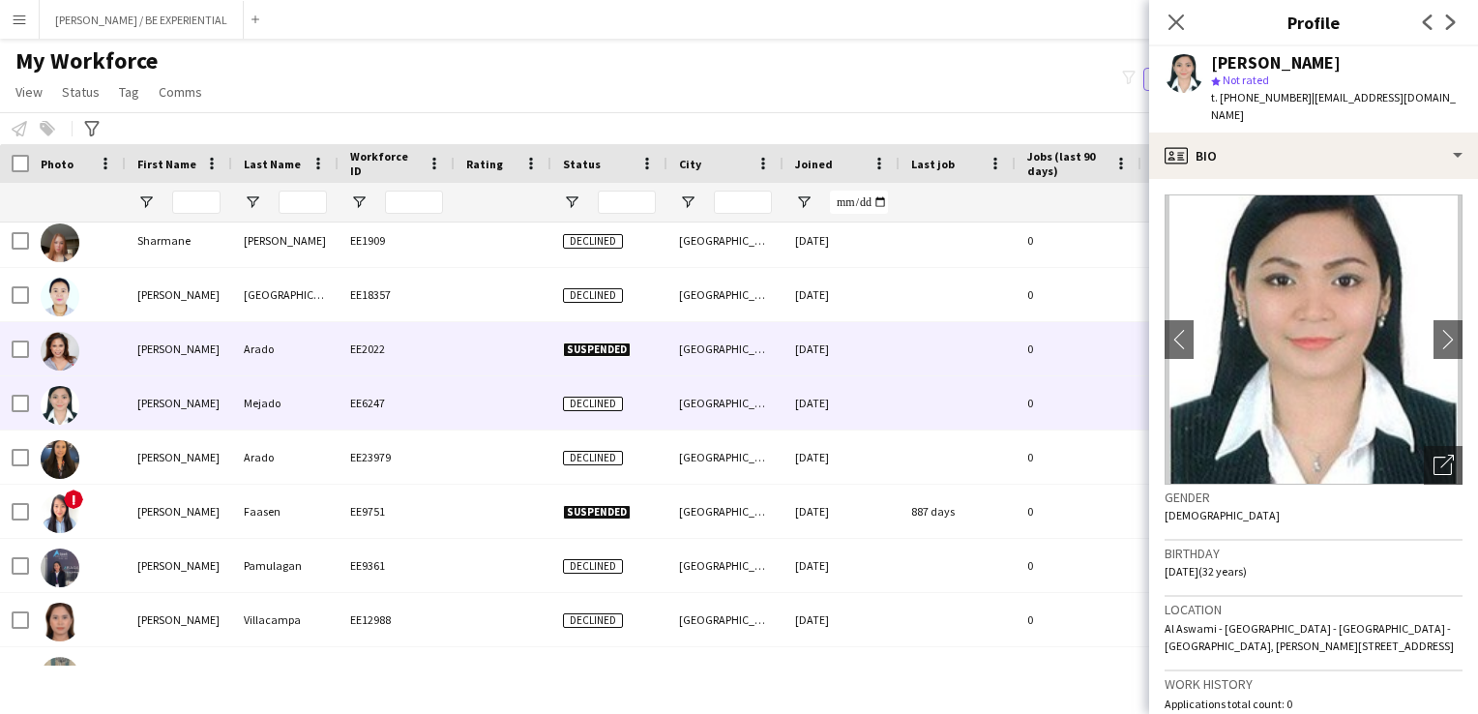
click at [104, 360] on div at bounding box center [77, 348] width 97 height 53
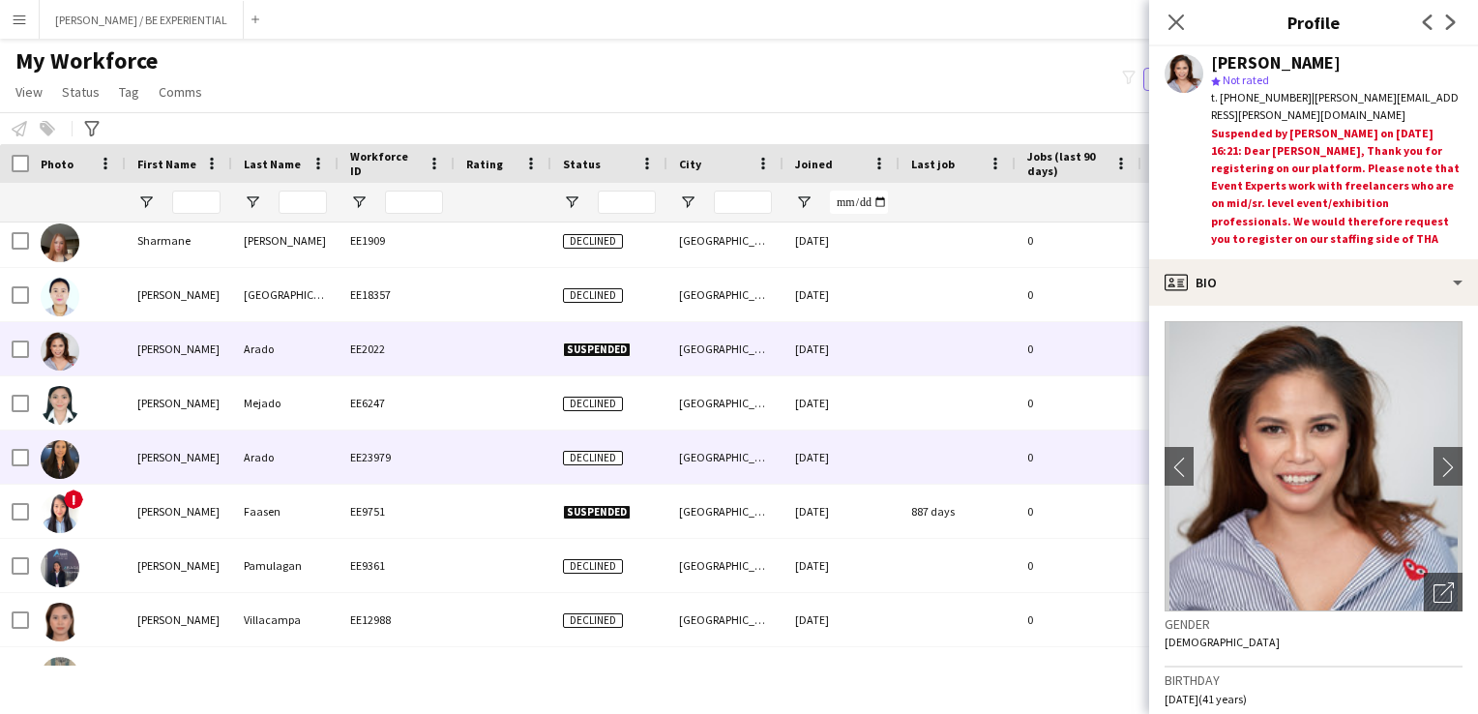
scroll to position [64968, 0]
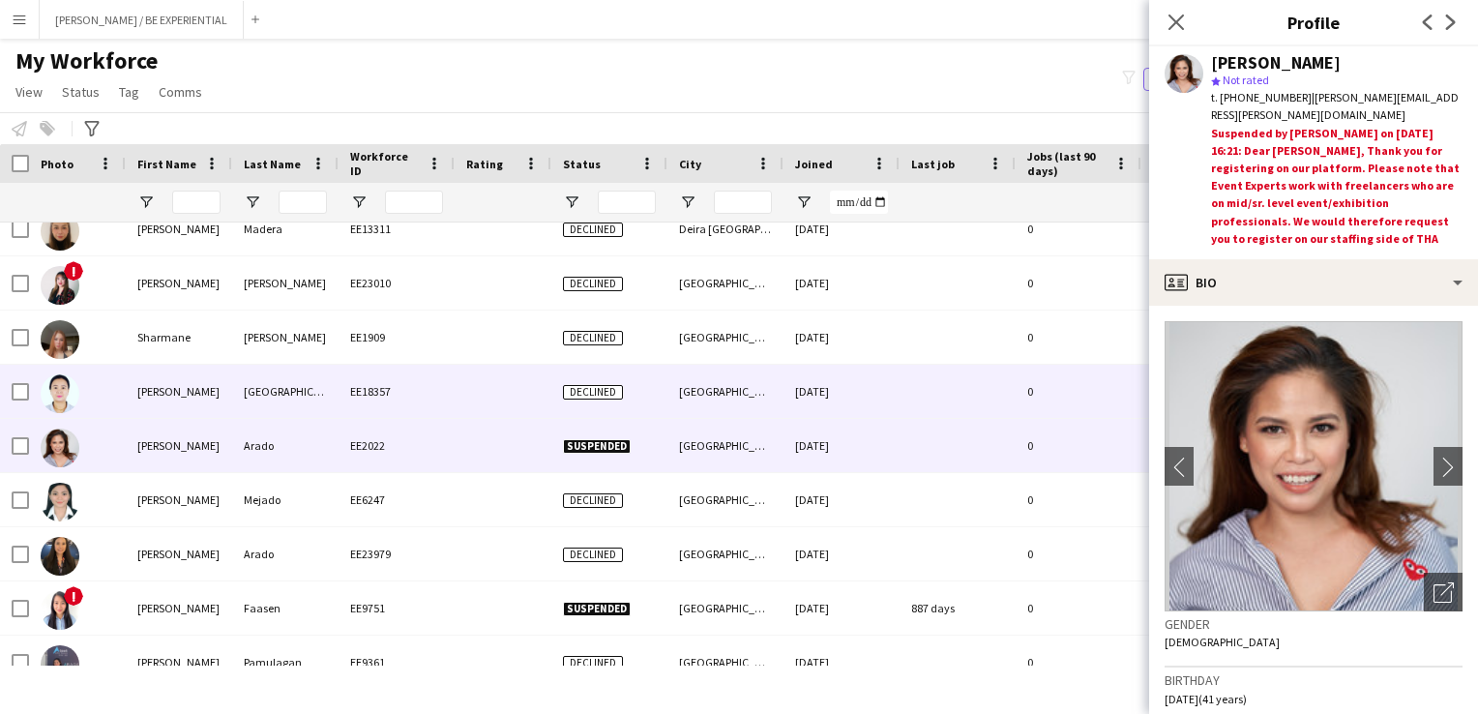
click at [82, 397] on div at bounding box center [77, 391] width 97 height 53
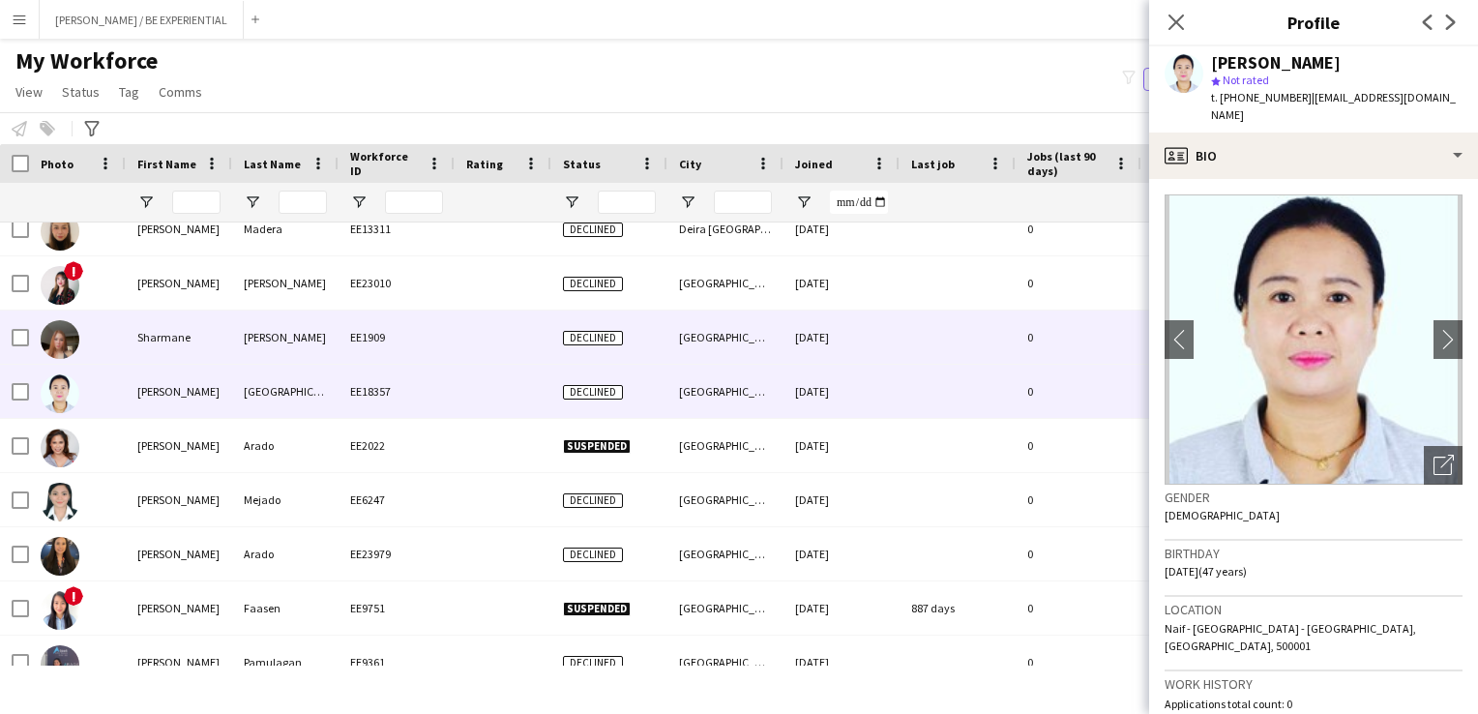
click at [103, 351] on div at bounding box center [77, 336] width 97 height 53
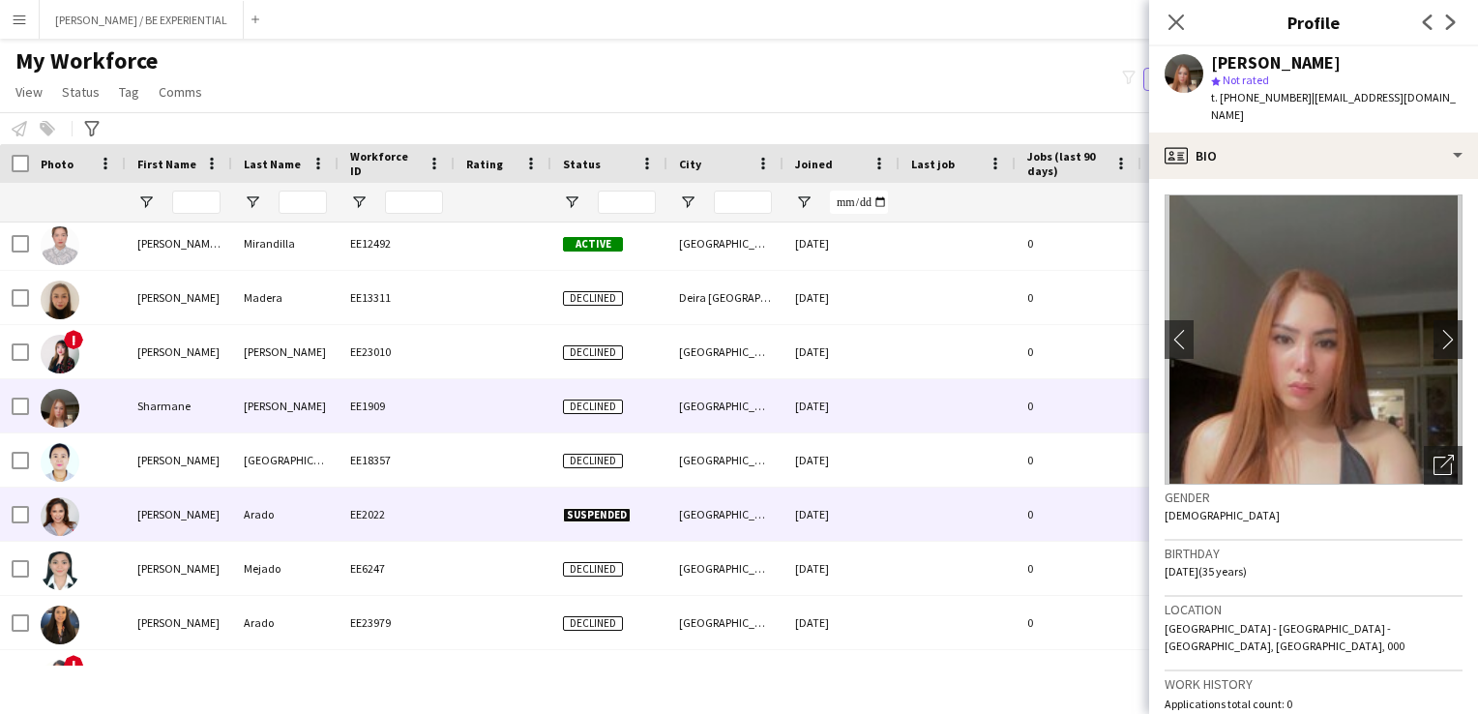
scroll to position [64871, 0]
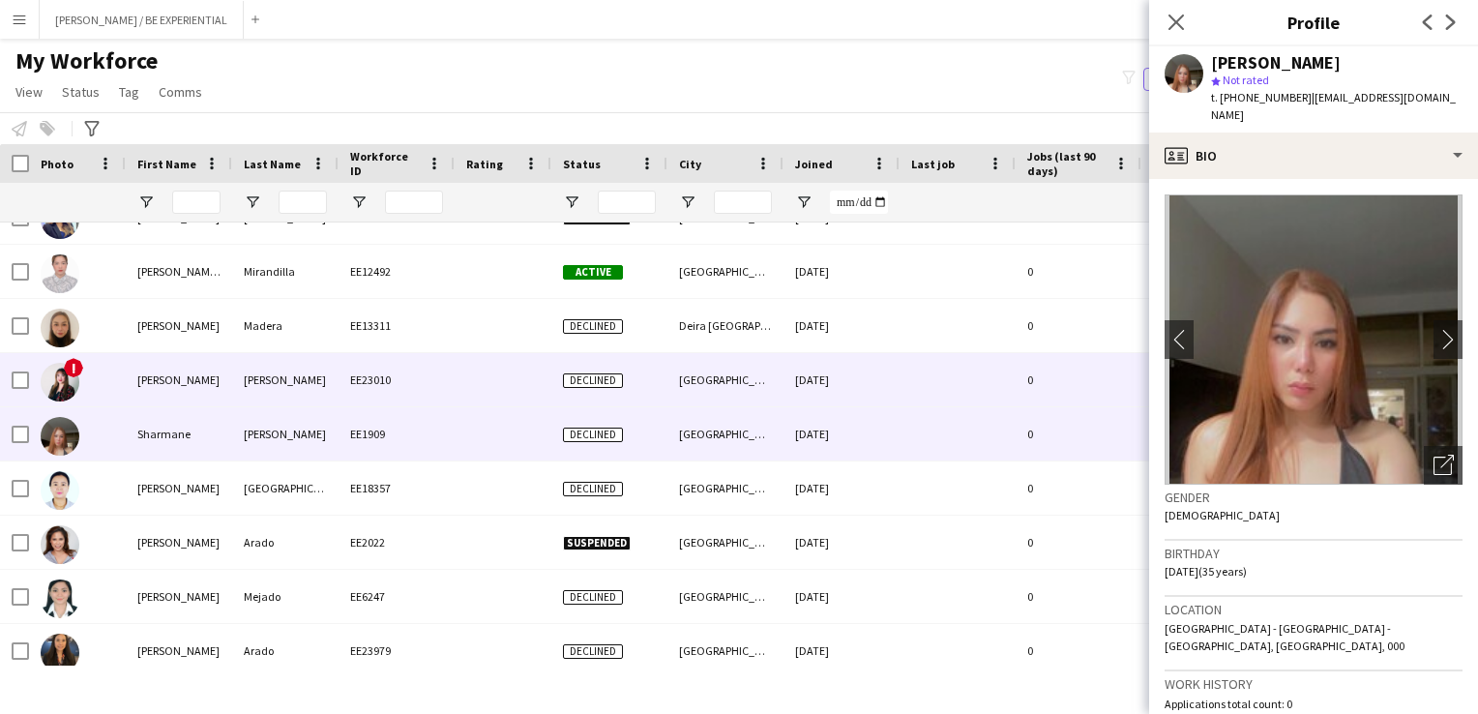
click at [85, 391] on div "!" at bounding box center [77, 379] width 97 height 53
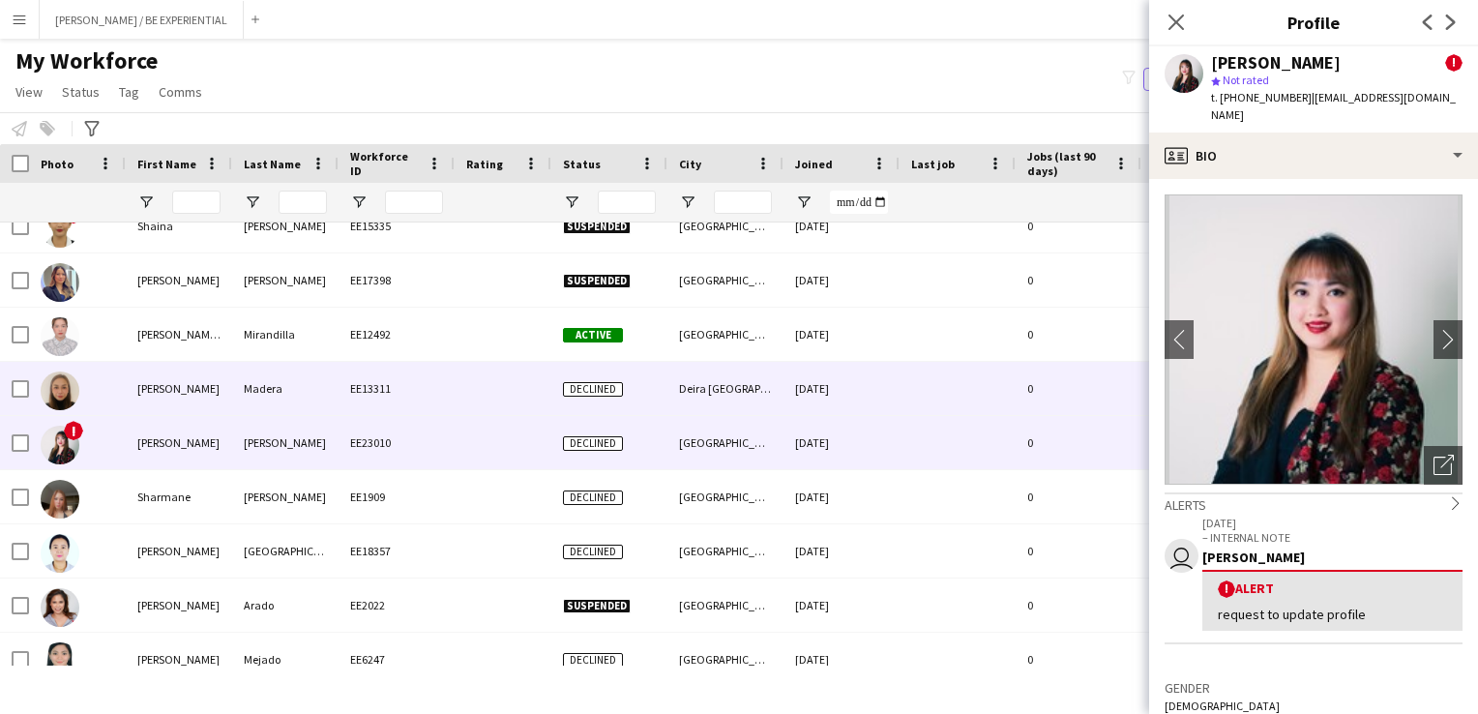
scroll to position [64774, 0]
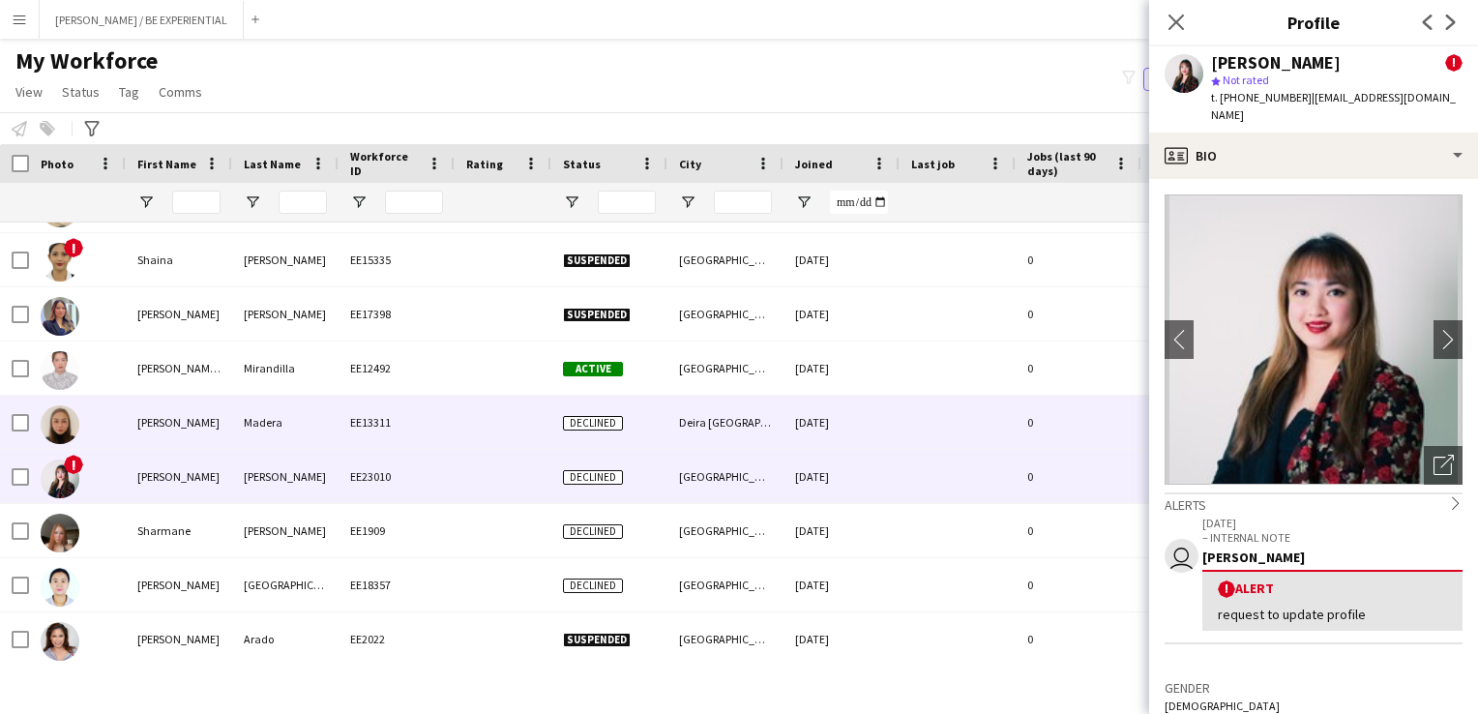
drag, startPoint x: 81, startPoint y: 415, endPoint x: 111, endPoint y: 426, distance: 31.8
click at [81, 416] on div at bounding box center [77, 422] width 97 height 53
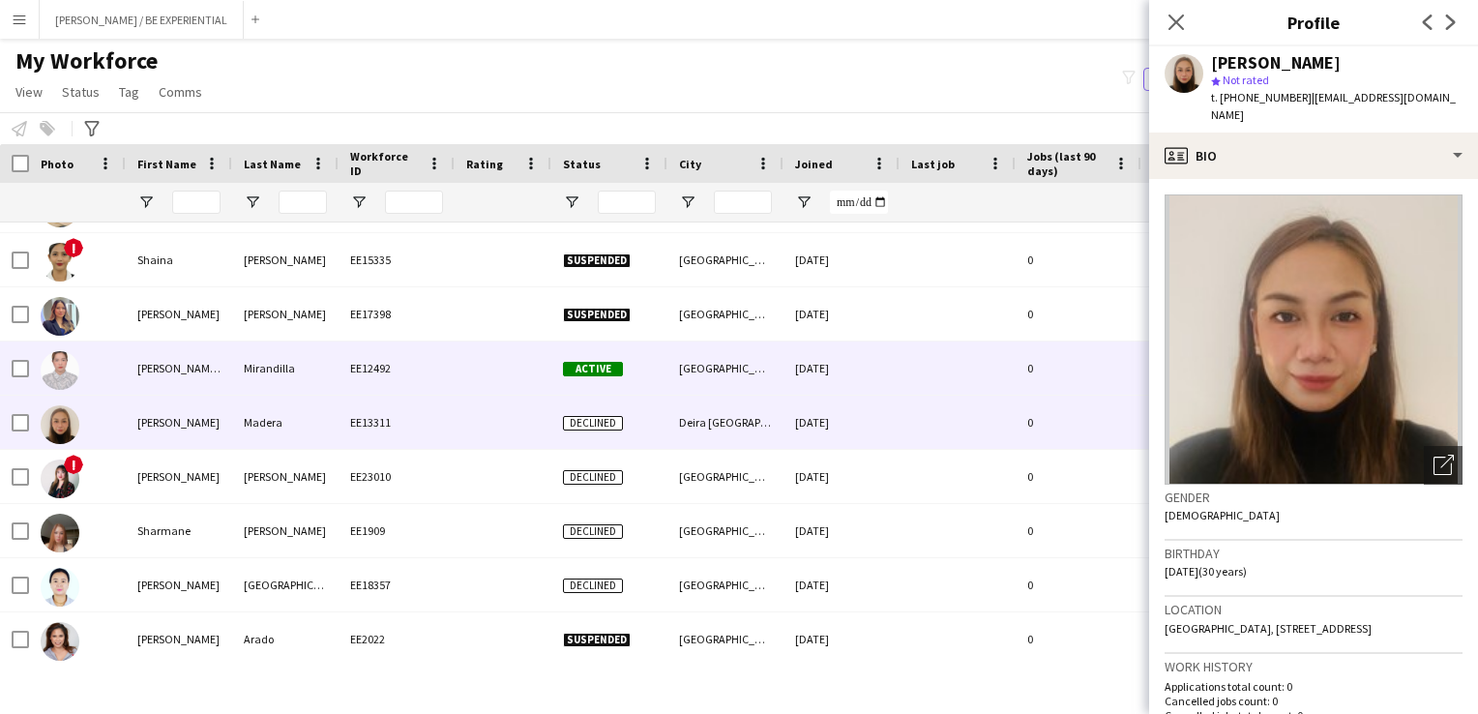
click at [90, 358] on div at bounding box center [77, 367] width 97 height 53
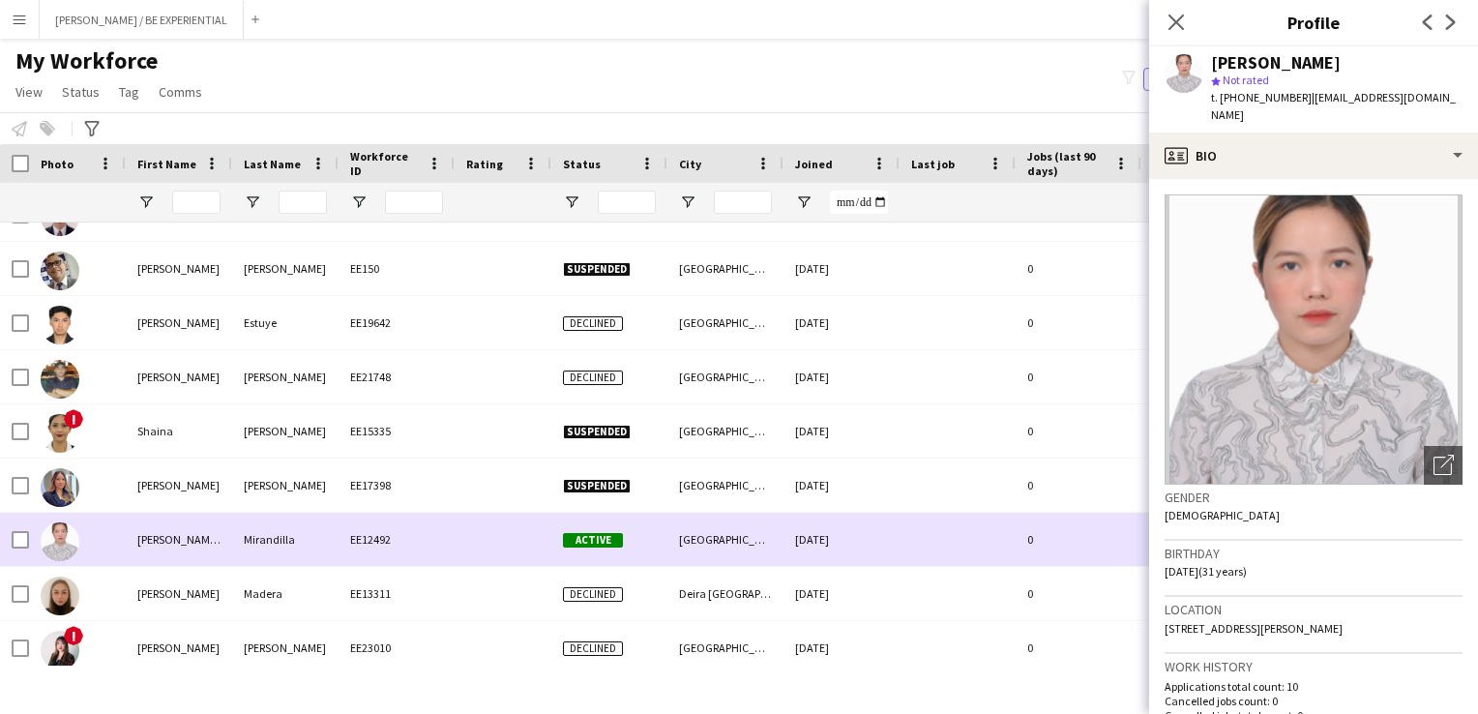
scroll to position [64581, 0]
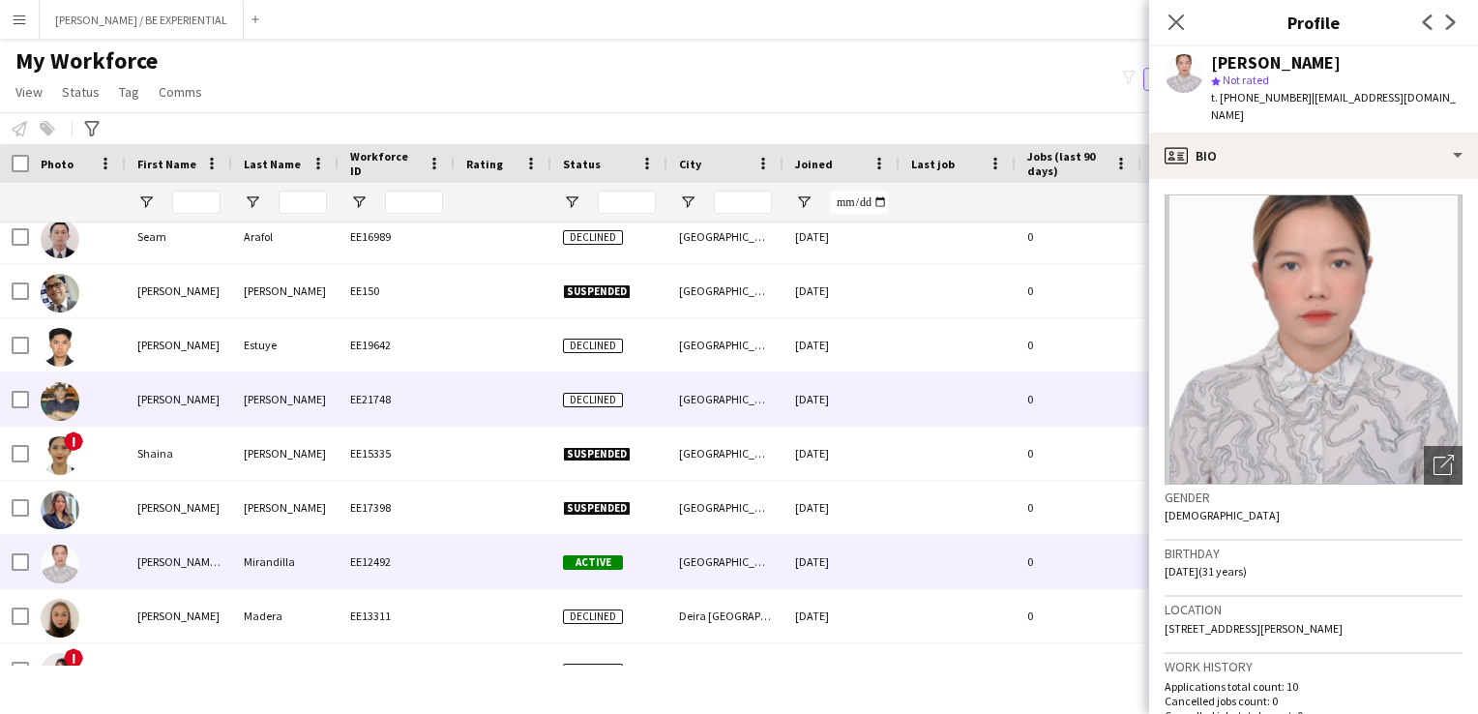
click at [89, 408] on div at bounding box center [77, 398] width 97 height 53
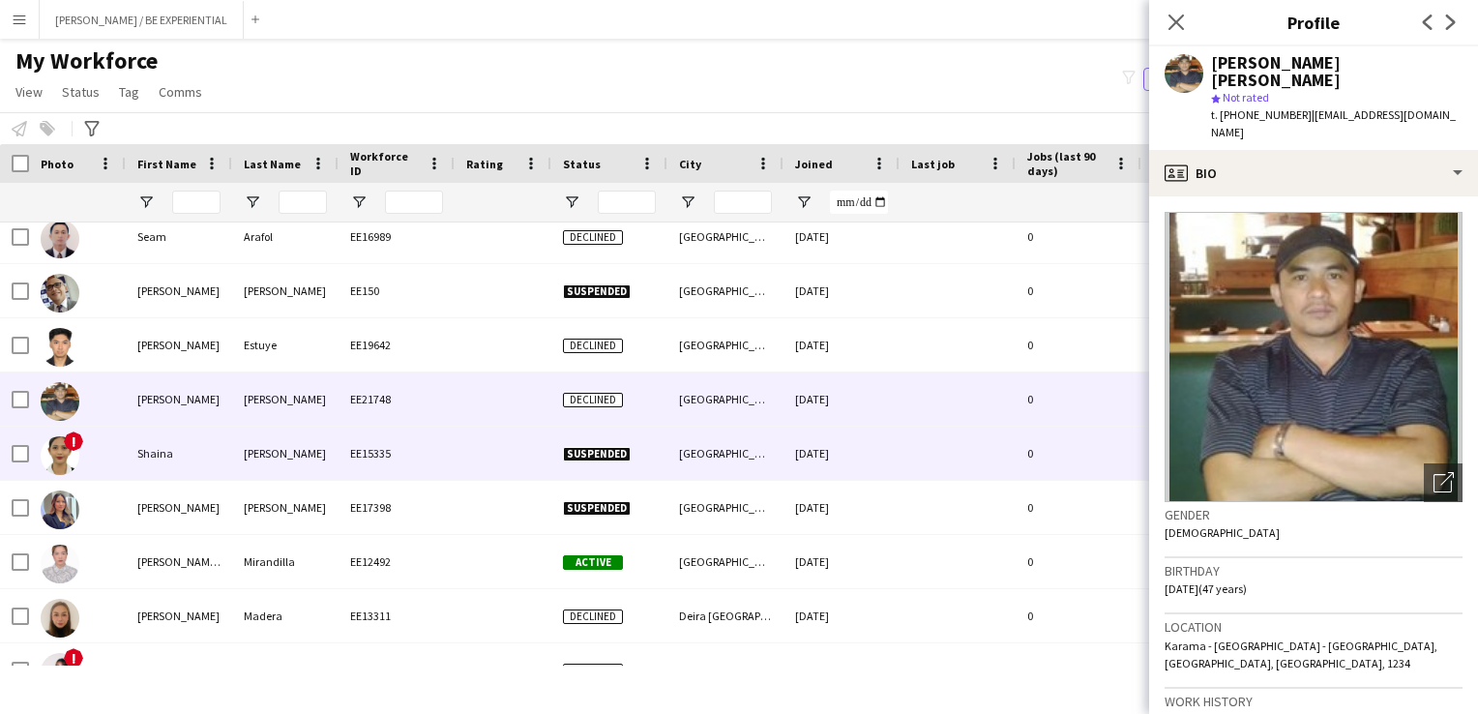
scroll to position [64484, 0]
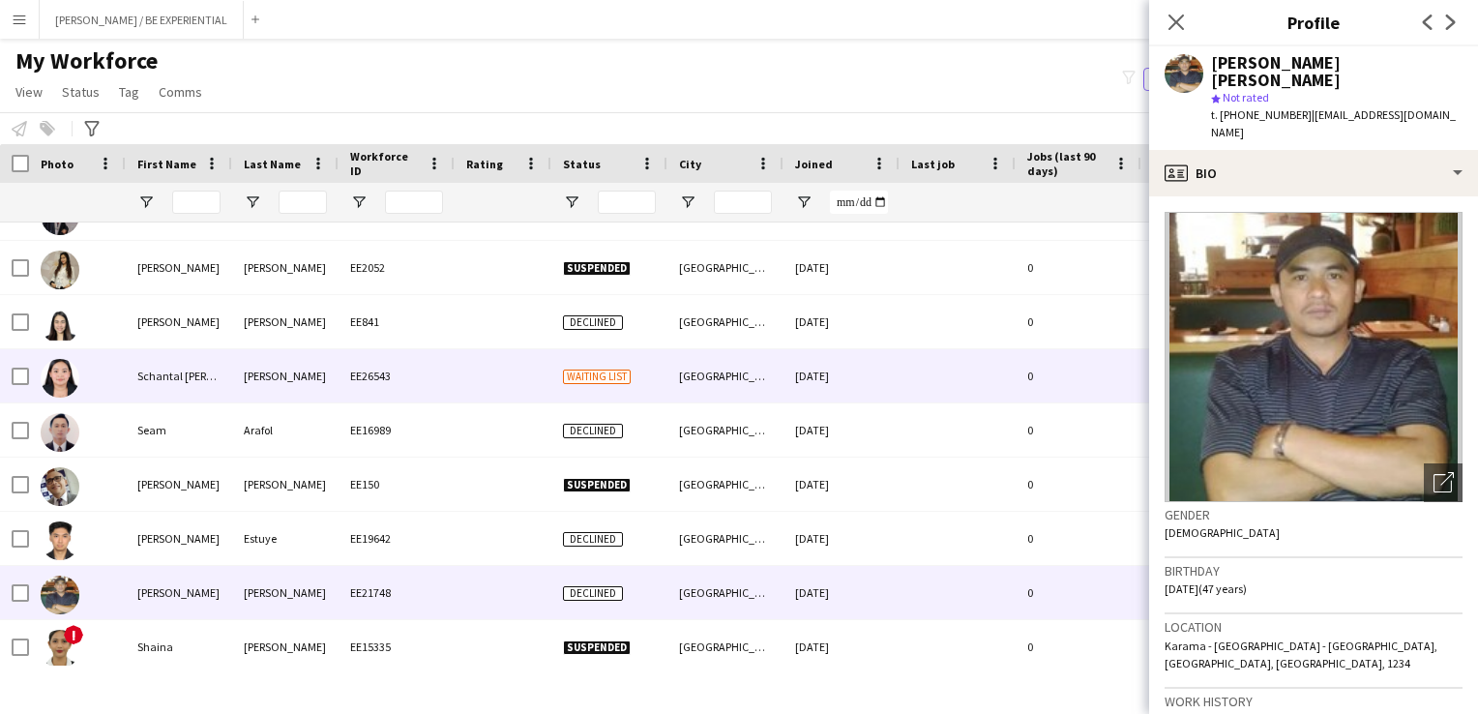
click at [82, 381] on div at bounding box center [77, 375] width 97 height 53
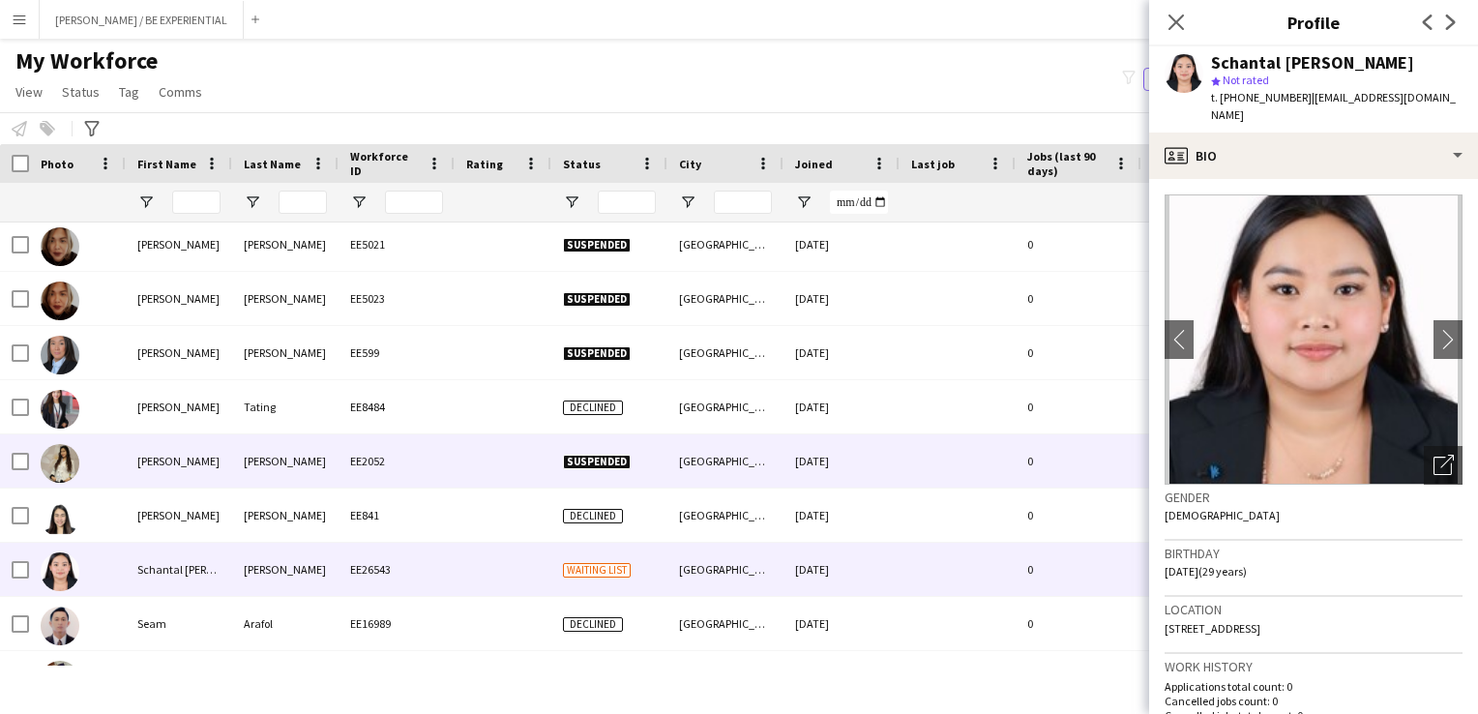
click at [93, 458] on div at bounding box center [77, 460] width 97 height 53
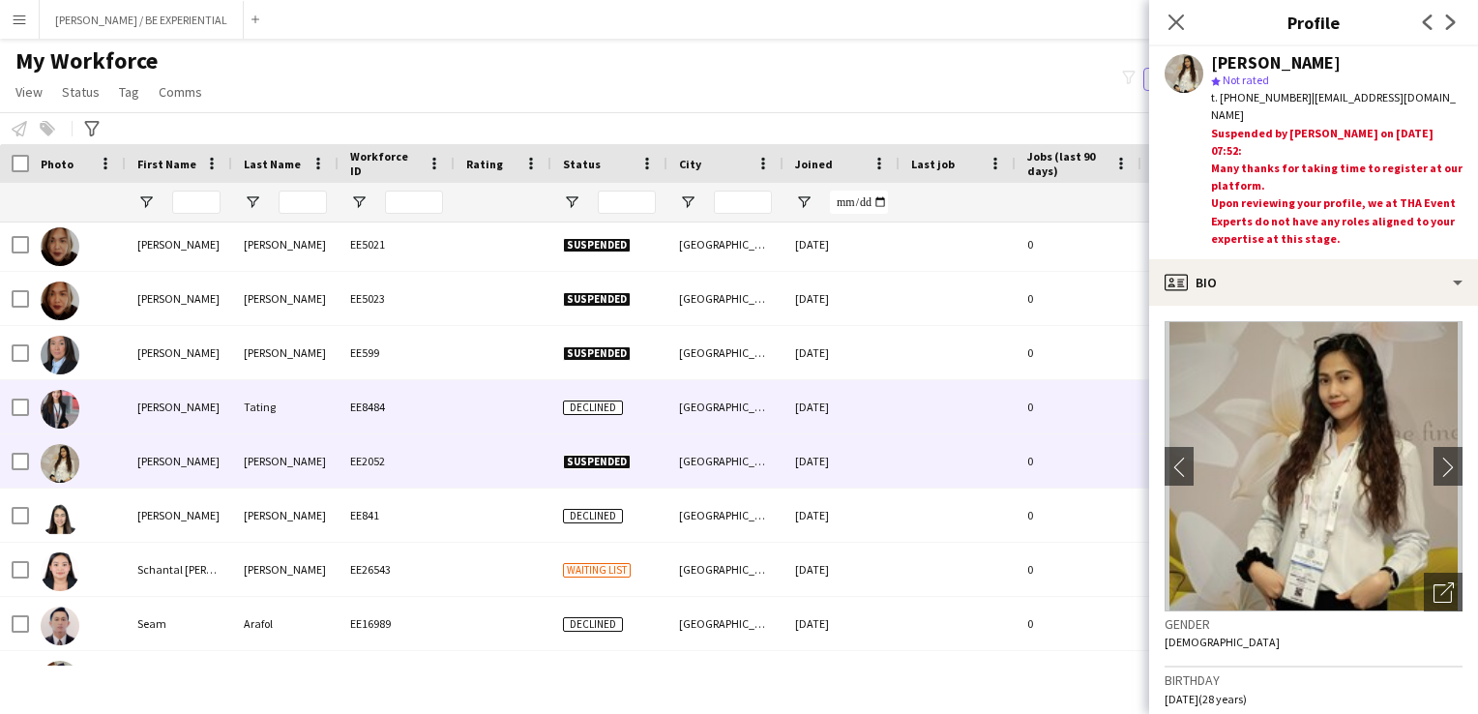
click at [91, 416] on div at bounding box center [77, 406] width 97 height 53
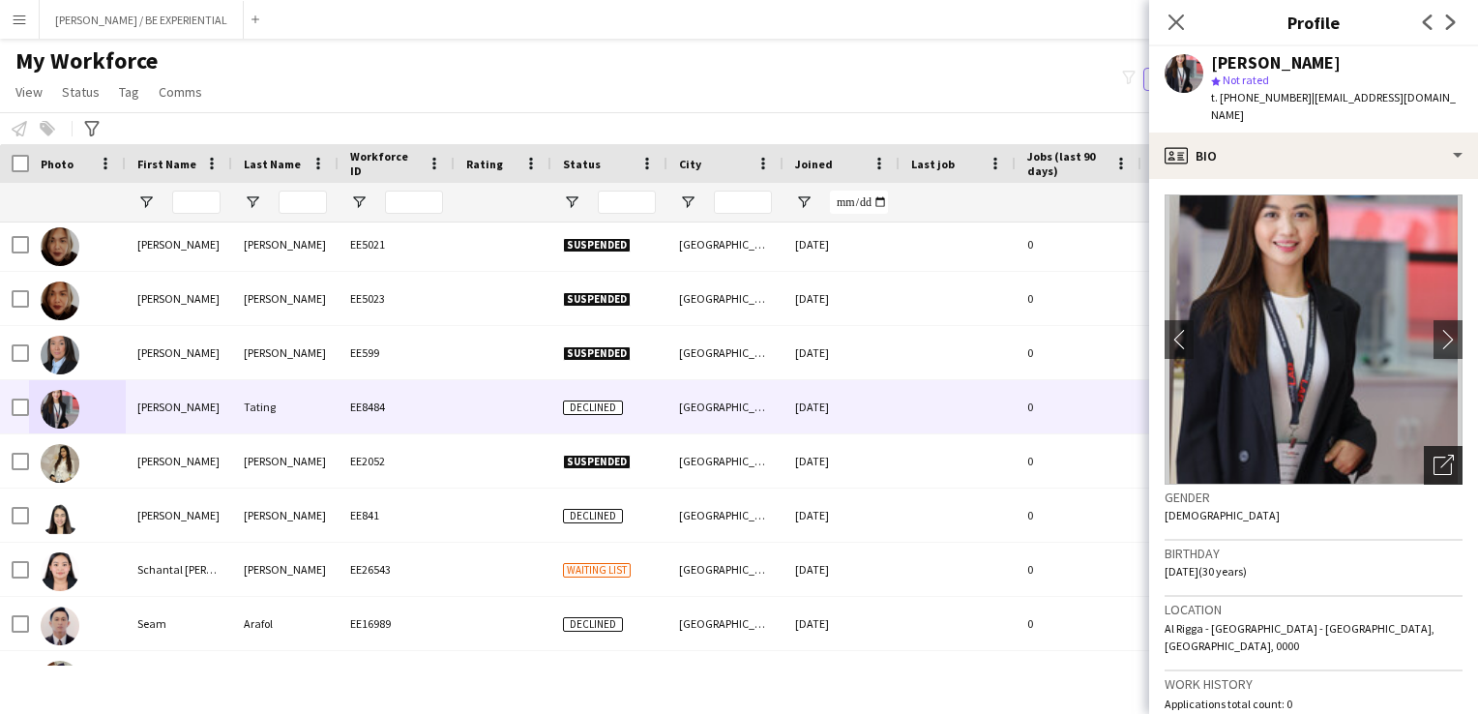
click at [1434, 455] on icon "Open photos pop-in" at bounding box center [1444, 465] width 20 height 20
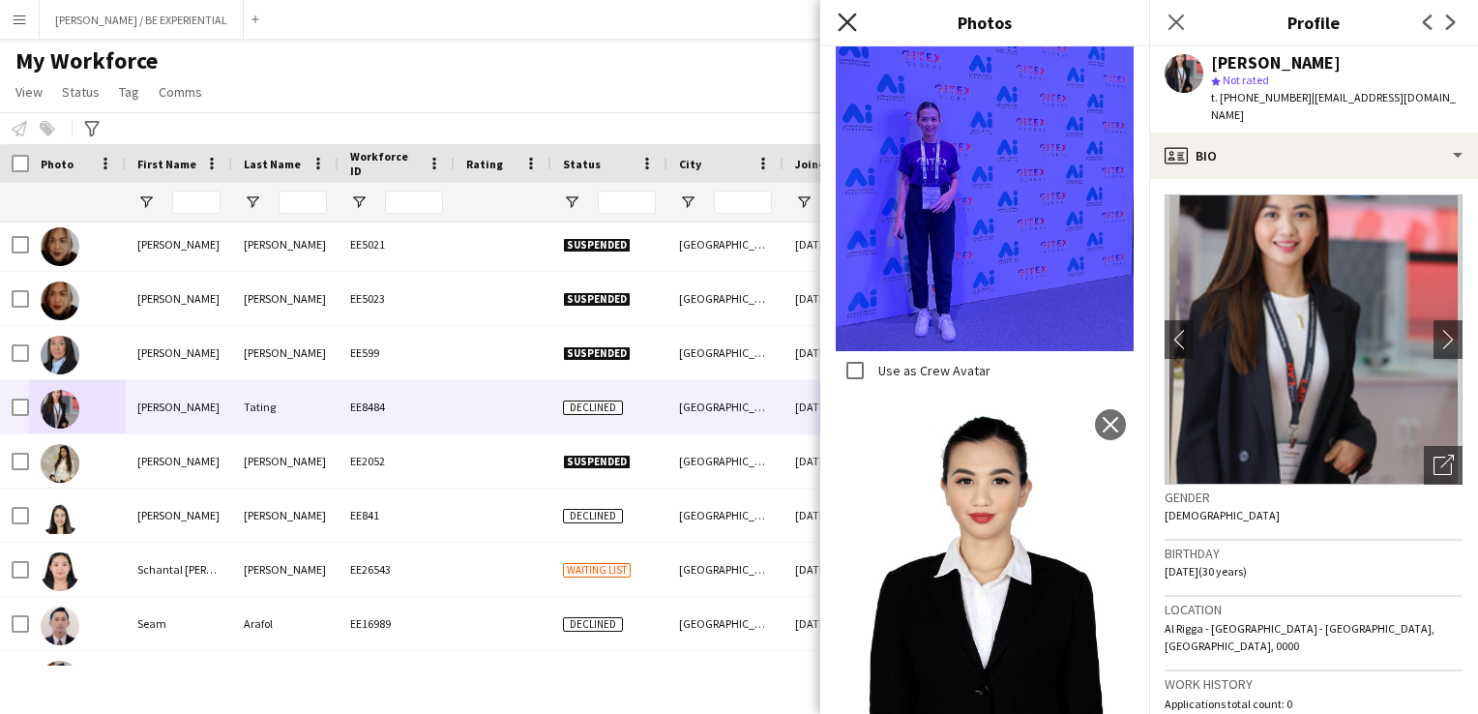
click at [851, 29] on icon "Close pop-in" at bounding box center [847, 22] width 18 height 18
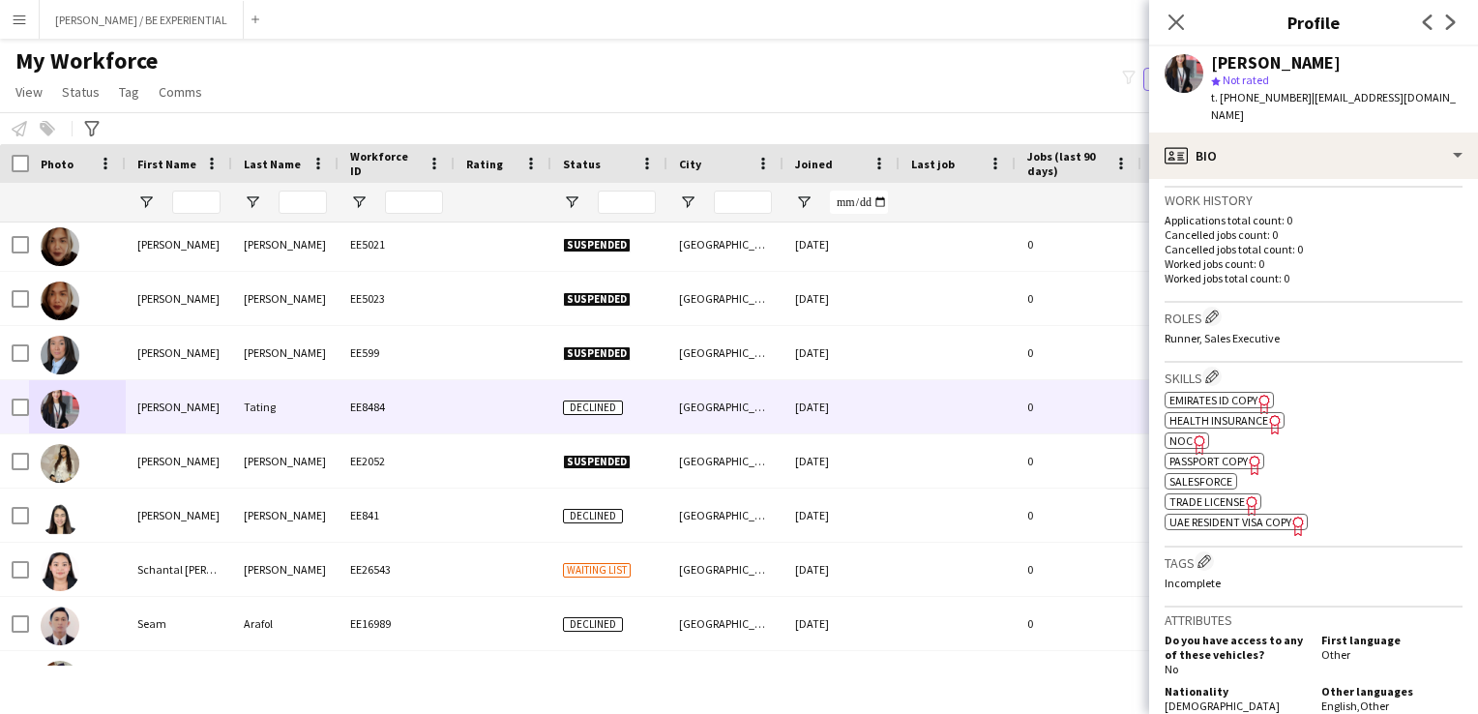
click at [1265, 394] on icon "Freelancer has uploaded a photo validation of skill. Click to see" at bounding box center [1265, 404] width 20 height 20
click at [1273, 414] on icon "Freelancer has uploaded a photo validation of skill. Click to see" at bounding box center [1275, 424] width 20 height 20
click at [1241, 454] on span "Passport copy" at bounding box center [1208, 461] width 78 height 15
click at [1300, 516] on icon "Freelancer has uploaded a photo validation of skill. Click to see" at bounding box center [1298, 526] width 20 height 20
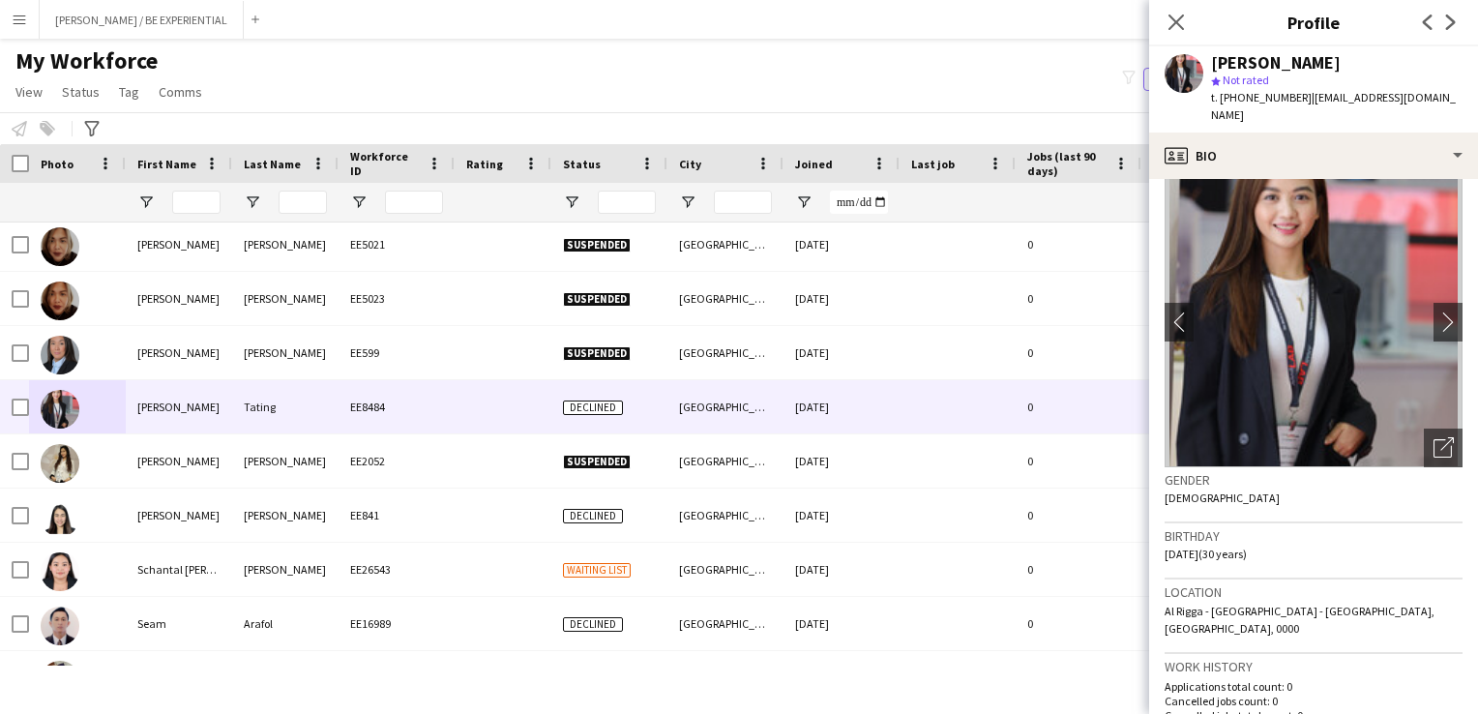
scroll to position [0, 0]
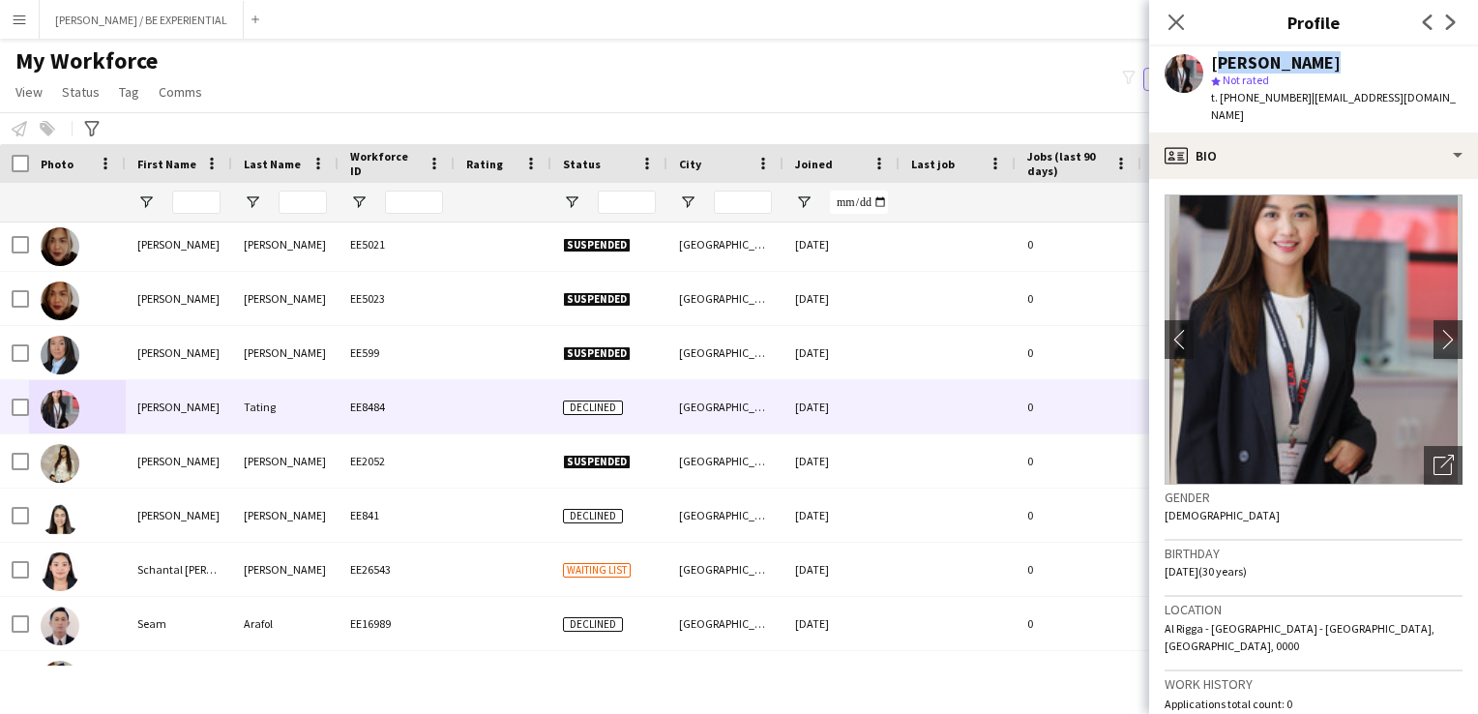
drag, startPoint x: 1306, startPoint y: 61, endPoint x: 1209, endPoint y: 64, distance: 96.8
click at [1209, 64] on div "[PERSON_NAME] star Not rated t. [PHONE_NUMBER] | [EMAIL_ADDRESS][DOMAIN_NAME]" at bounding box center [1313, 89] width 329 height 86
copy div "[PERSON_NAME]"
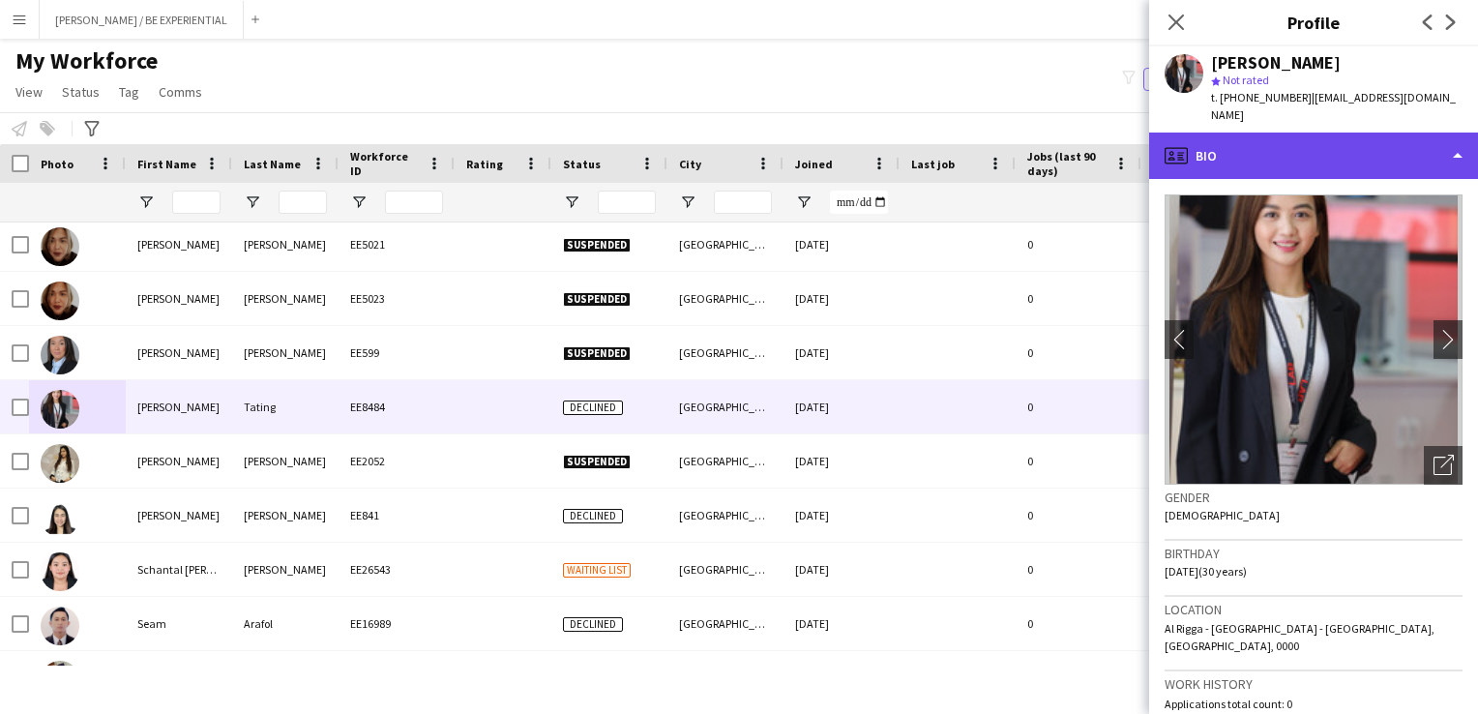
click at [1404, 139] on div "profile Bio" at bounding box center [1313, 156] width 329 height 46
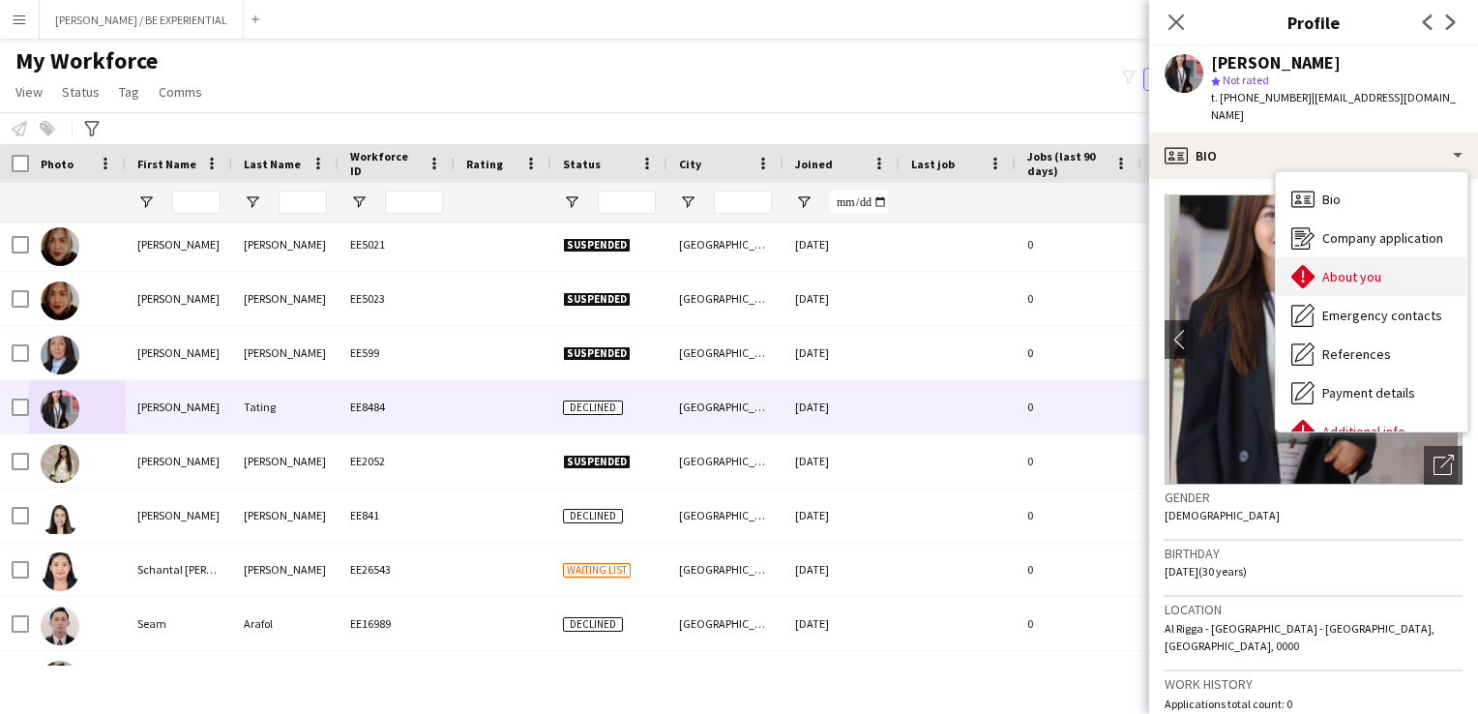
click at [1359, 257] on div "About you About you" at bounding box center [1372, 276] width 192 height 39
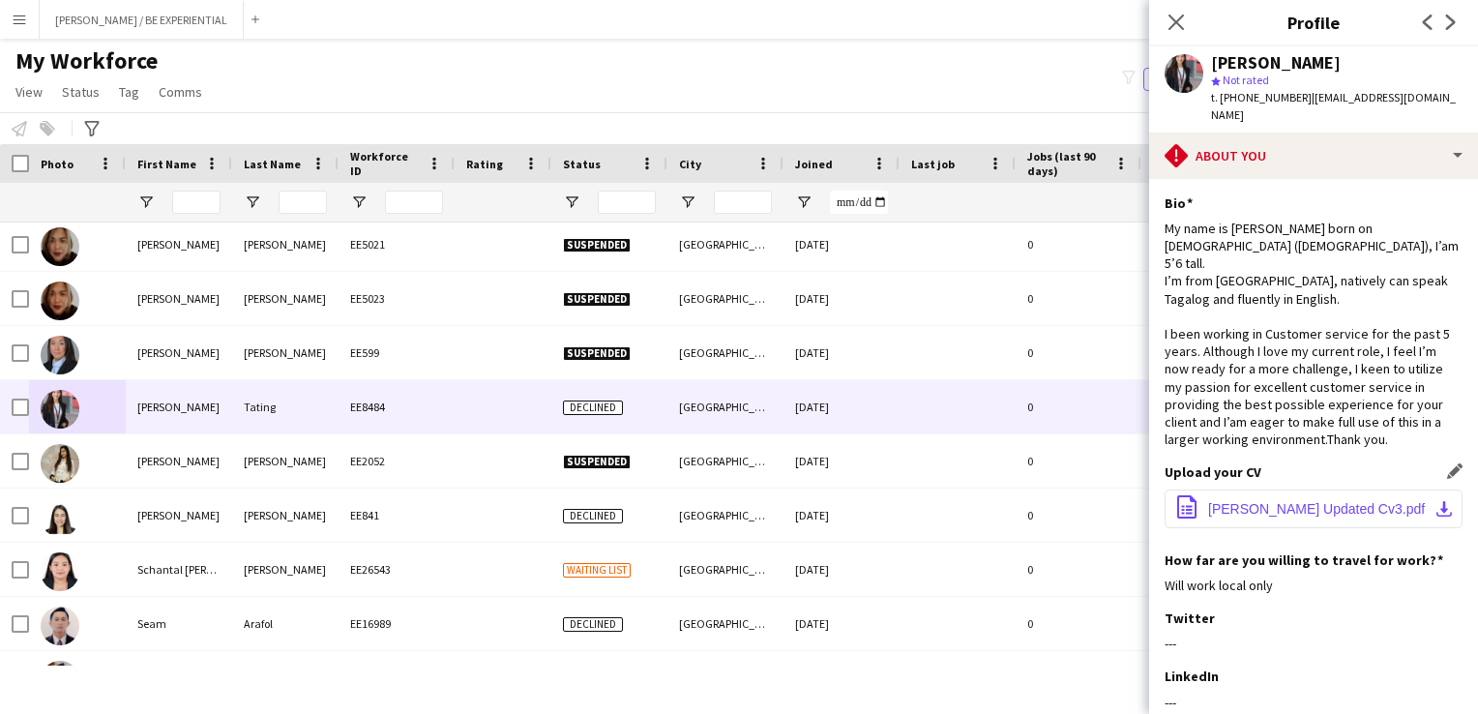
click at [1314, 501] on span "[PERSON_NAME] Updated Cv3.pdf" at bounding box center [1316, 508] width 217 height 15
click at [1168, 22] on icon "Close pop-in" at bounding box center [1176, 22] width 18 height 18
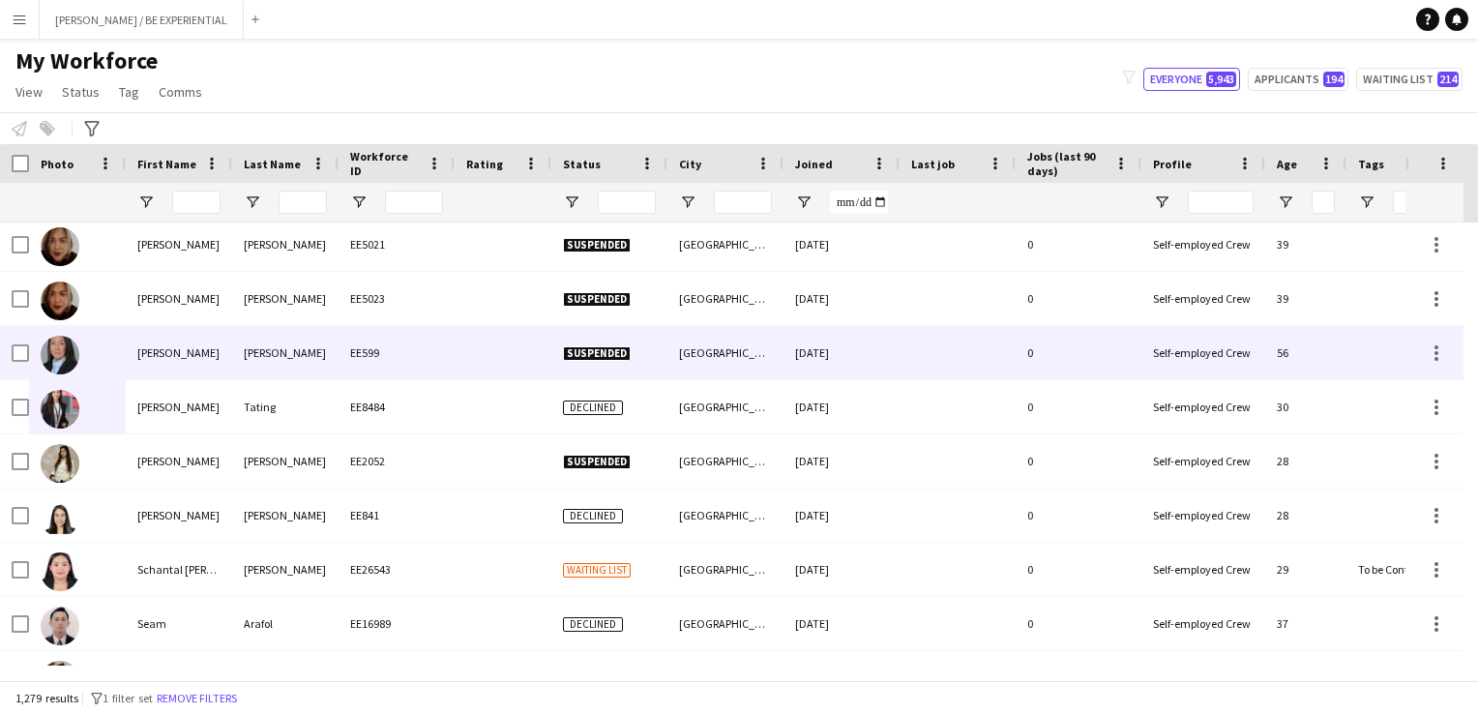
scroll to position [64097, 0]
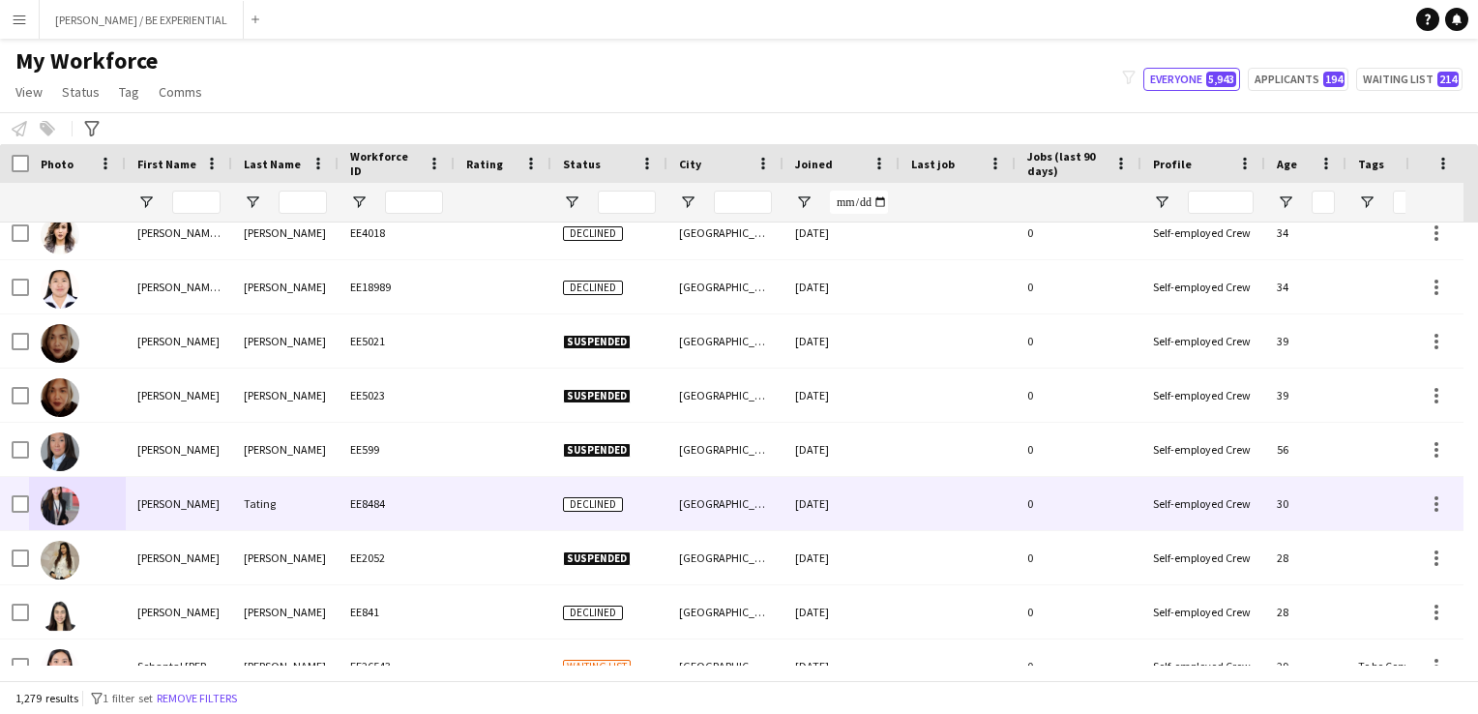
click at [135, 505] on div "[PERSON_NAME]" at bounding box center [179, 503] width 106 height 53
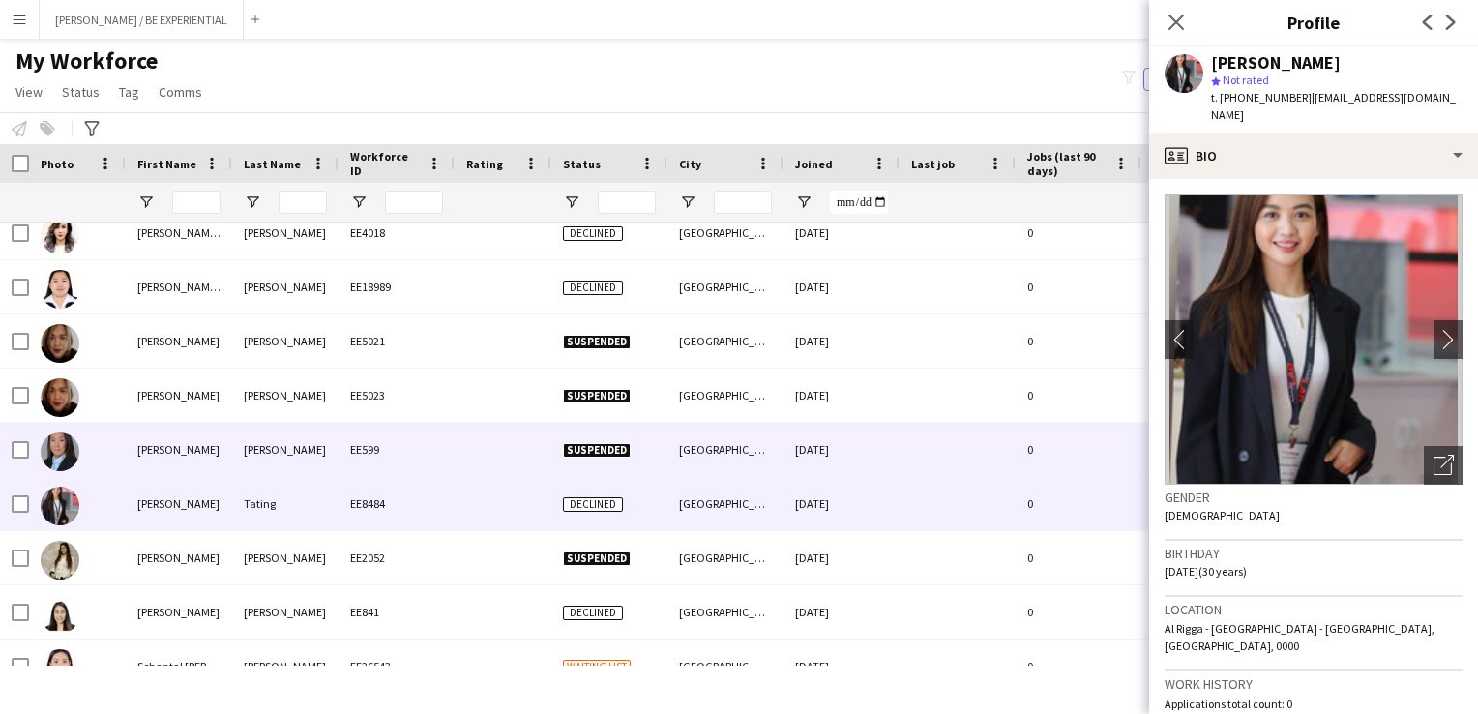
click at [116, 448] on div at bounding box center [77, 449] width 97 height 53
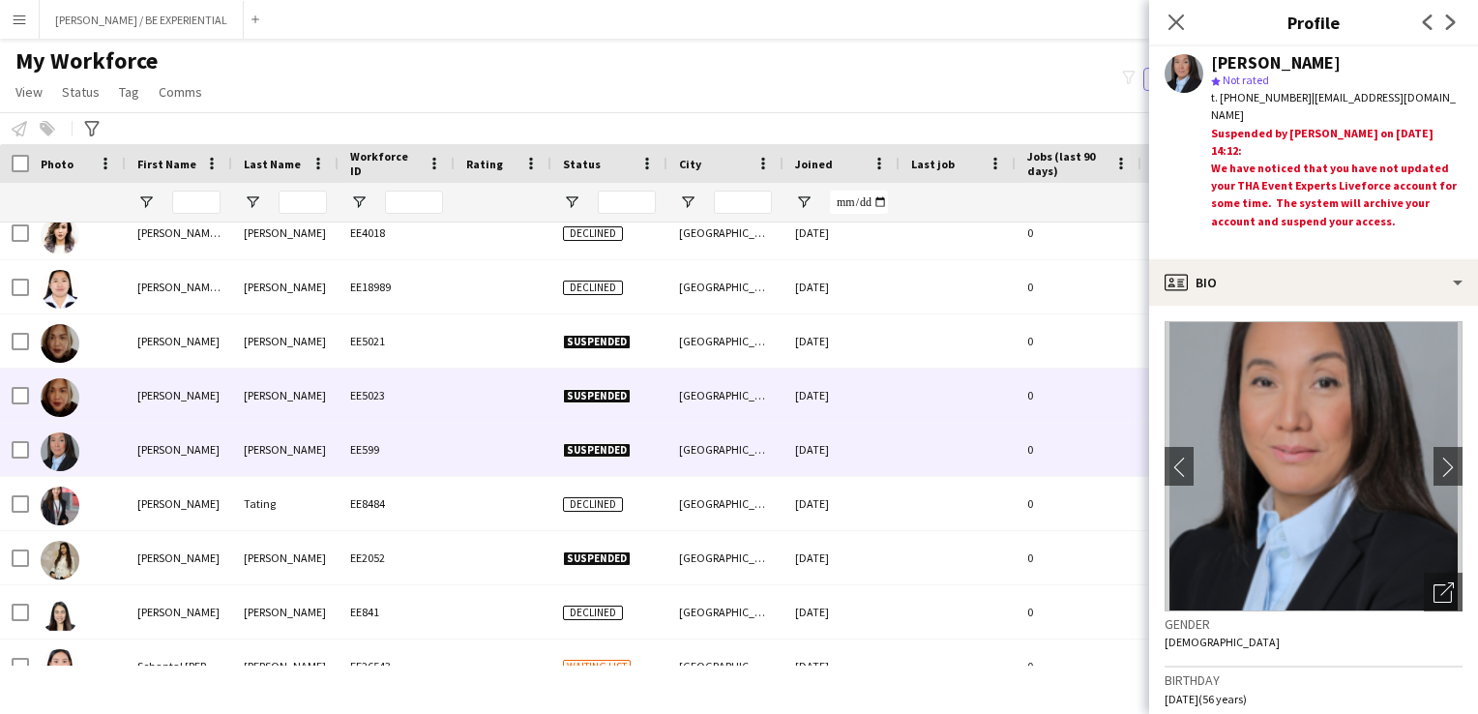
click at [124, 387] on div at bounding box center [77, 395] width 97 height 53
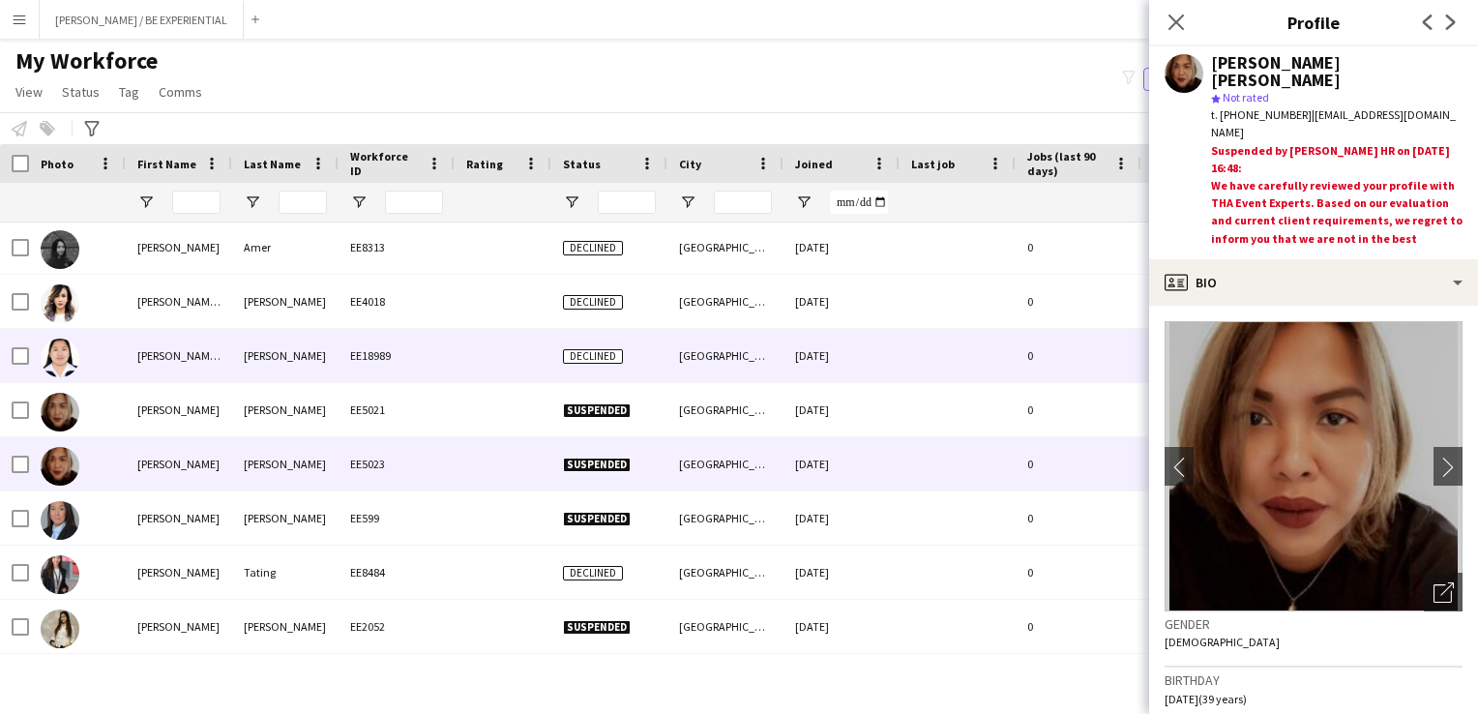
scroll to position [64000, 0]
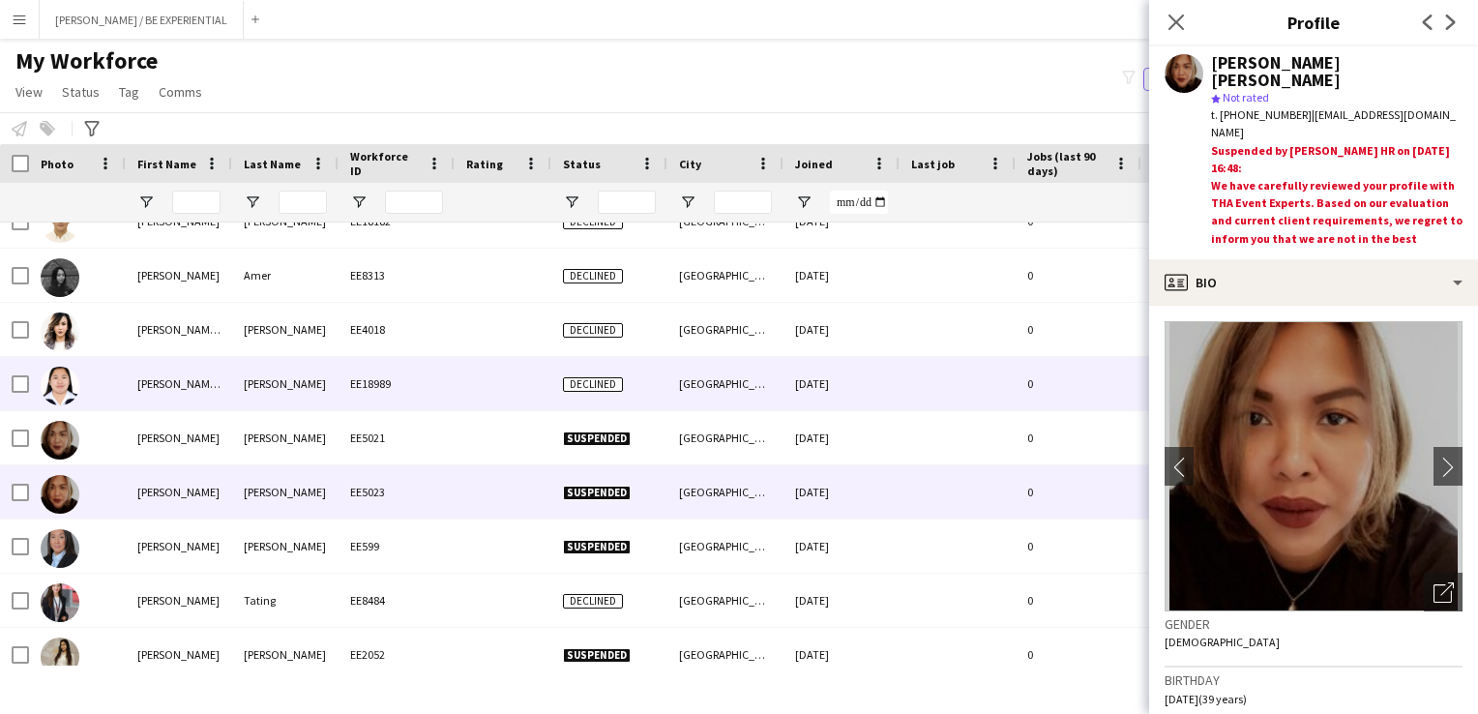
click at [130, 390] on div "[PERSON_NAME] [PERSON_NAME]" at bounding box center [179, 383] width 106 height 53
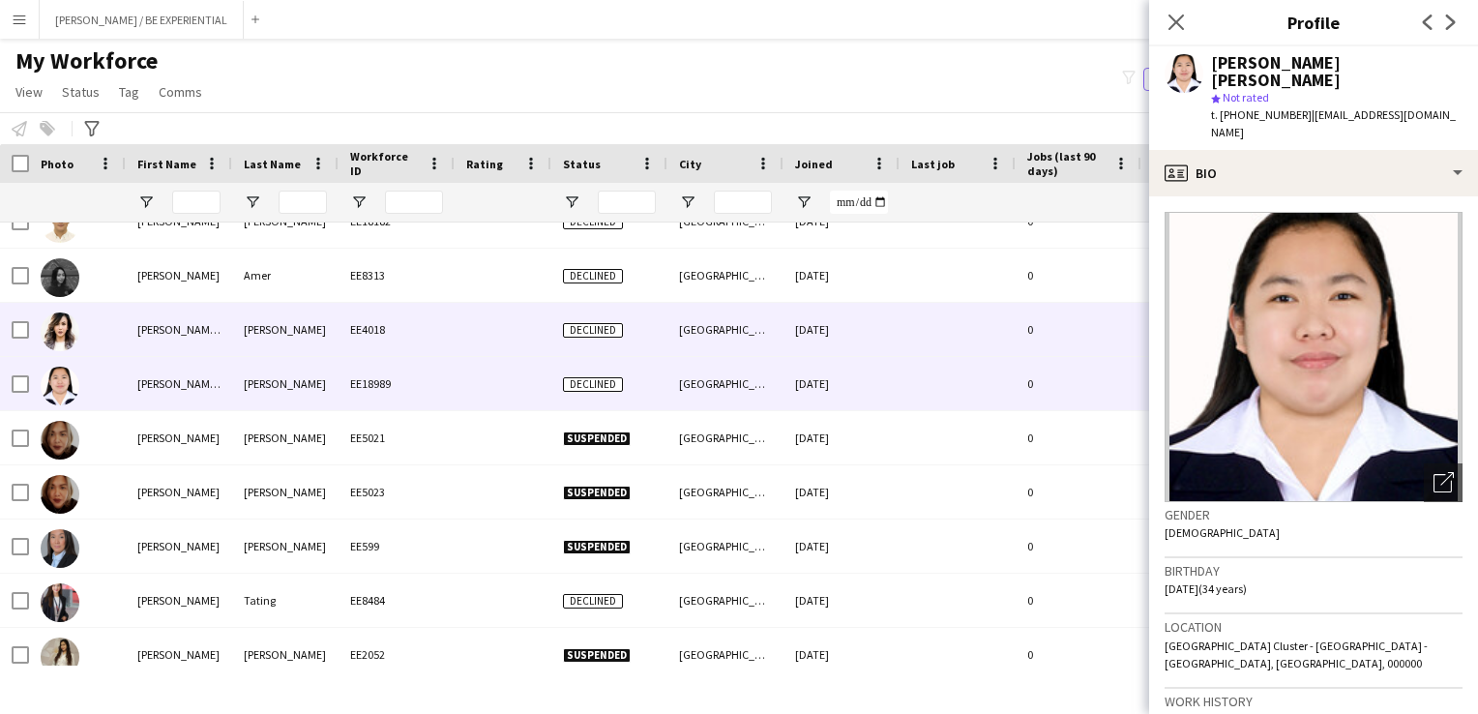
click at [144, 332] on div "[PERSON_NAME] [PERSON_NAME]" at bounding box center [179, 329] width 106 height 53
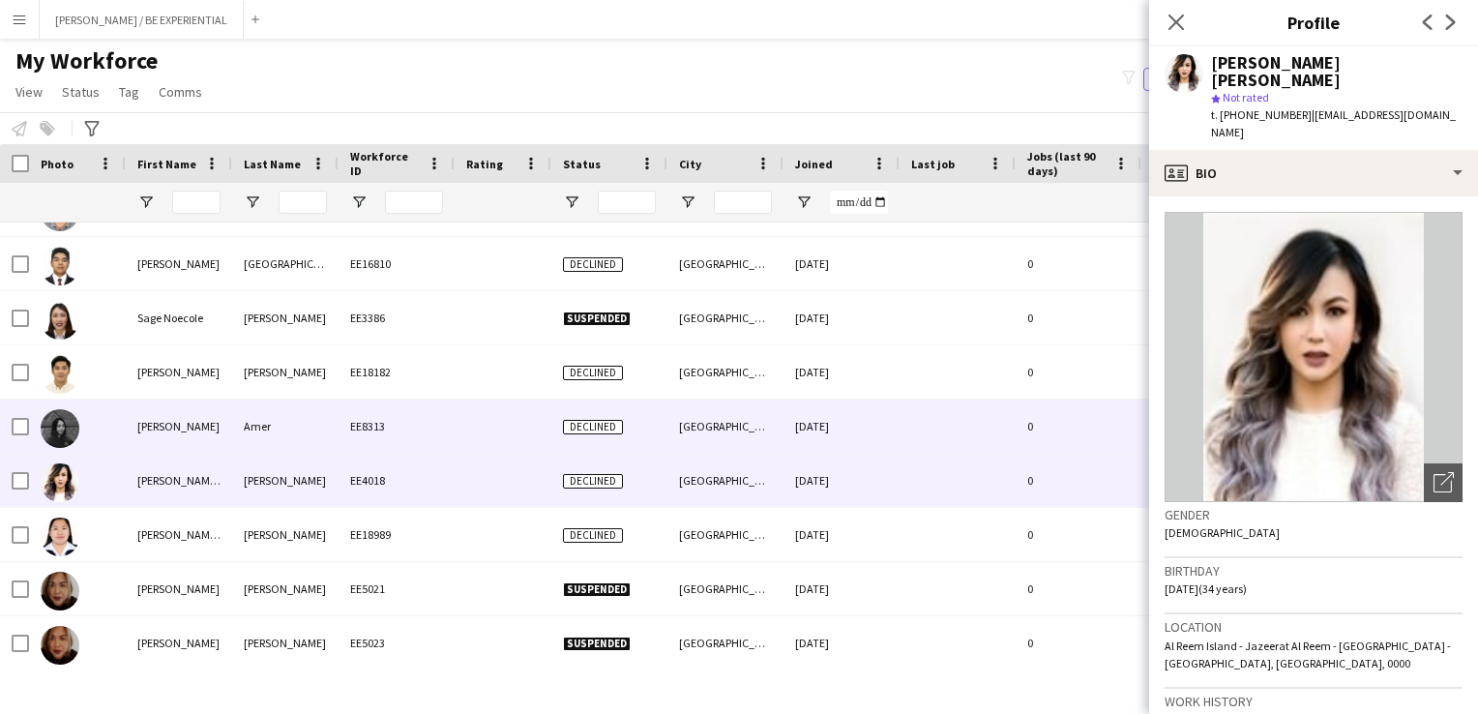
scroll to position [63807, 0]
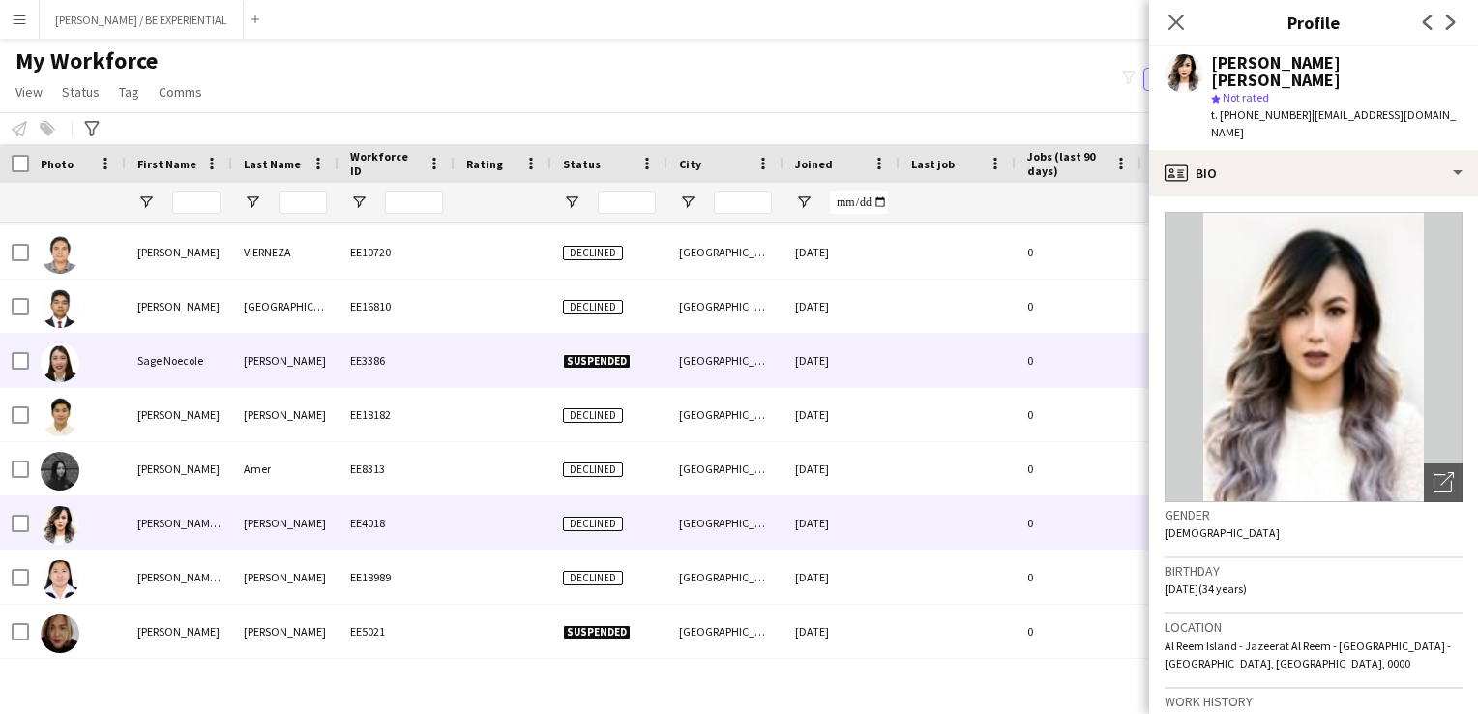
click at [85, 366] on div at bounding box center [77, 360] width 97 height 53
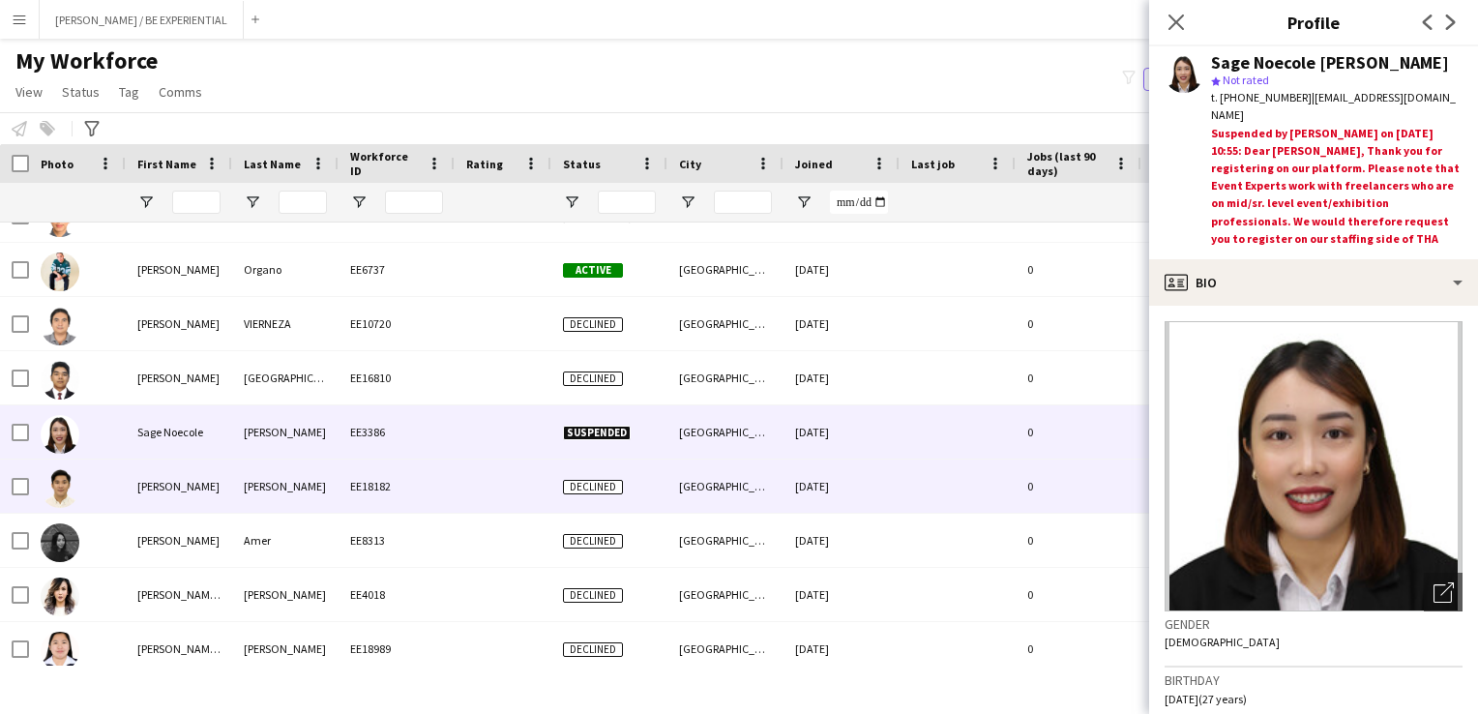
scroll to position [63710, 0]
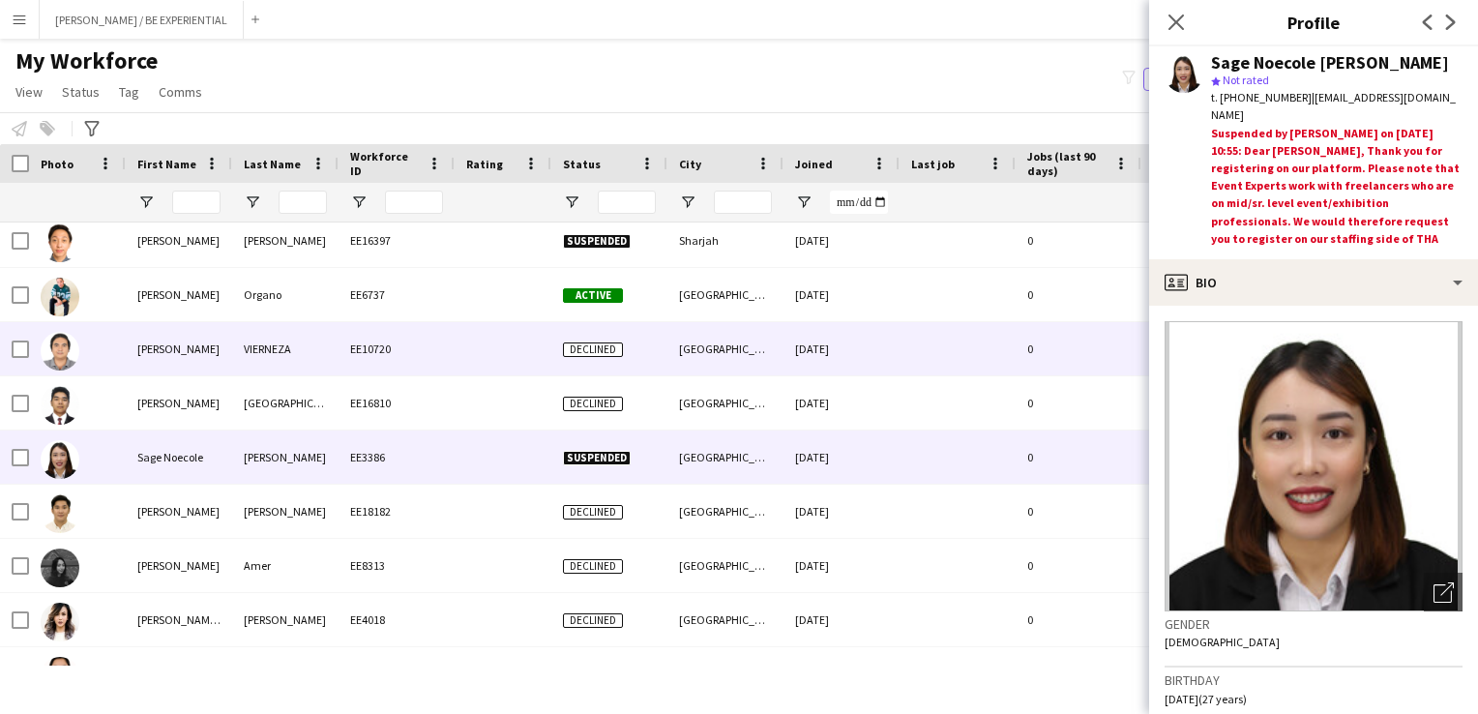
click at [92, 366] on div at bounding box center [77, 348] width 97 height 53
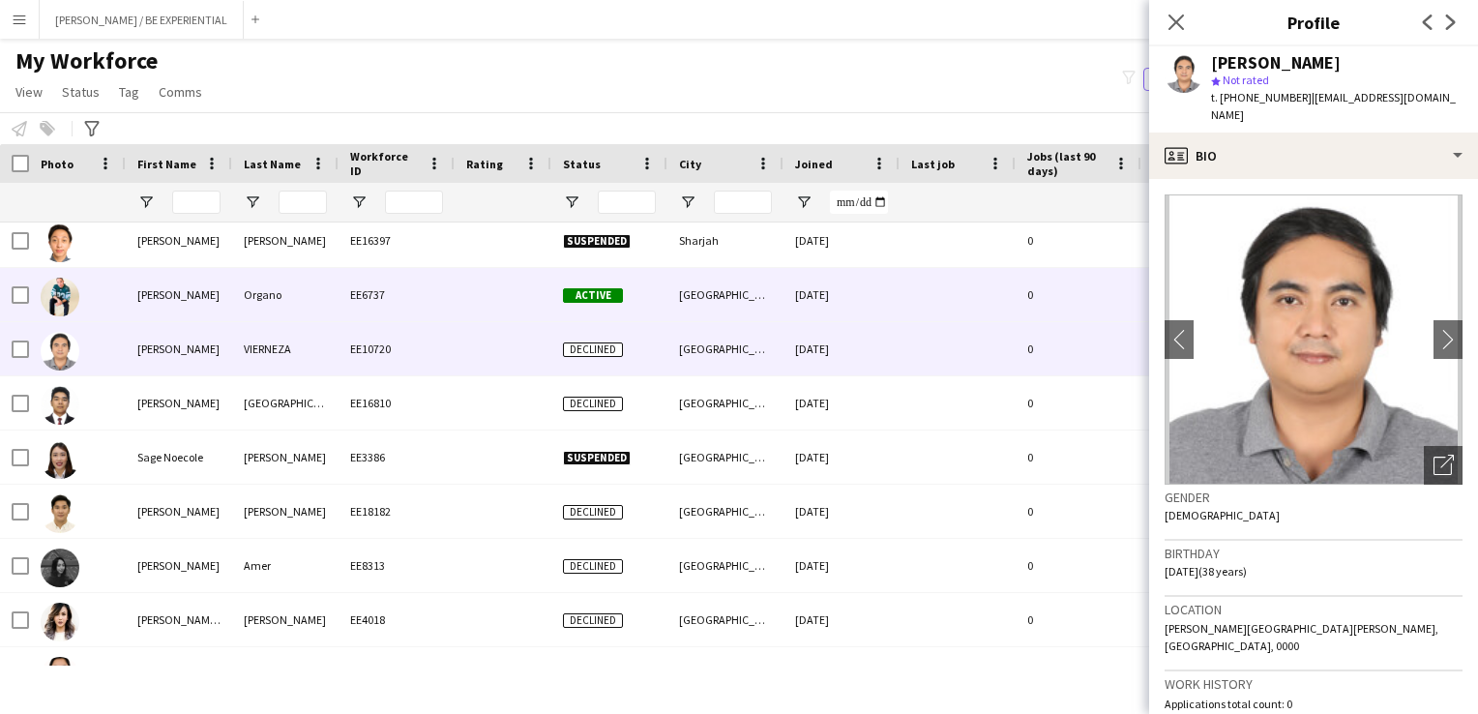
click at [104, 304] on div at bounding box center [77, 294] width 97 height 53
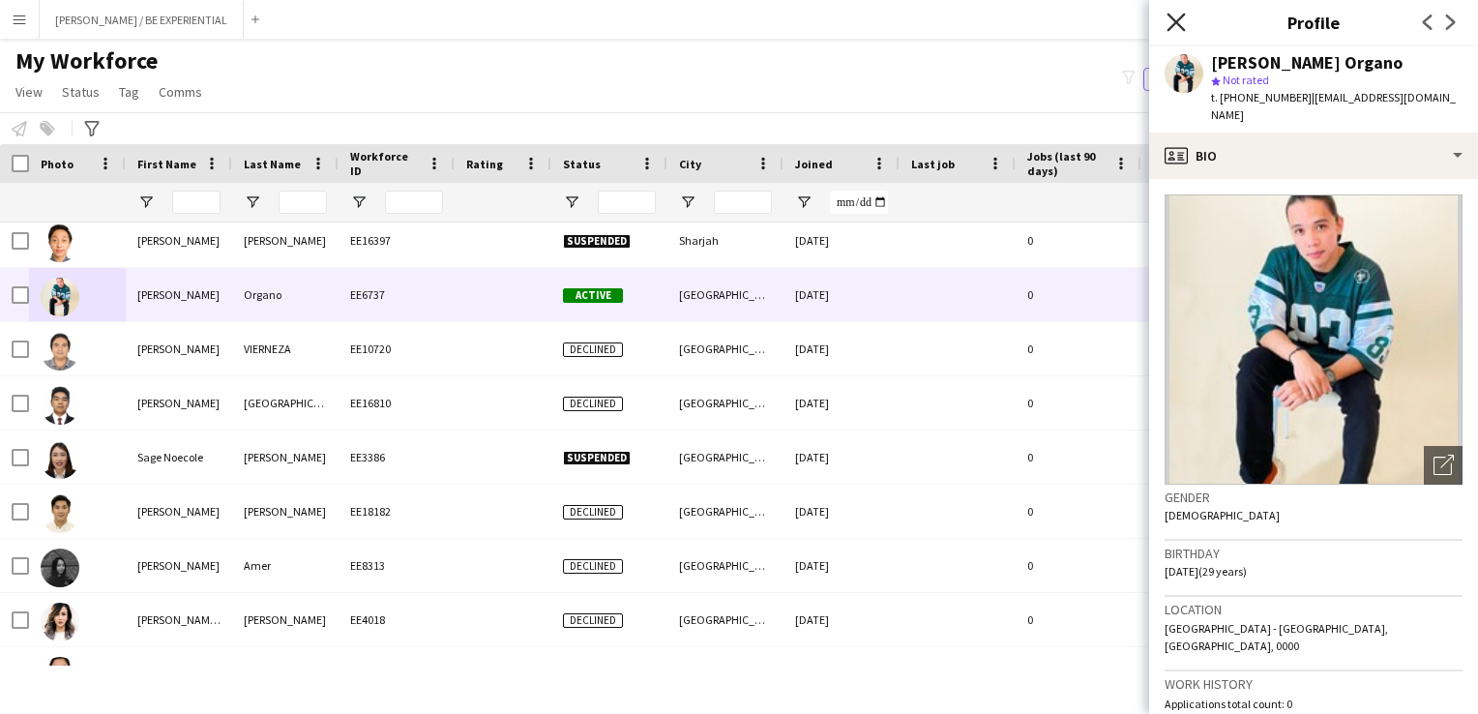
click at [1180, 14] on icon "Close pop-in" at bounding box center [1176, 22] width 18 height 18
